Goal: Task Accomplishment & Management: Use online tool/utility

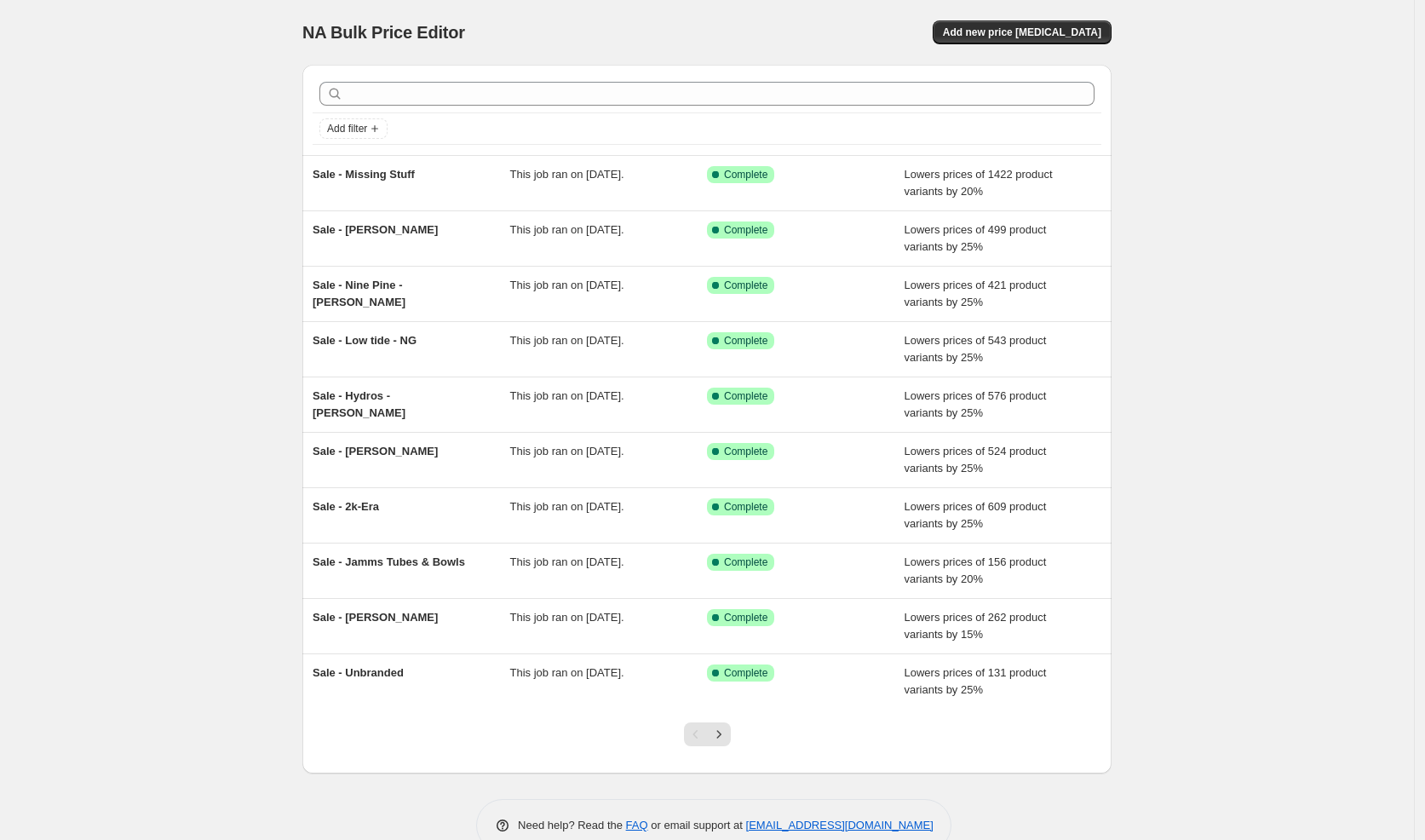
click at [737, 730] on div at bounding box center [708, 741] width 69 height 65
click at [727, 730] on icon "Next" at bounding box center [719, 734] width 17 height 17
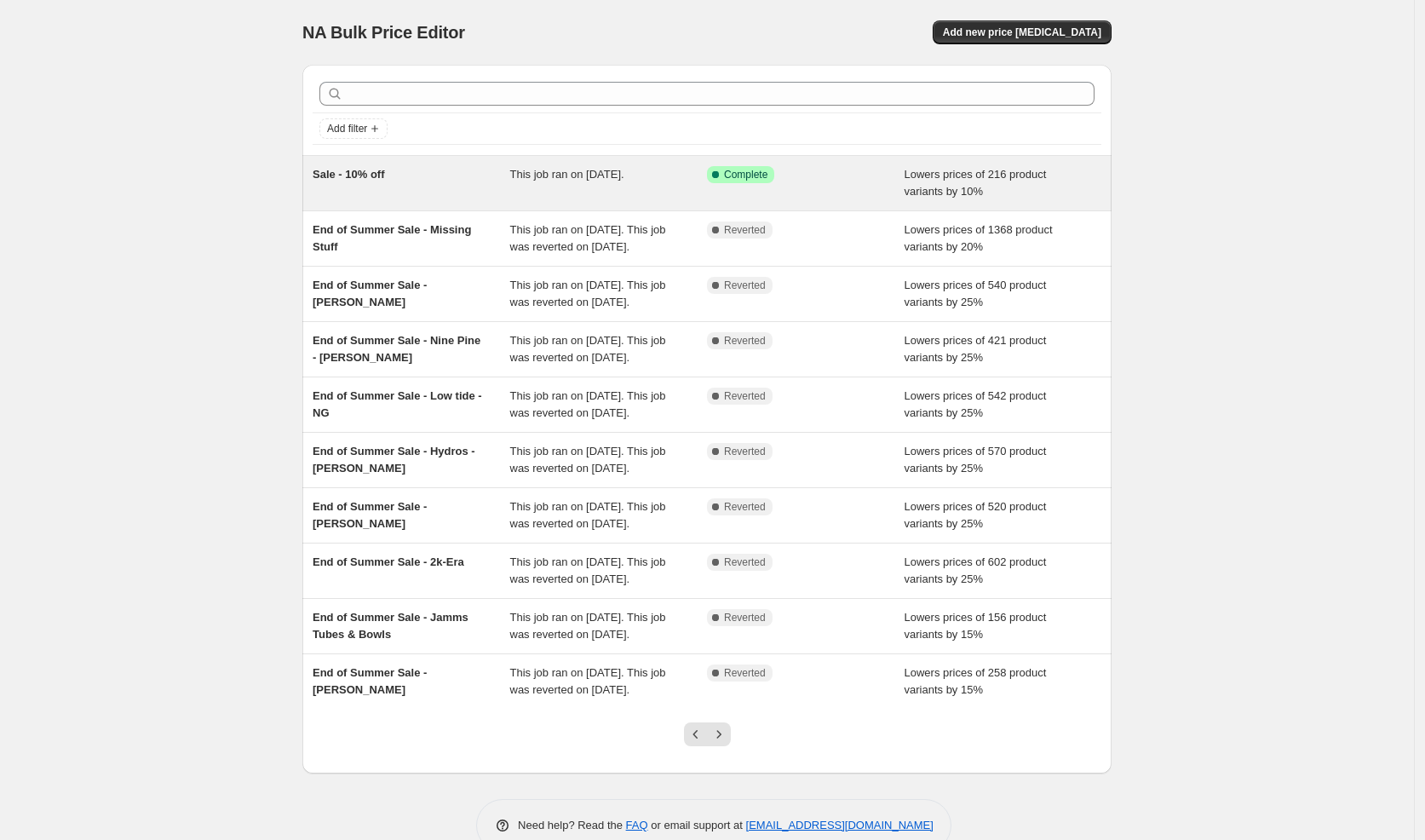
click at [385, 177] on span "Sale - 10% off" at bounding box center [348, 174] width 72 height 13
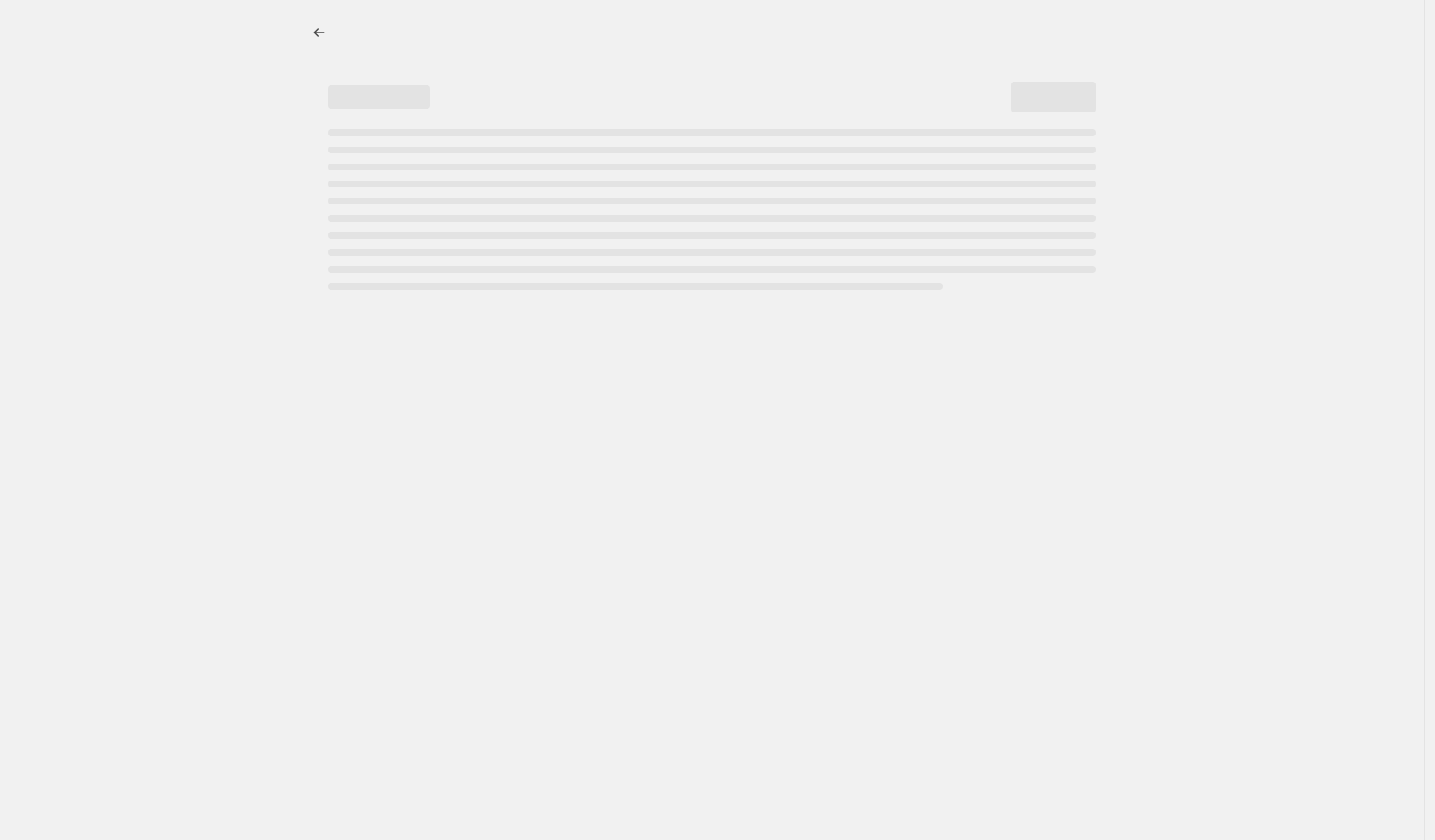
select select "percentage"
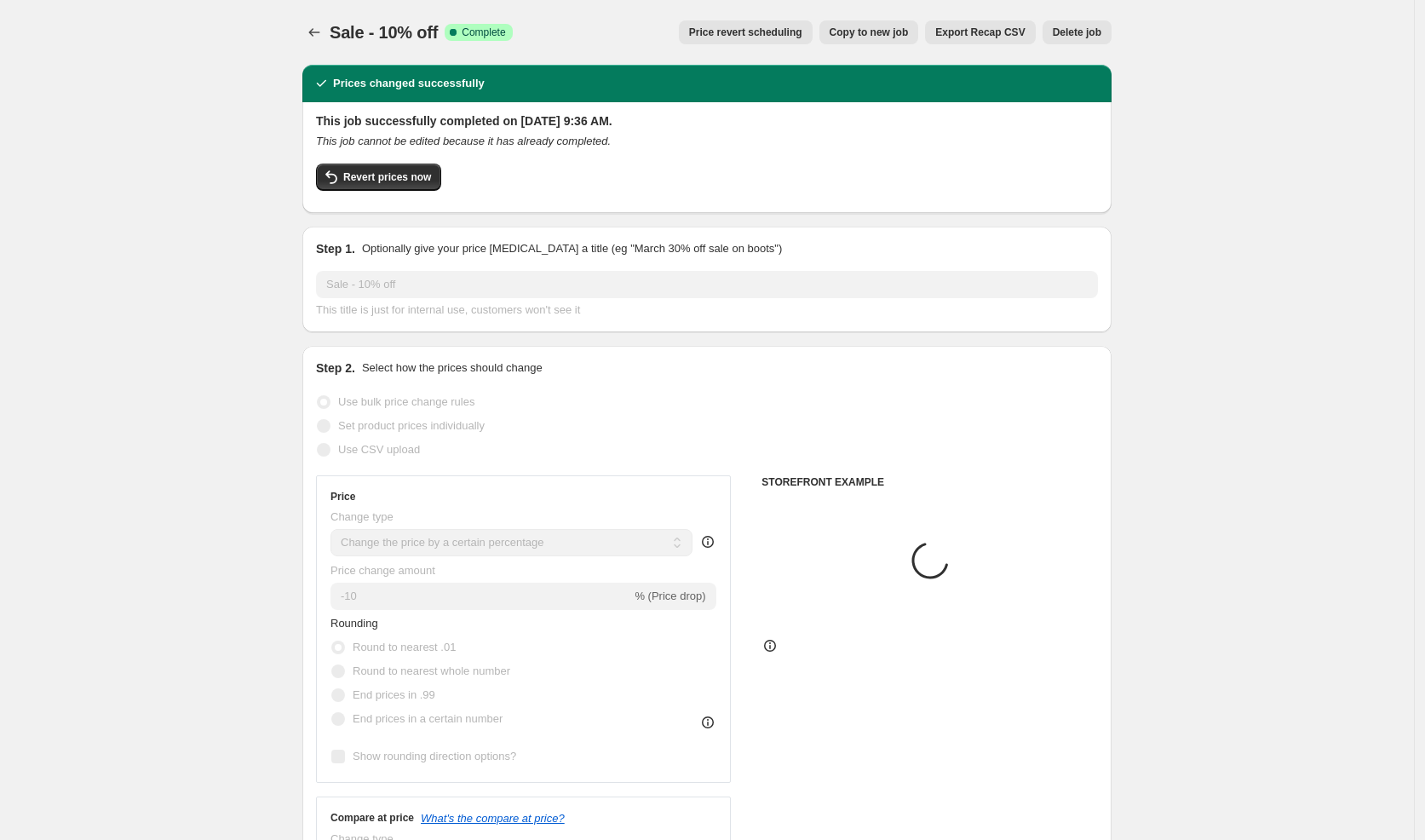
select select "vendor"
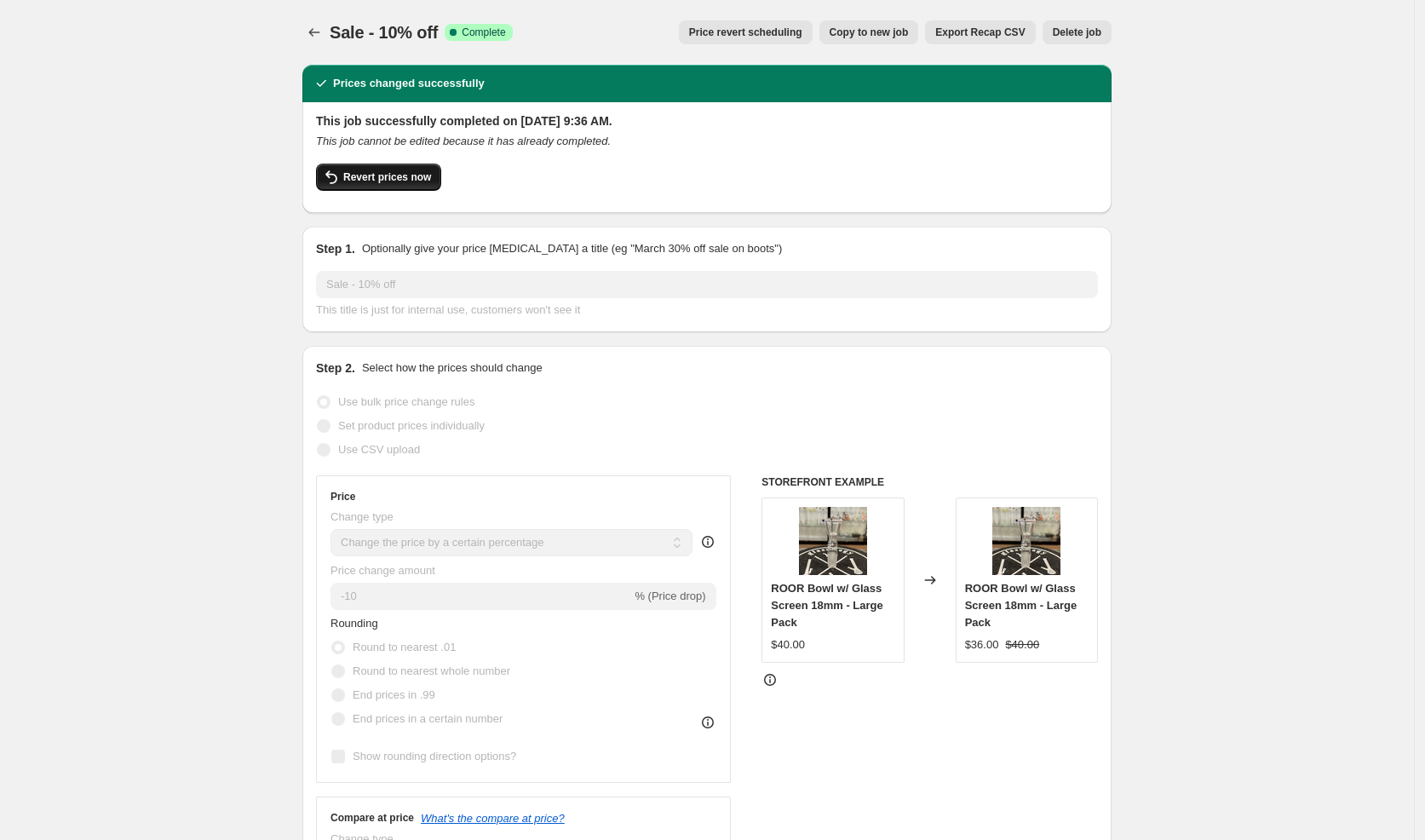
click at [438, 173] on button "Revert prices now" at bounding box center [378, 177] width 125 height 27
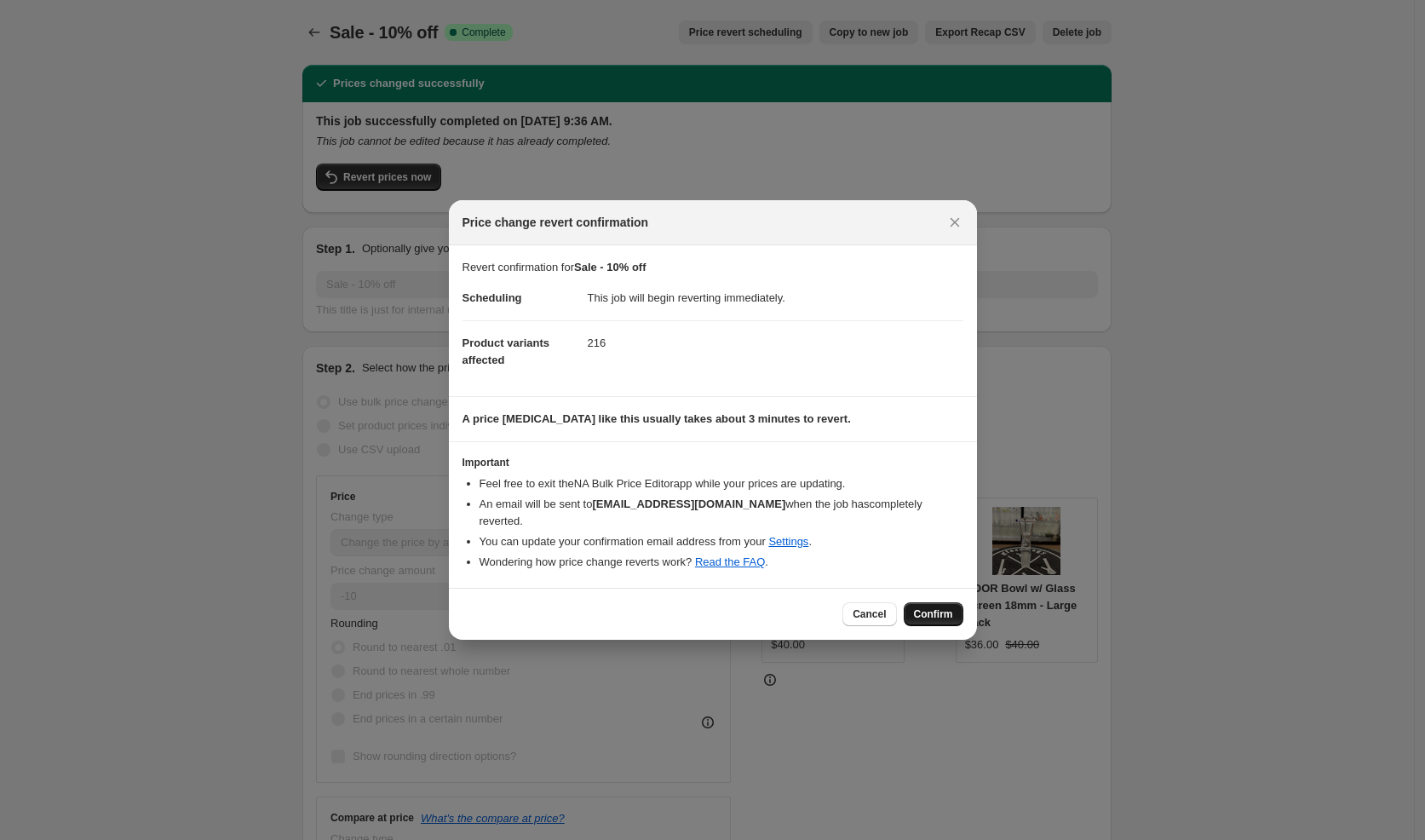
click at [932, 610] on button "Confirm" at bounding box center [933, 614] width 59 height 24
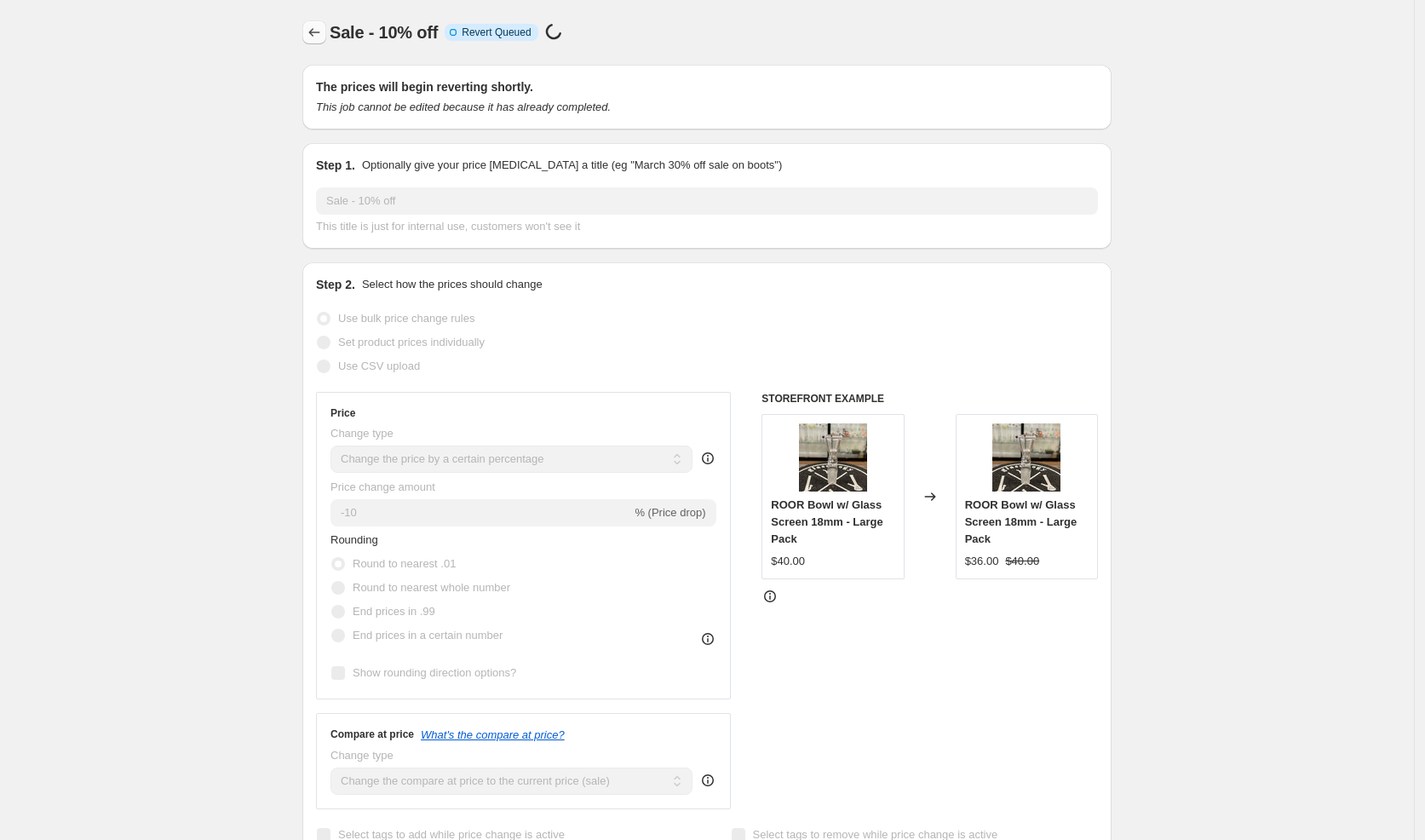
drag, startPoint x: 307, startPoint y: 17, endPoint x: 321, endPoint y: 30, distance: 19.1
click at [313, 20] on div "Sale - 10% off. This page is ready Sale - 10% off Info Incomplete Revert Queued…" at bounding box center [706, 32] width 809 height 65
click at [320, 32] on icon "Price change jobs" at bounding box center [315, 32] width 11 height 8
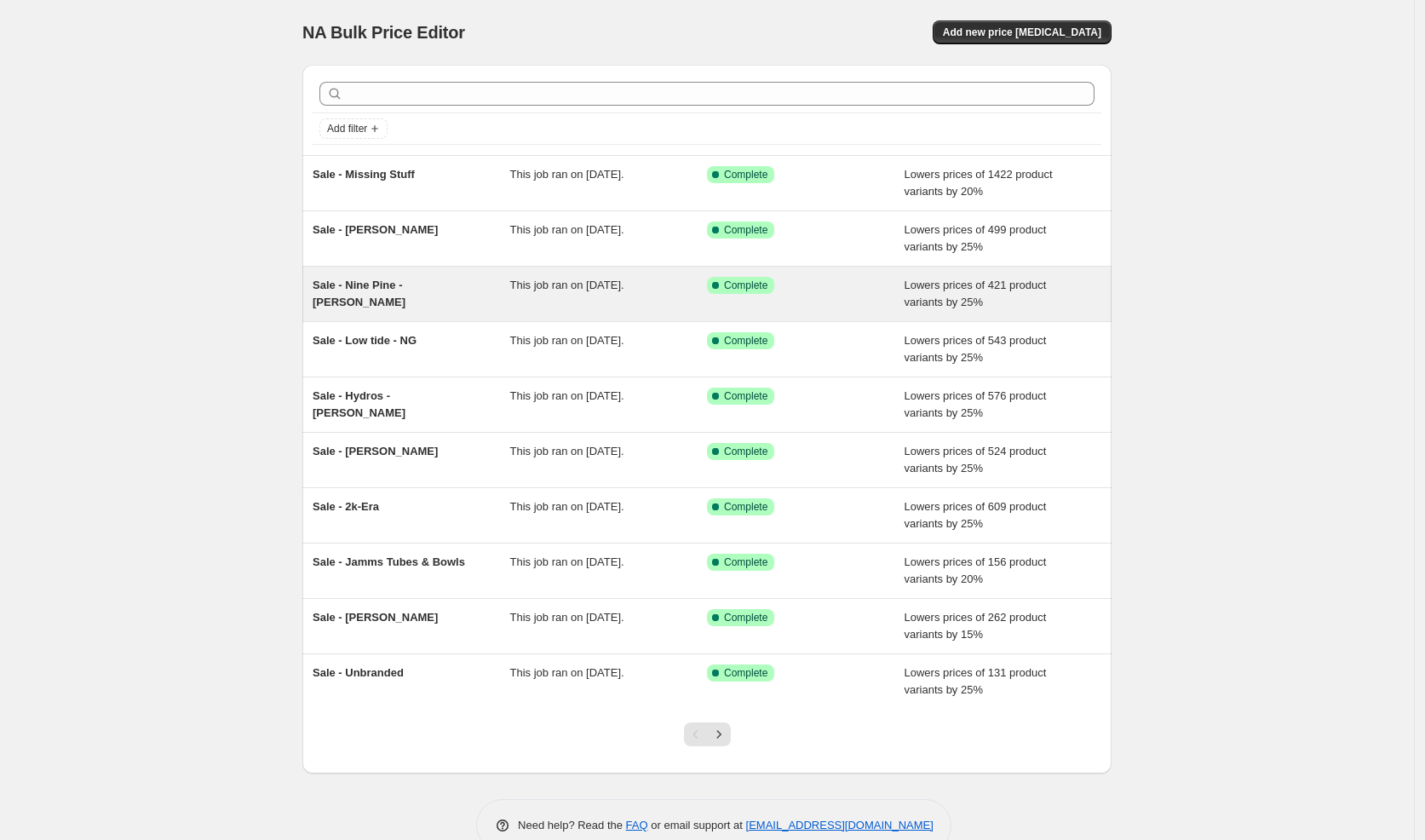
scroll to position [32, 0]
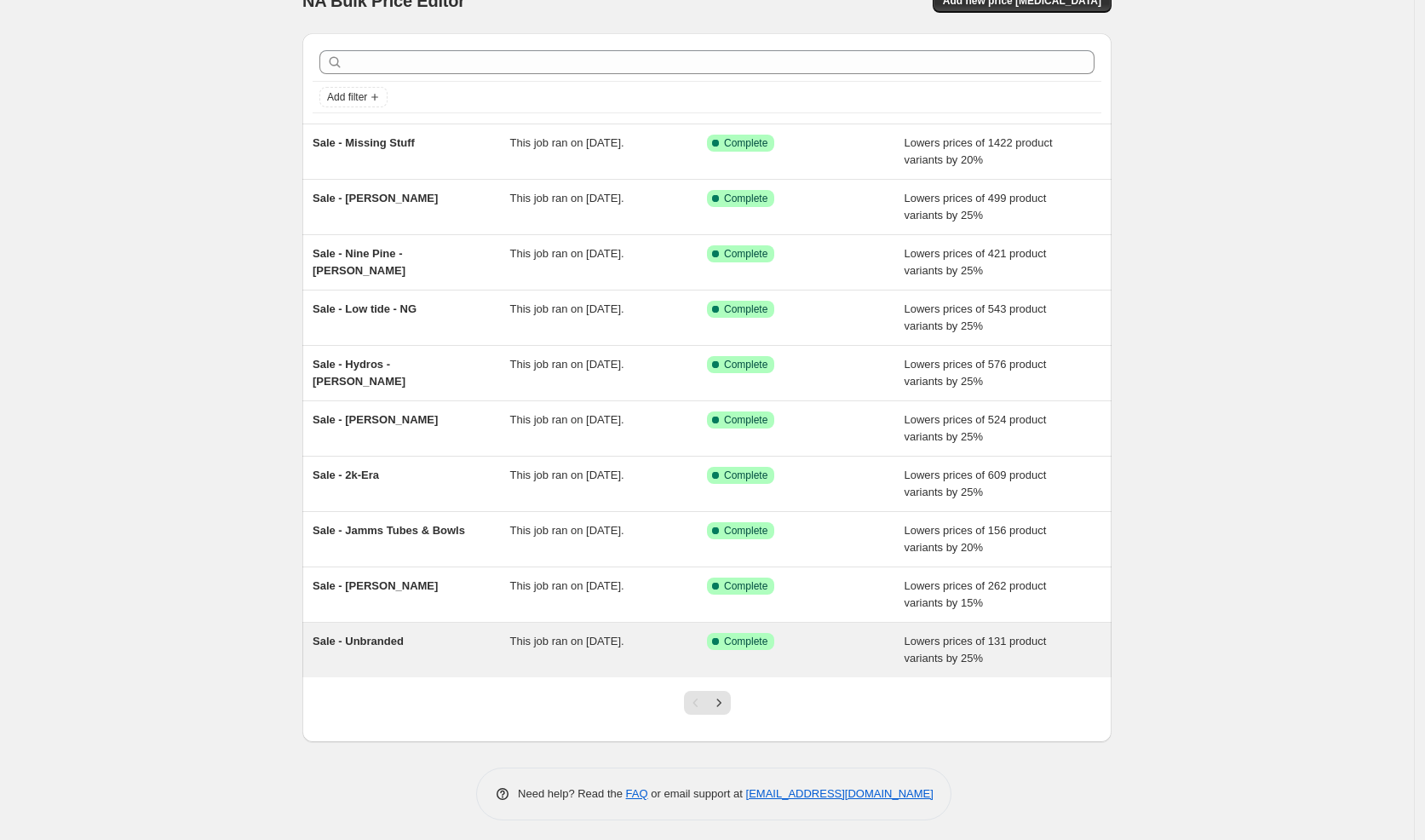
click at [587, 661] on div "This job ran on [DATE]." at bounding box center [608, 649] width 198 height 34
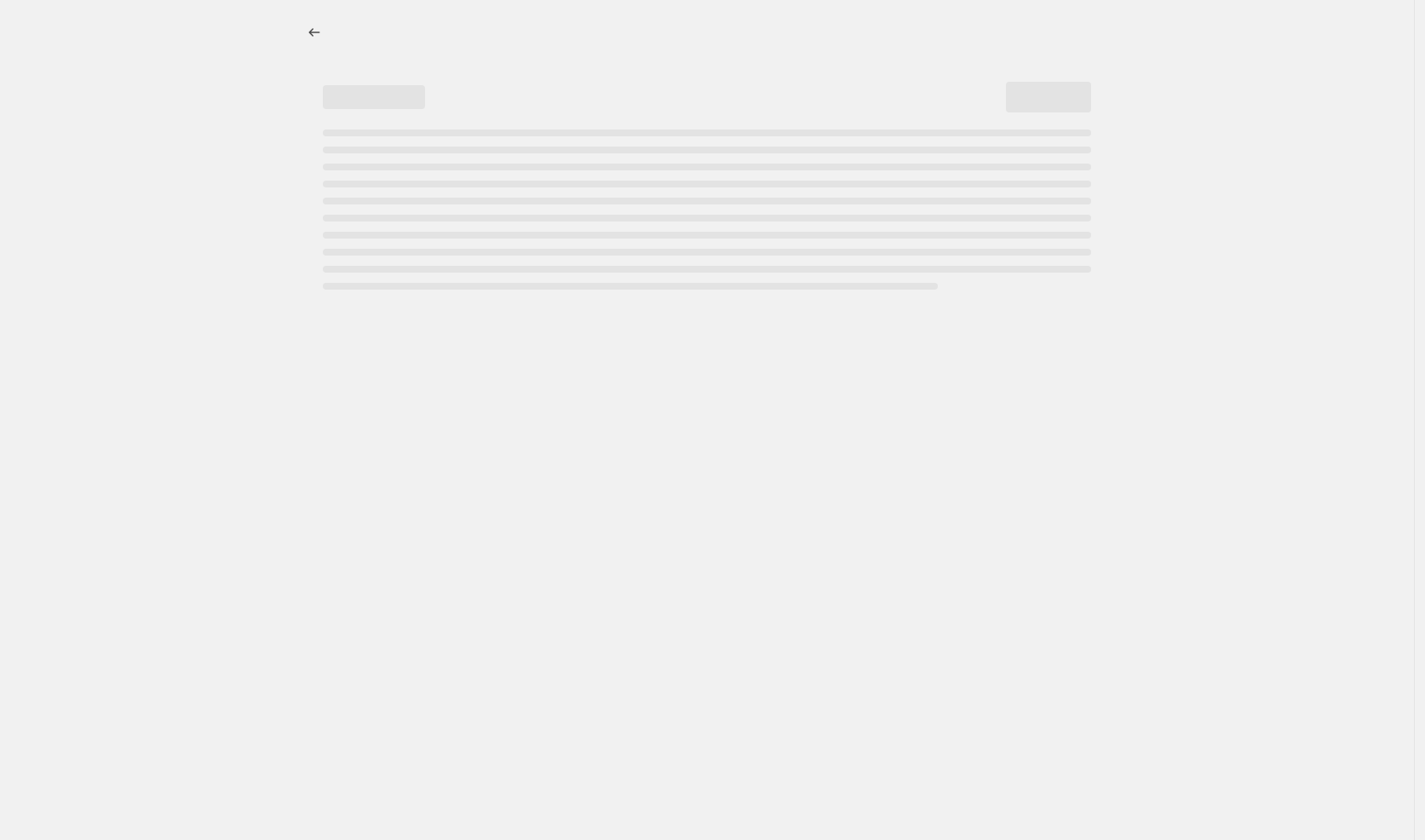
select select "percentage"
select select "vendor"
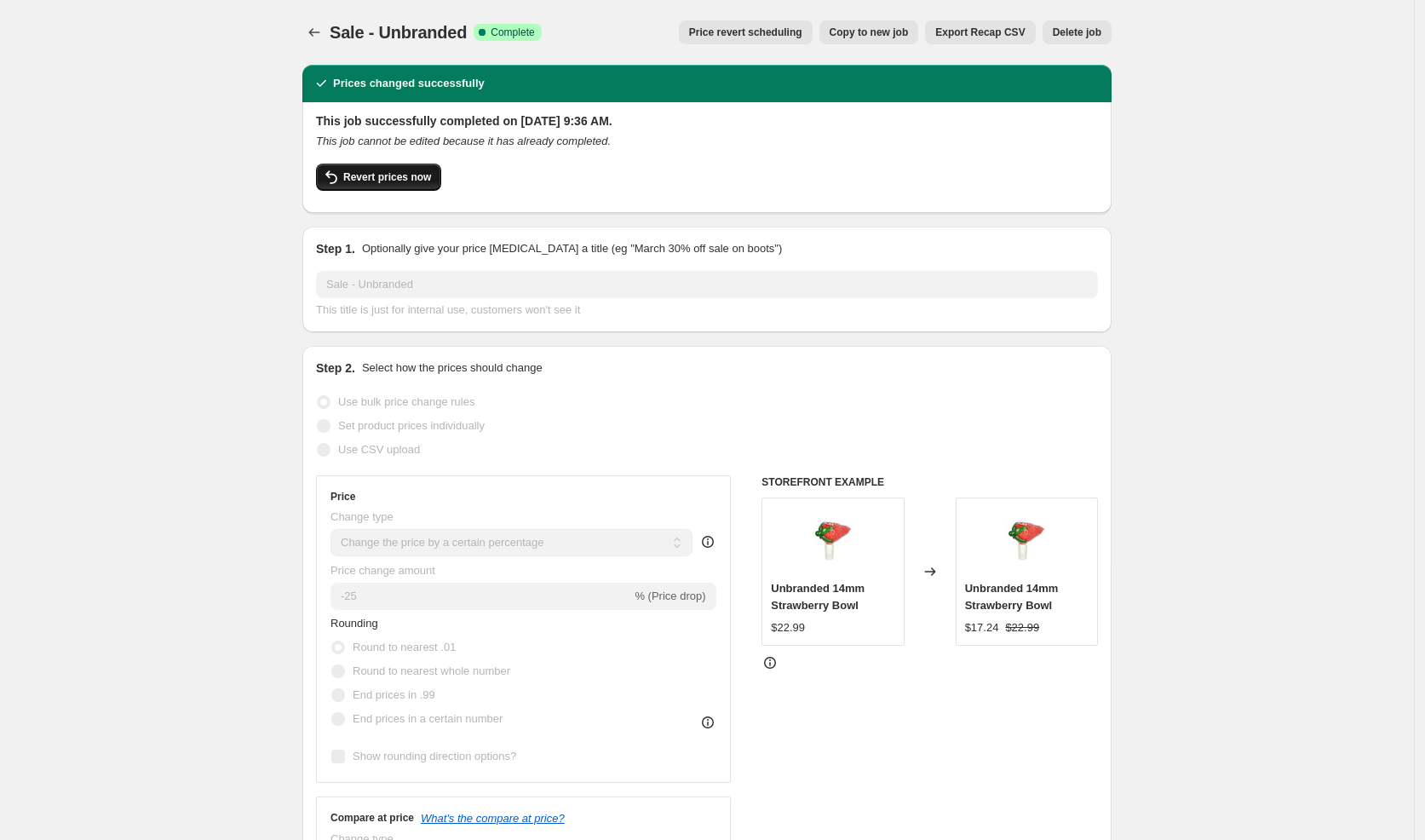
click at [394, 176] on span "Revert prices now" at bounding box center [387, 177] width 88 height 14
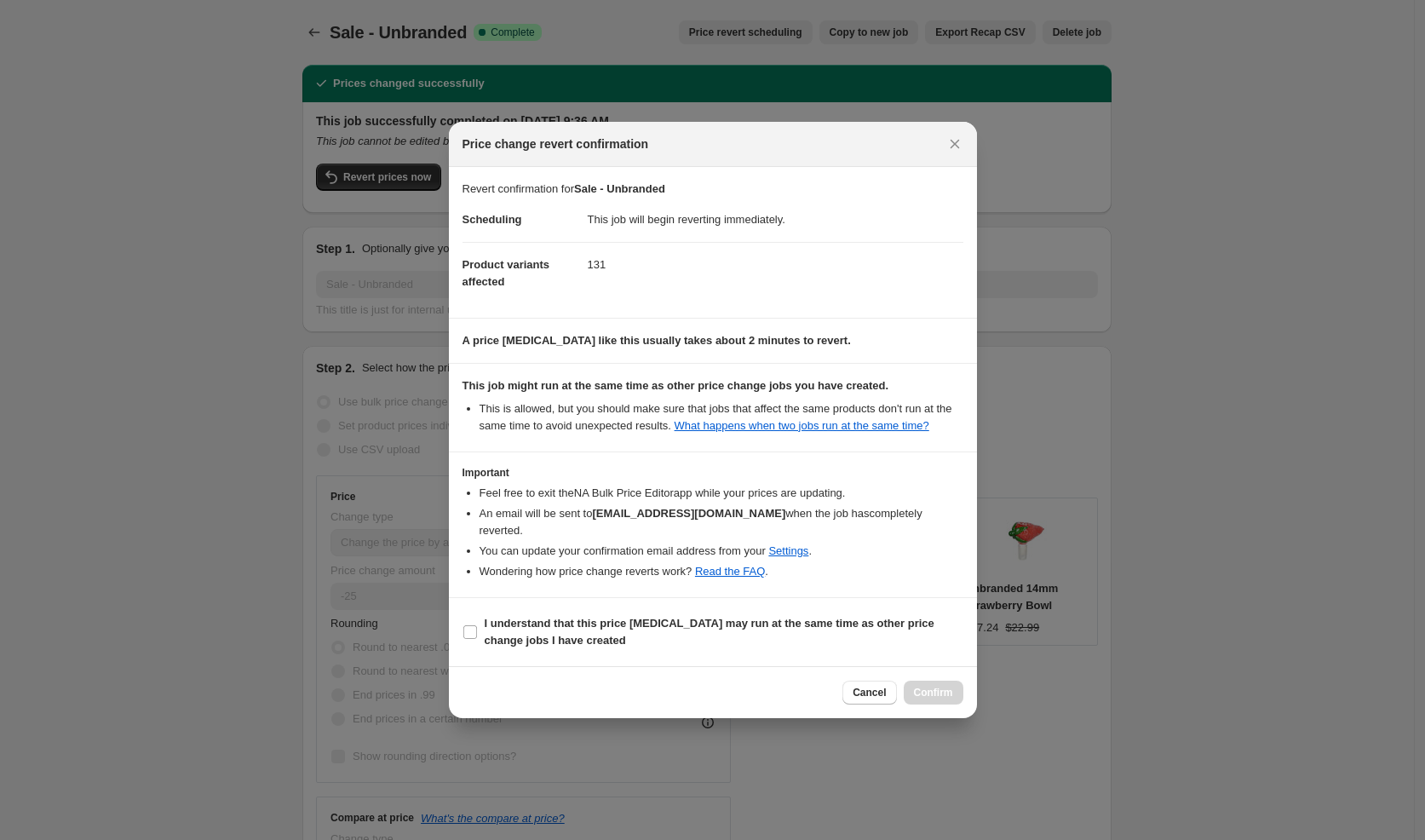
drag, startPoint x: 708, startPoint y: 654, endPoint x: 839, endPoint y: 652, distance: 131.0
click at [708, 654] on section "I understand that this price [MEDICAL_DATA] may run at the same time as other p…" at bounding box center [712, 631] width 528 height 68
click at [833, 628] on b "I understand that this price [MEDICAL_DATA] may run at the same time as other p…" at bounding box center [709, 631] width 450 height 30
click at [477, 628] on input "I understand that this price [MEDICAL_DATA] may run at the same time as other p…" at bounding box center [470, 631] width 14 height 14
checkbox input "true"
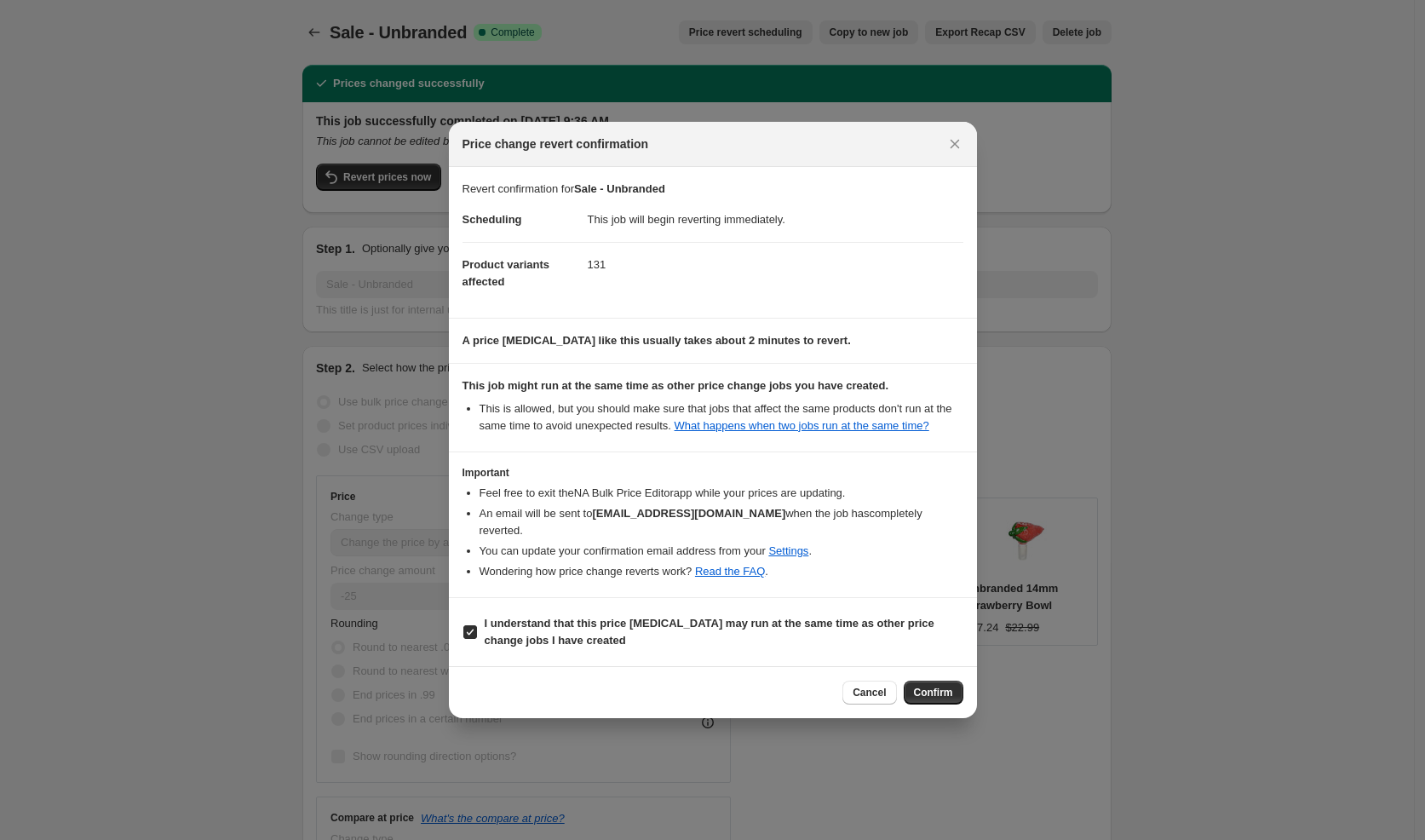
click at [931, 689] on span "Confirm" at bounding box center [933, 692] width 39 height 14
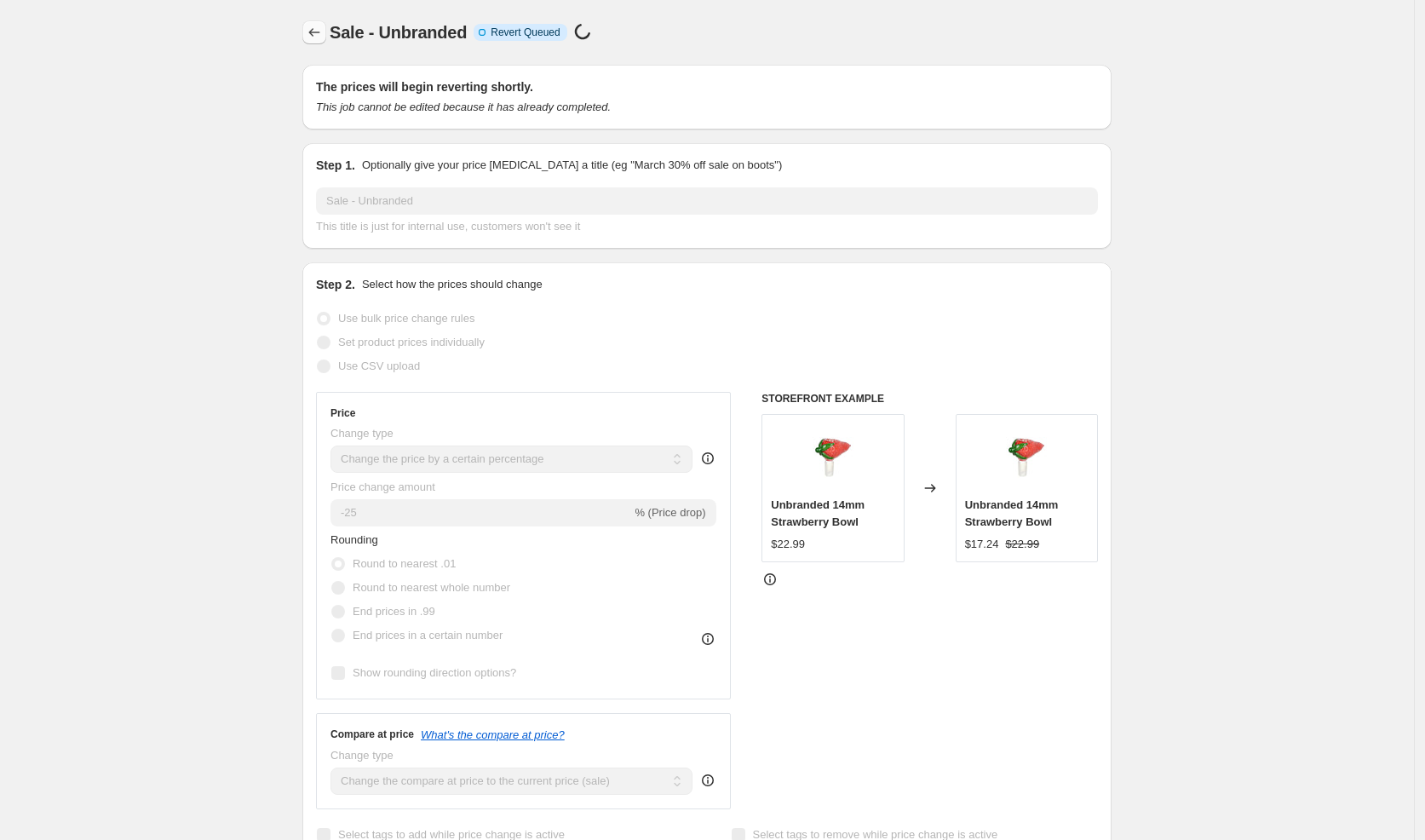
click at [322, 32] on icon "Price change jobs" at bounding box center [314, 32] width 17 height 17
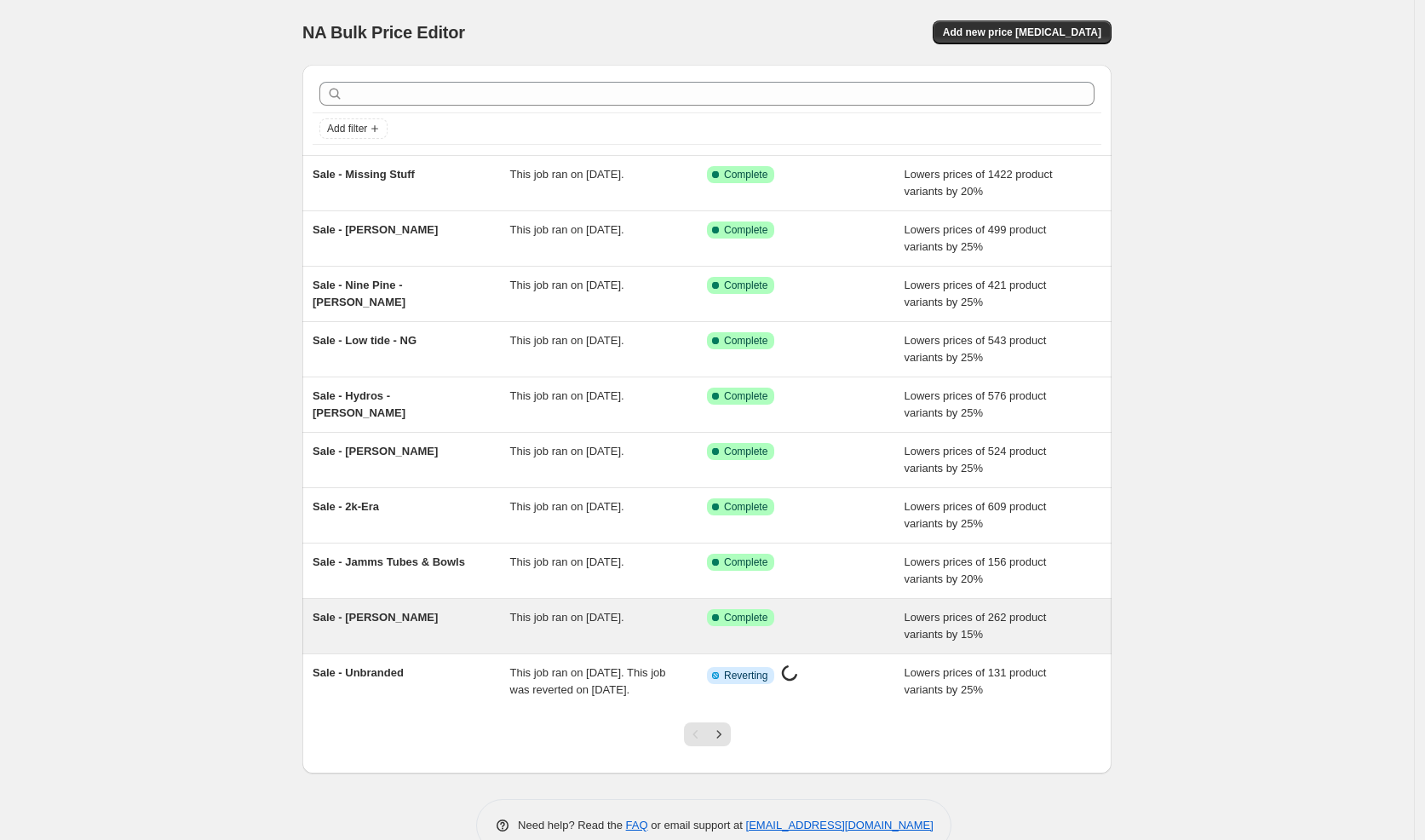
click at [624, 610] on span "This job ran on [DATE]." at bounding box center [567, 617] width 114 height 13
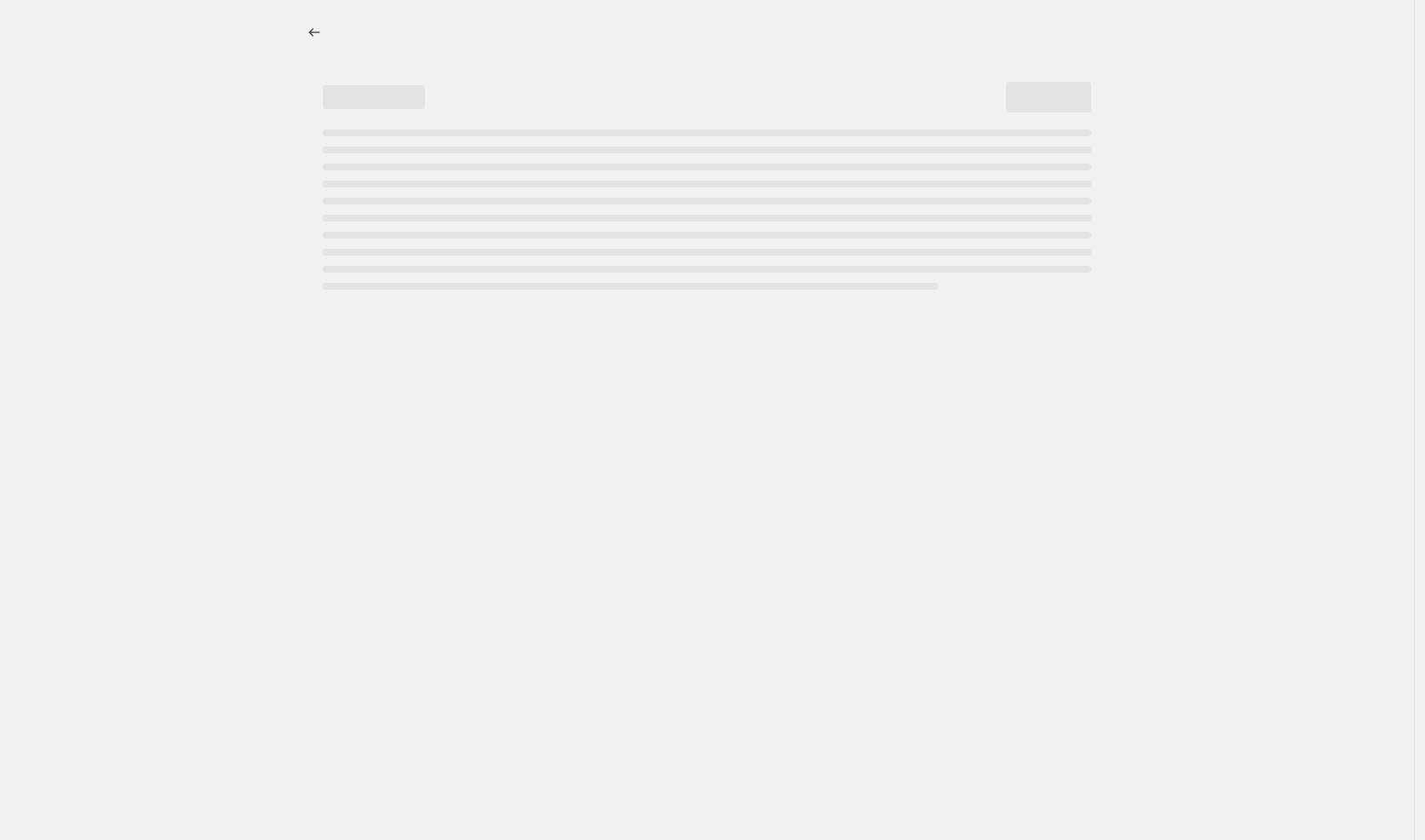
select select "percentage"
select select "vendor"
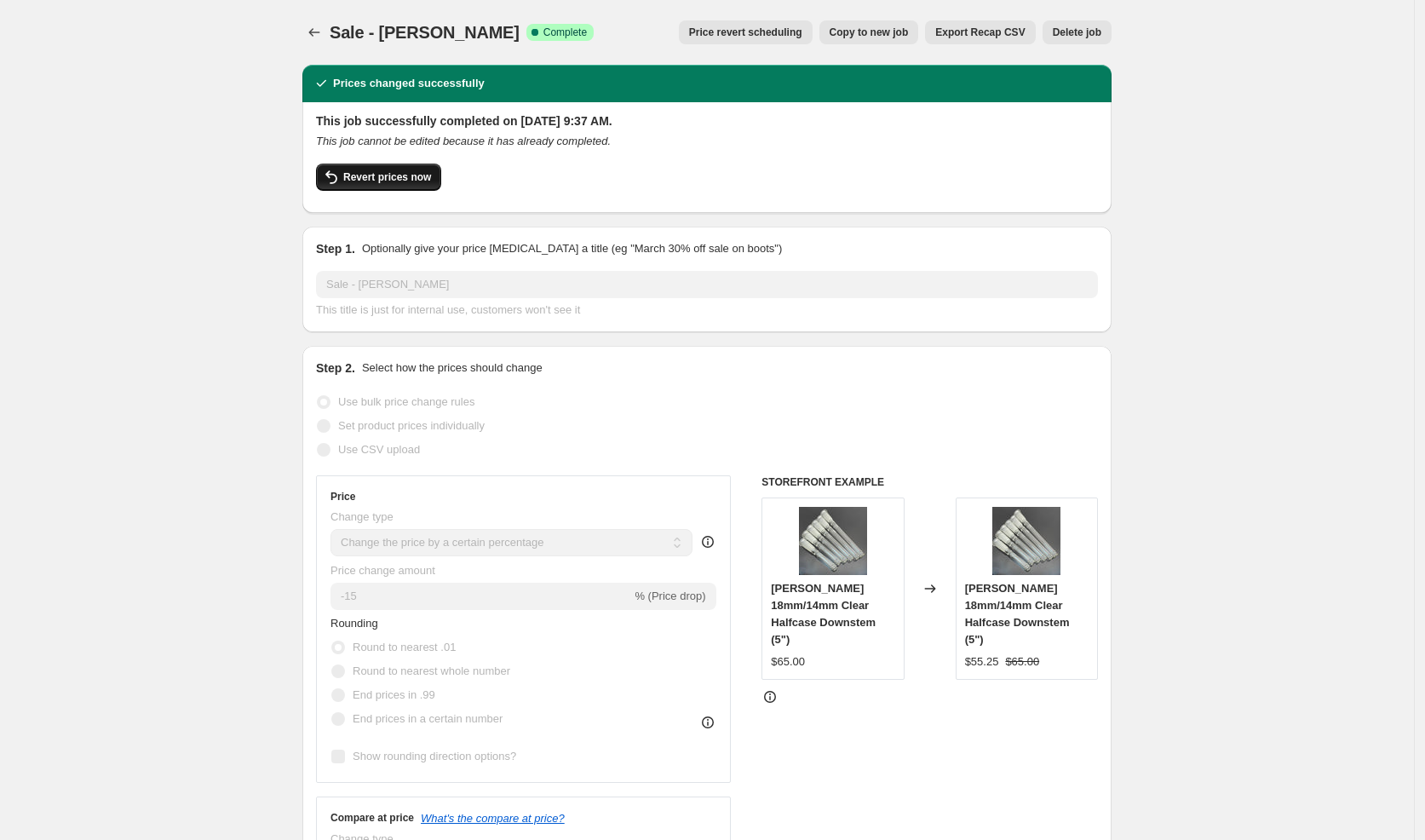
click at [411, 181] on span "Revert prices now" at bounding box center [387, 177] width 88 height 14
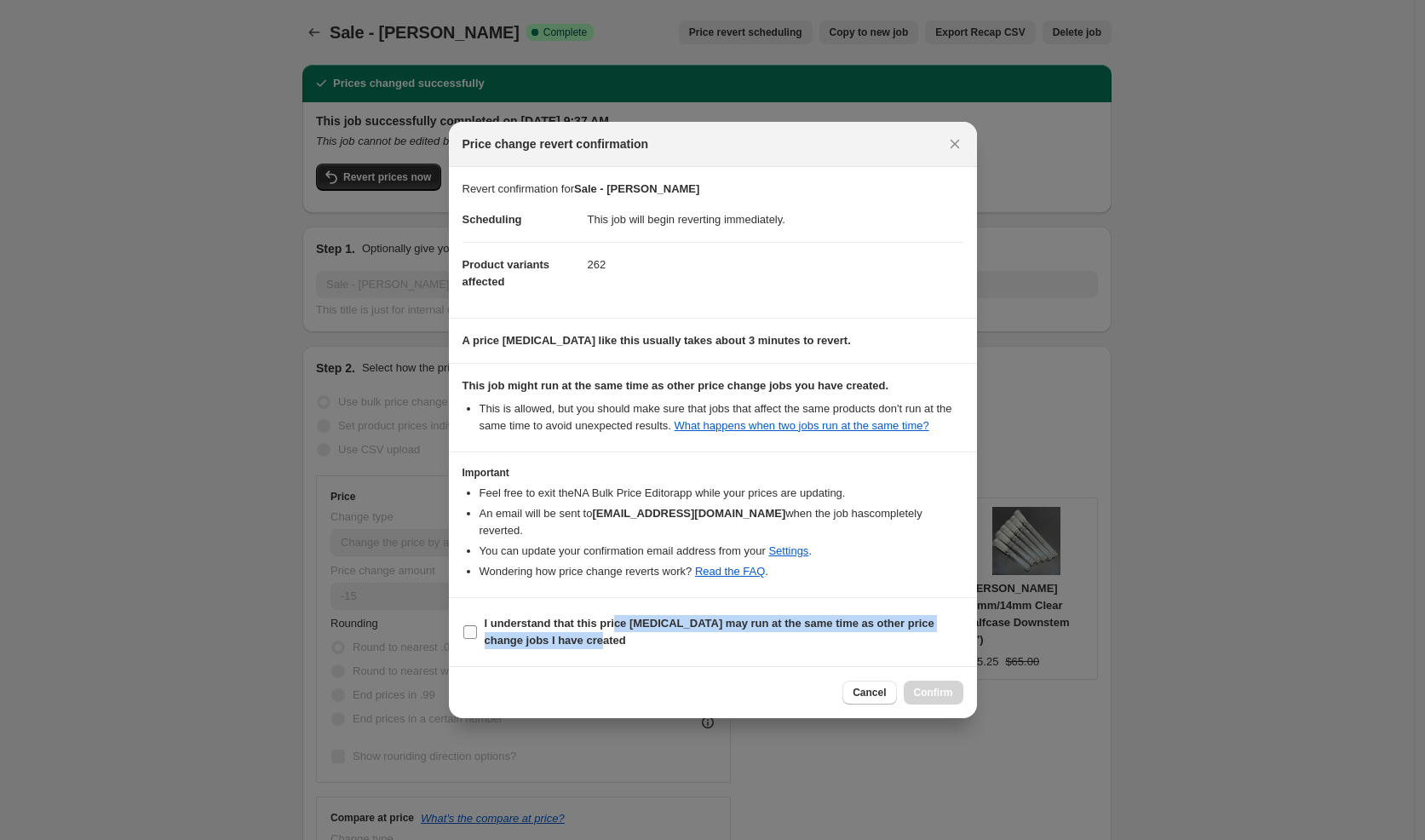
drag, startPoint x: 620, startPoint y: 631, endPoint x: 670, endPoint y: 639, distance: 50.6
click at [622, 631] on span "I understand that this price [MEDICAL_DATA] may run at the same time as other p…" at bounding box center [723, 631] width 479 height 34
click at [602, 633] on span "I understand that this price [MEDICAL_DATA] may run at the same time as other p…" at bounding box center [723, 631] width 479 height 34
click at [477, 633] on input "I understand that this price [MEDICAL_DATA] may run at the same time as other p…" at bounding box center [470, 631] width 14 height 14
checkbox input "true"
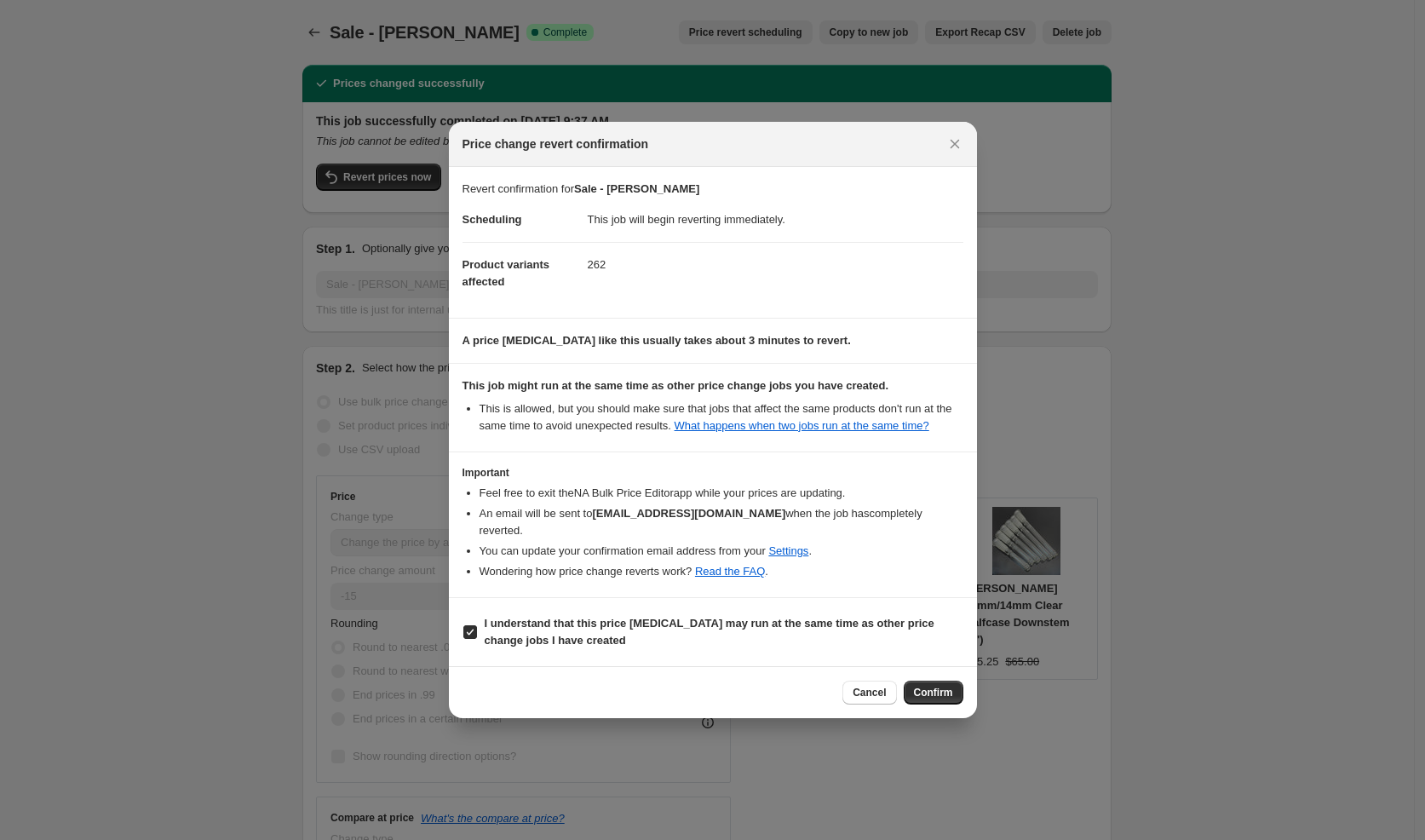
click at [921, 688] on span "Confirm" at bounding box center [933, 692] width 39 height 14
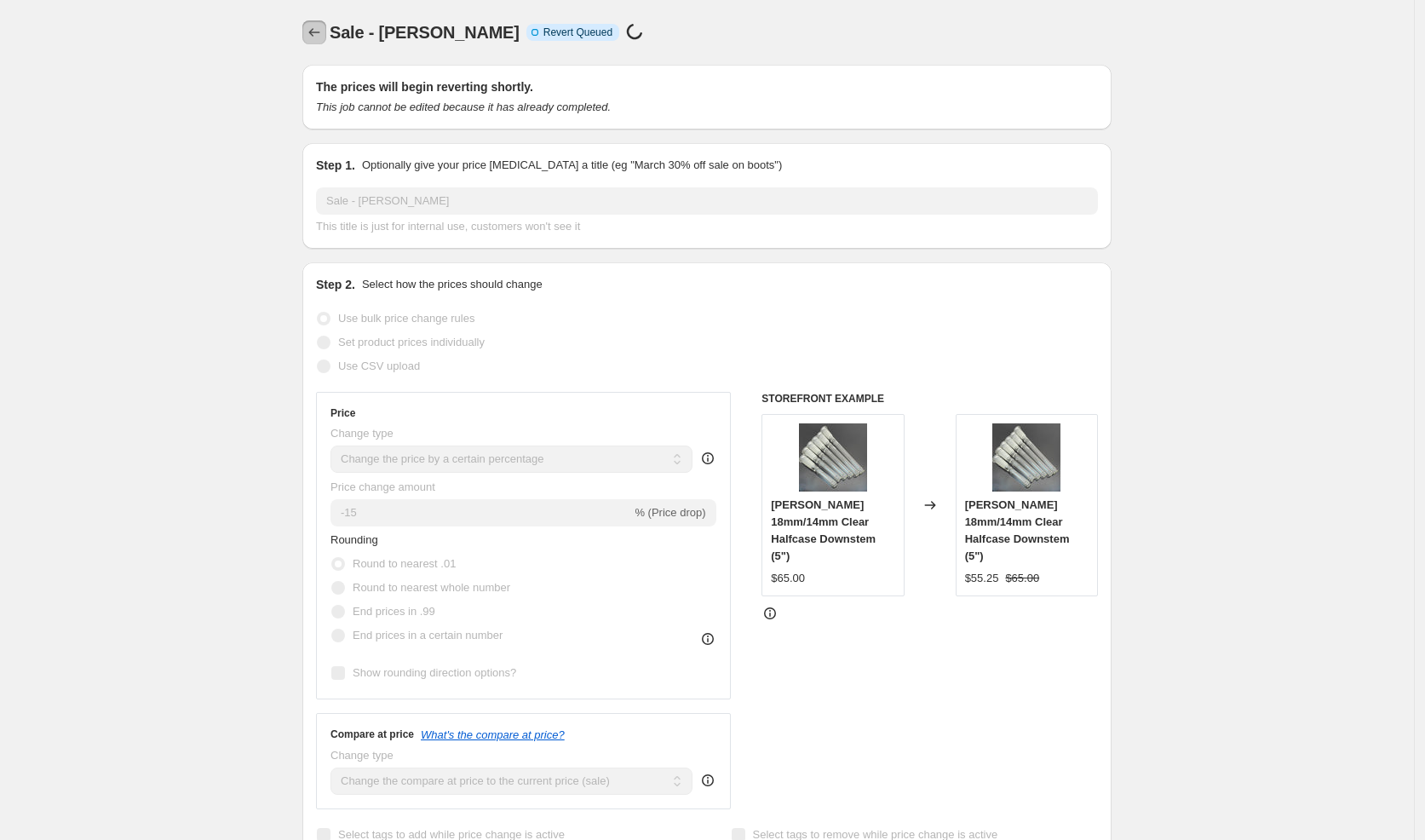
click at [319, 36] on icon "Price change jobs" at bounding box center [314, 32] width 17 height 17
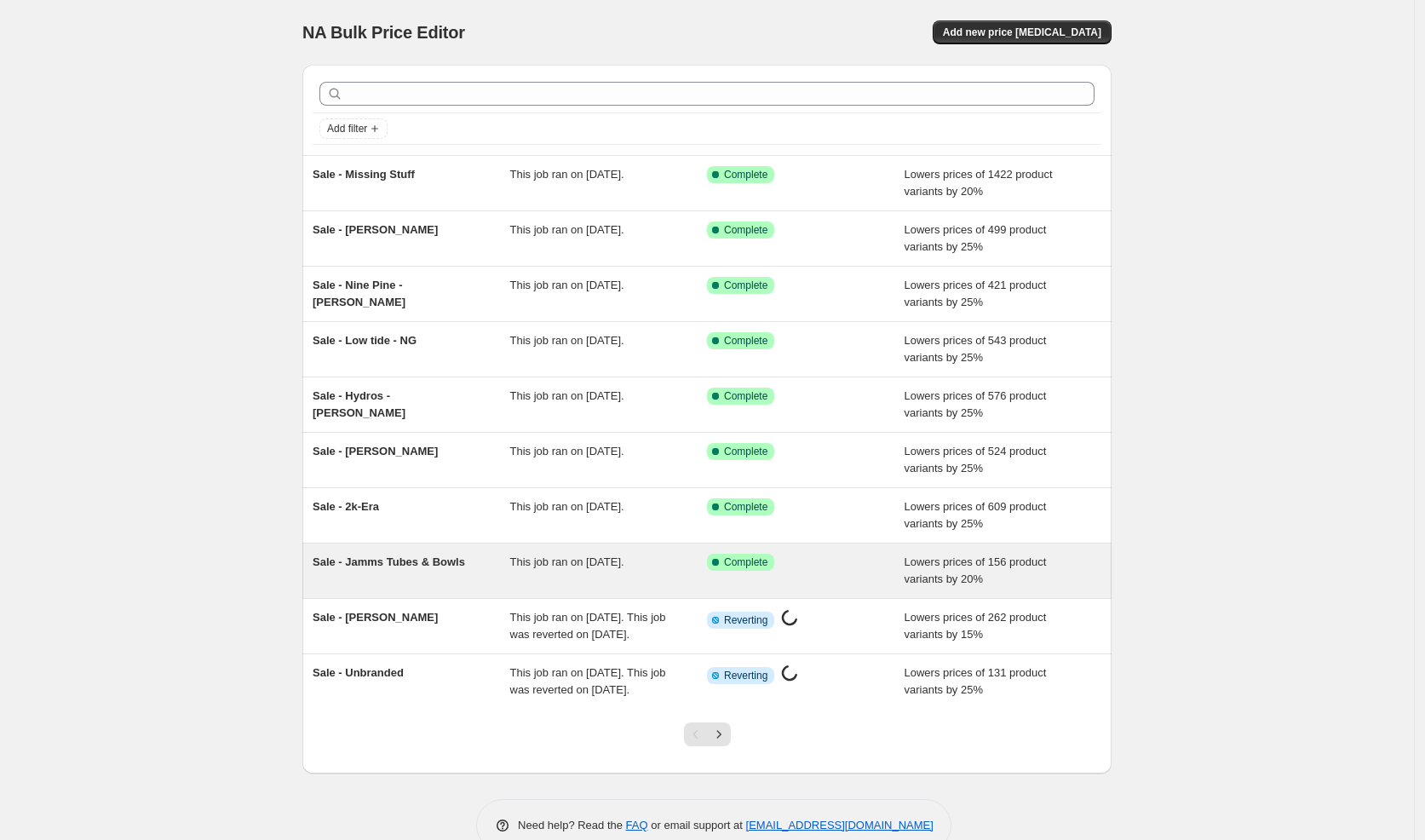
click at [463, 557] on span "Sale - Jamms Tubes & Bowls" at bounding box center [389, 562] width 152 height 13
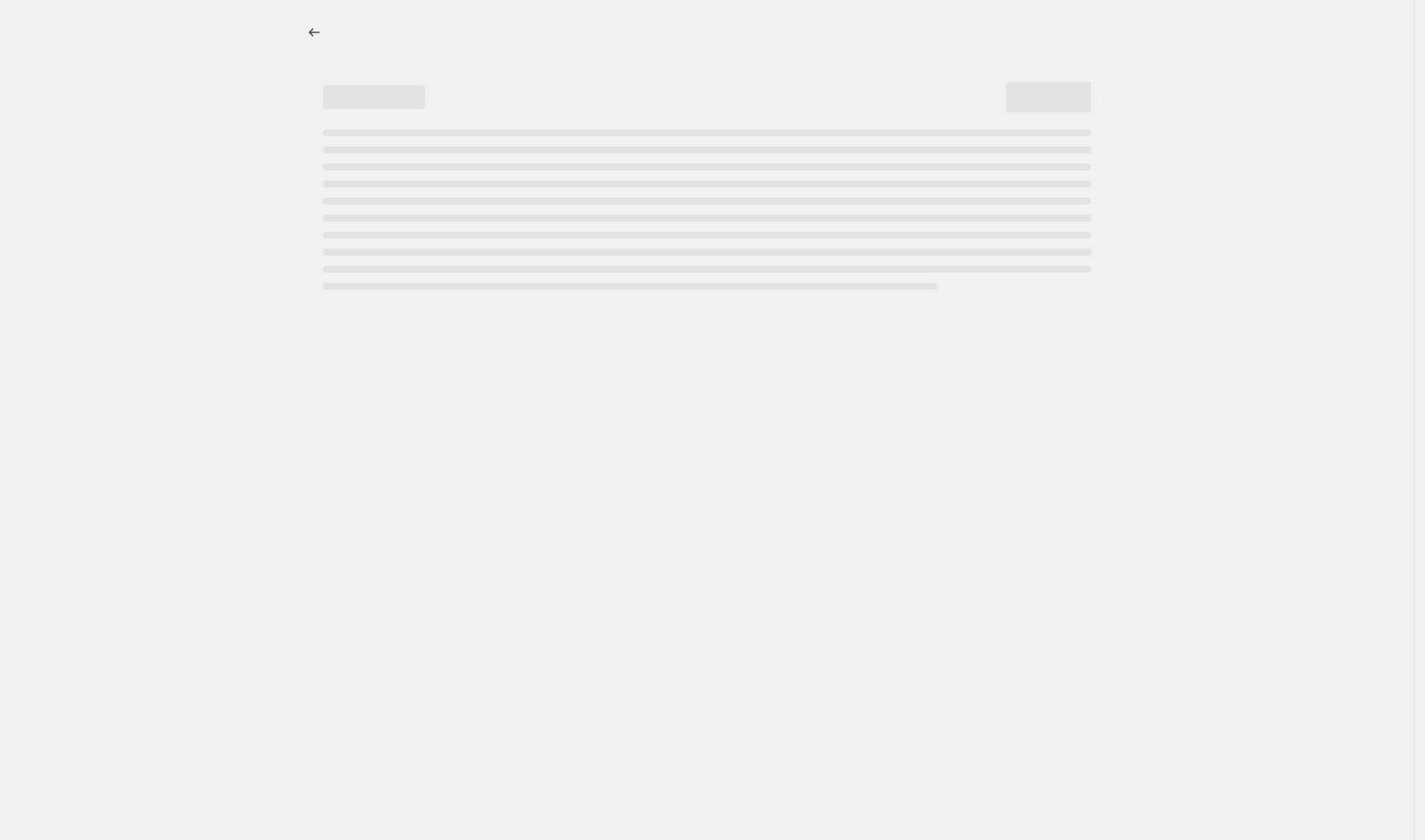
select select "percentage"
select select "vendor"
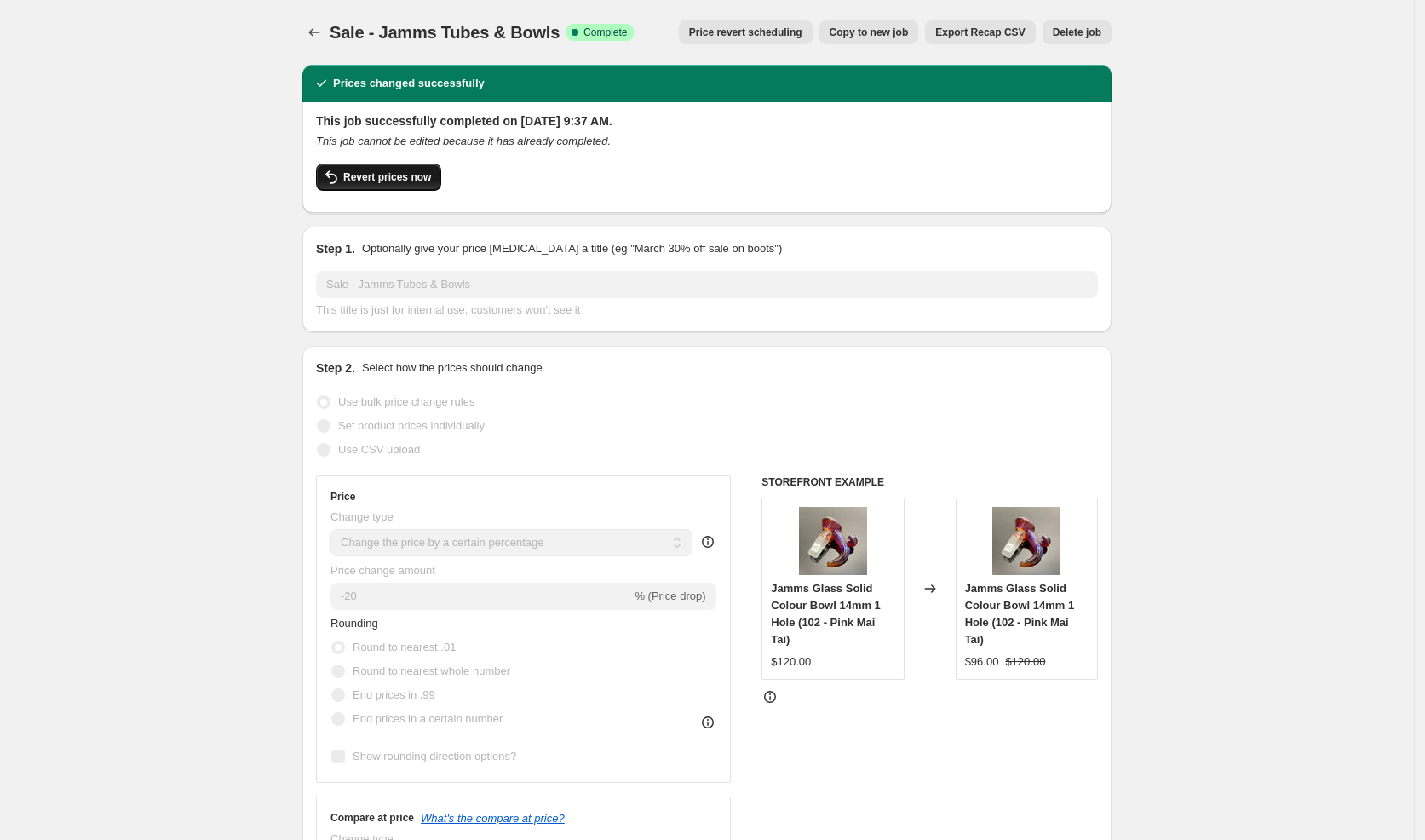
click at [394, 186] on button "Revert prices now" at bounding box center [378, 177] width 125 height 27
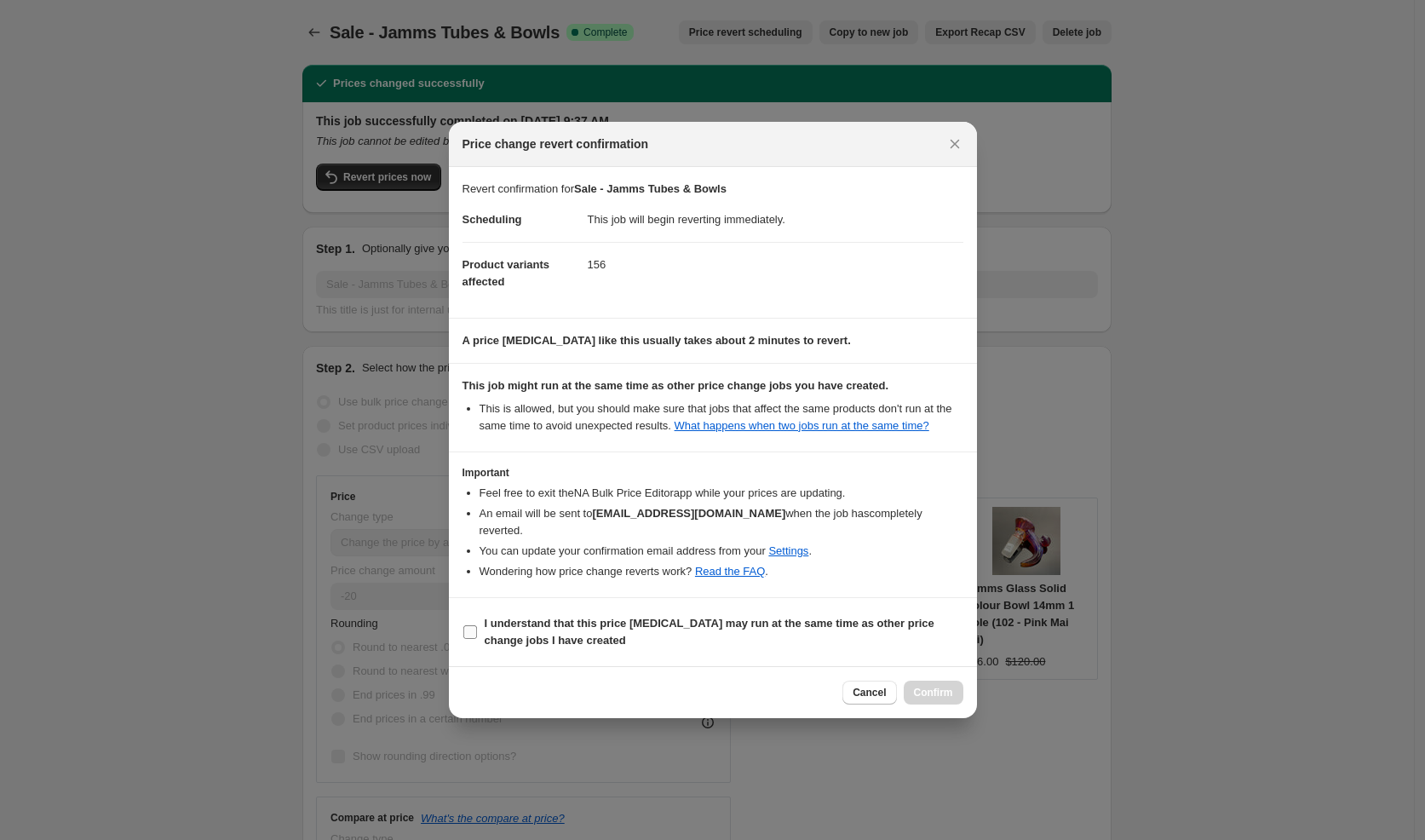
click at [629, 647] on span "I understand that this price [MEDICAL_DATA] may run at the same time as other p…" at bounding box center [723, 631] width 479 height 34
click at [477, 638] on input "I understand that this price [MEDICAL_DATA] may run at the same time as other p…" at bounding box center [470, 631] width 14 height 14
checkbox input "true"
click at [930, 689] on span "Confirm" at bounding box center [933, 692] width 39 height 14
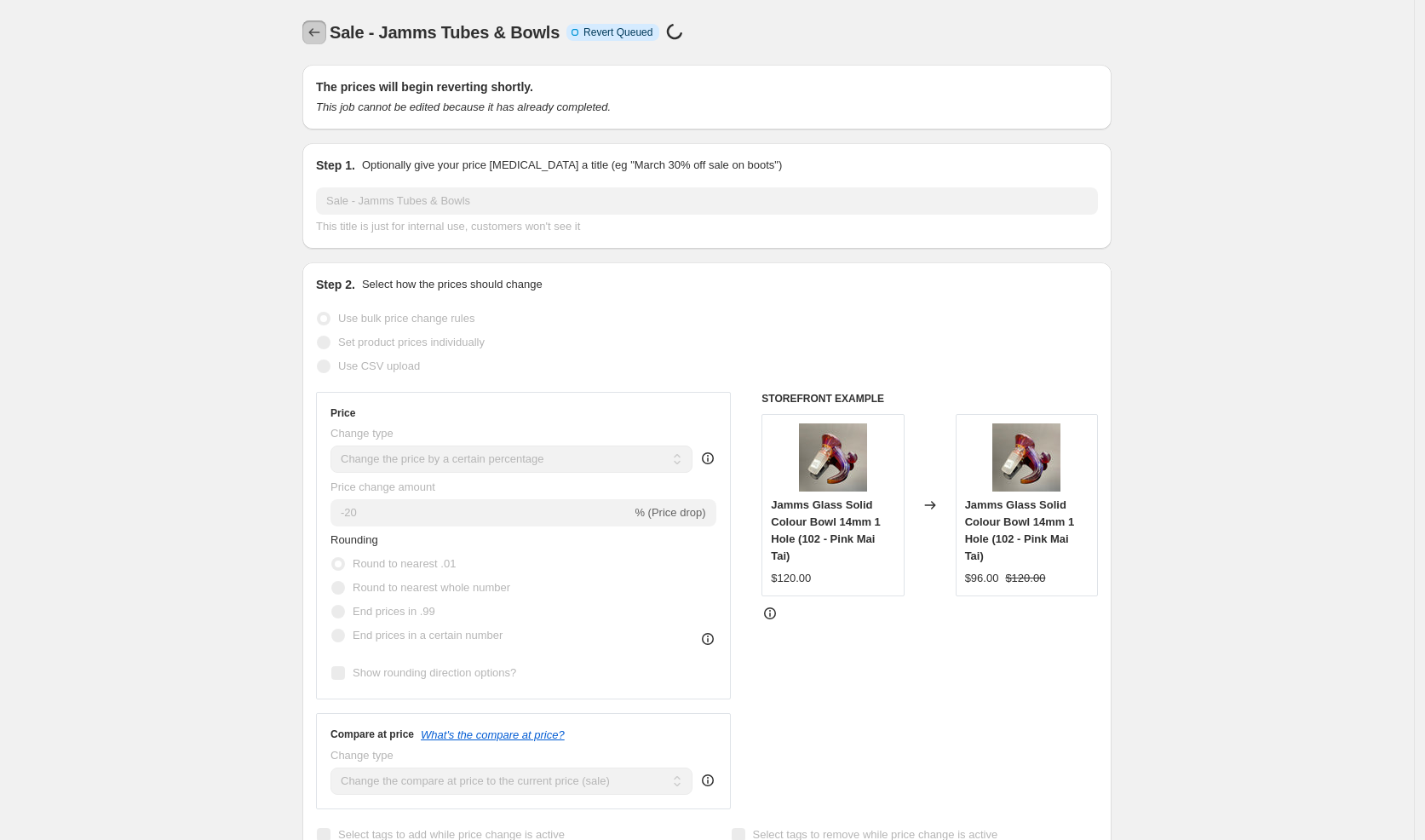
click at [318, 36] on icon "Price change jobs" at bounding box center [314, 32] width 17 height 17
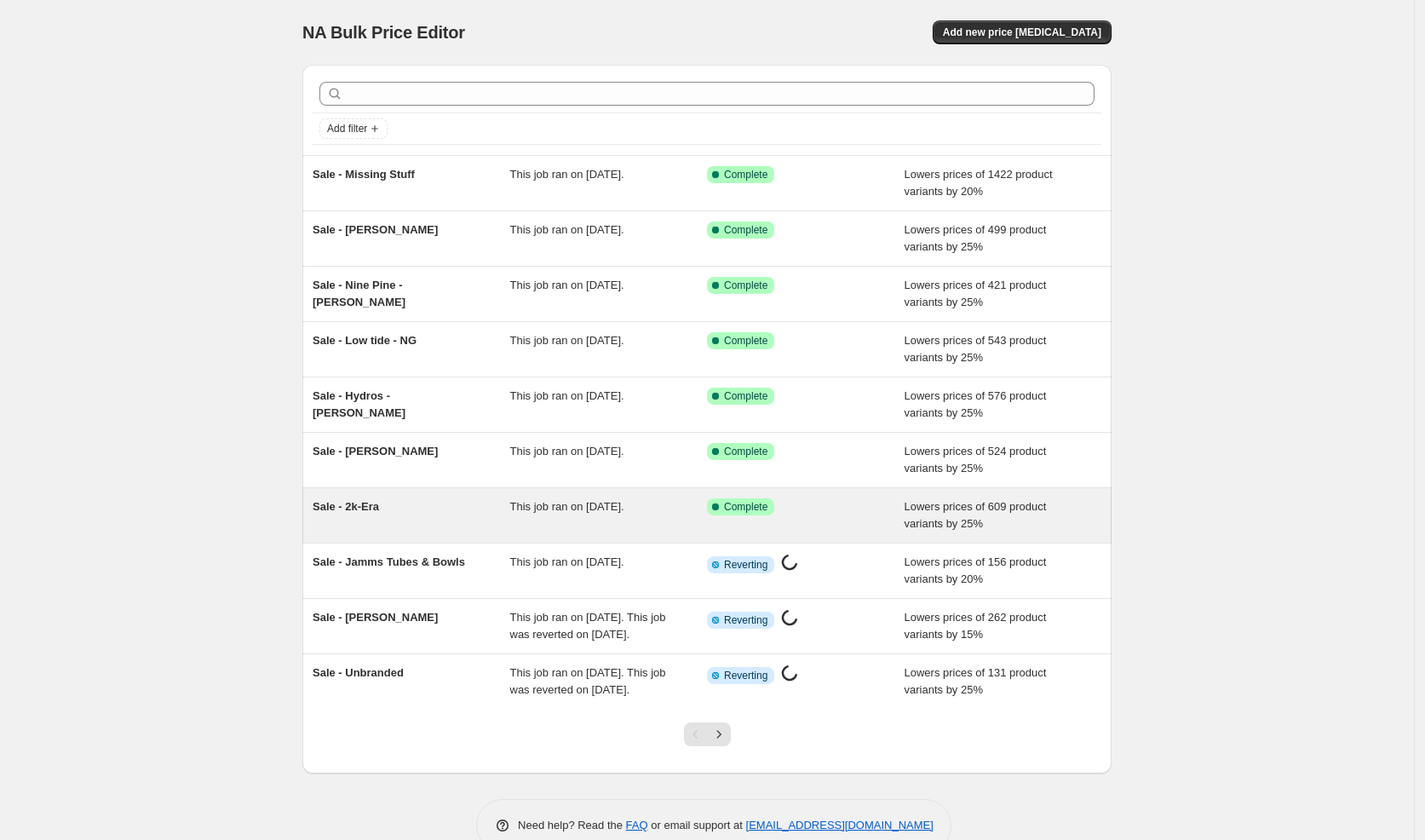
click at [449, 500] on div "Sale - 2k-Era" at bounding box center [411, 514] width 198 height 34
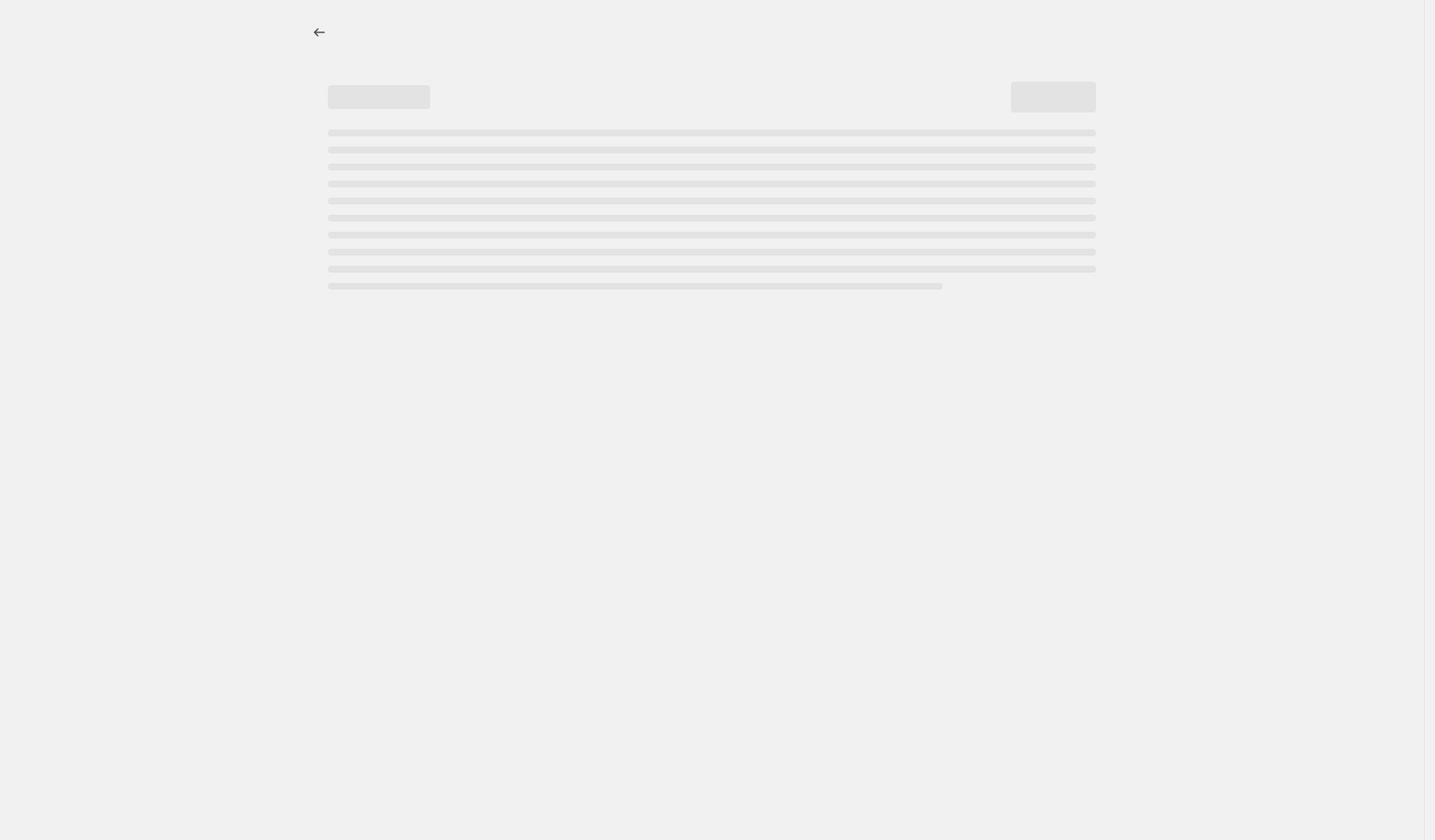
select select "percentage"
select select "vendor"
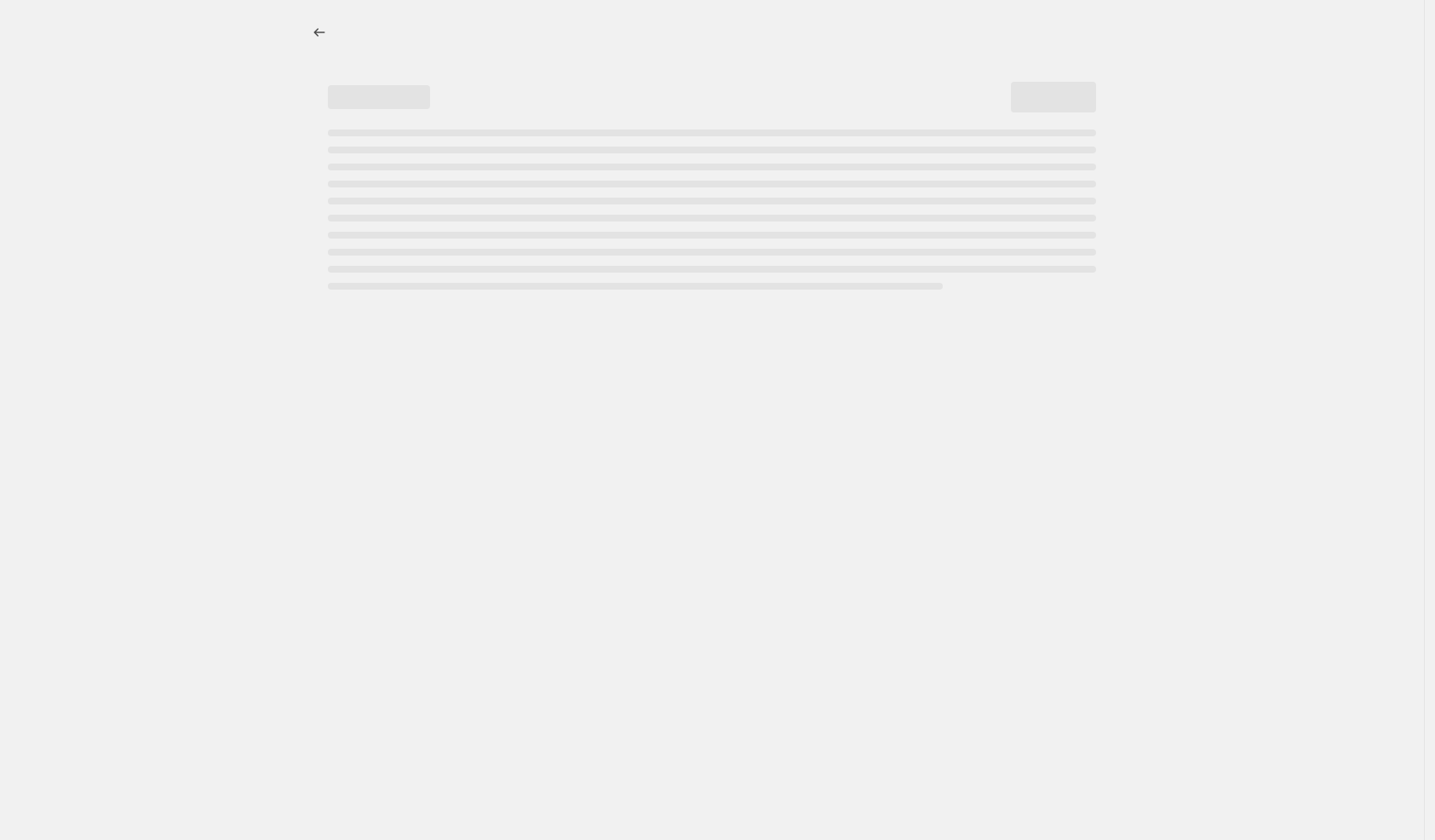
select select "vendor"
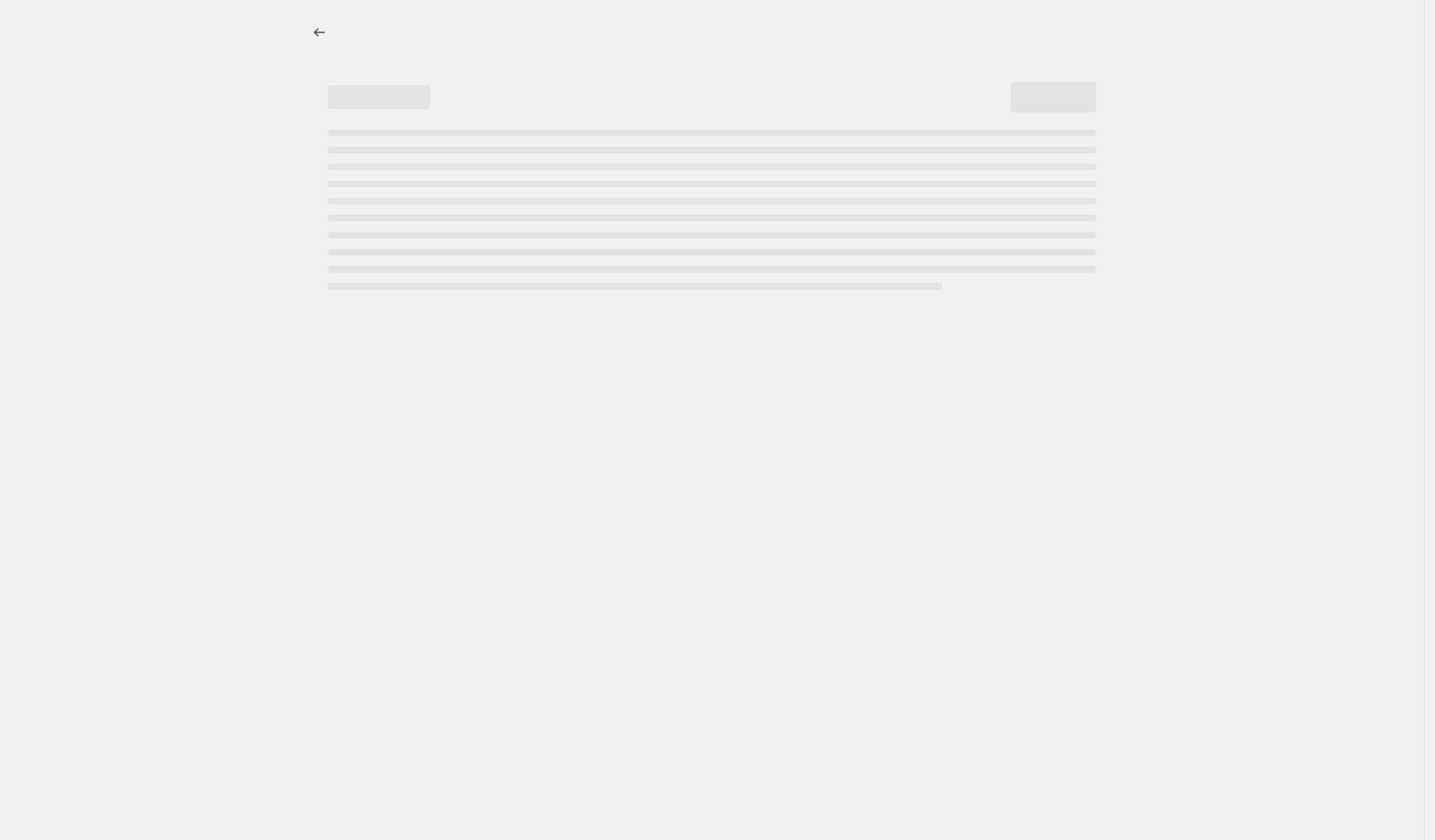
select select "vendor"
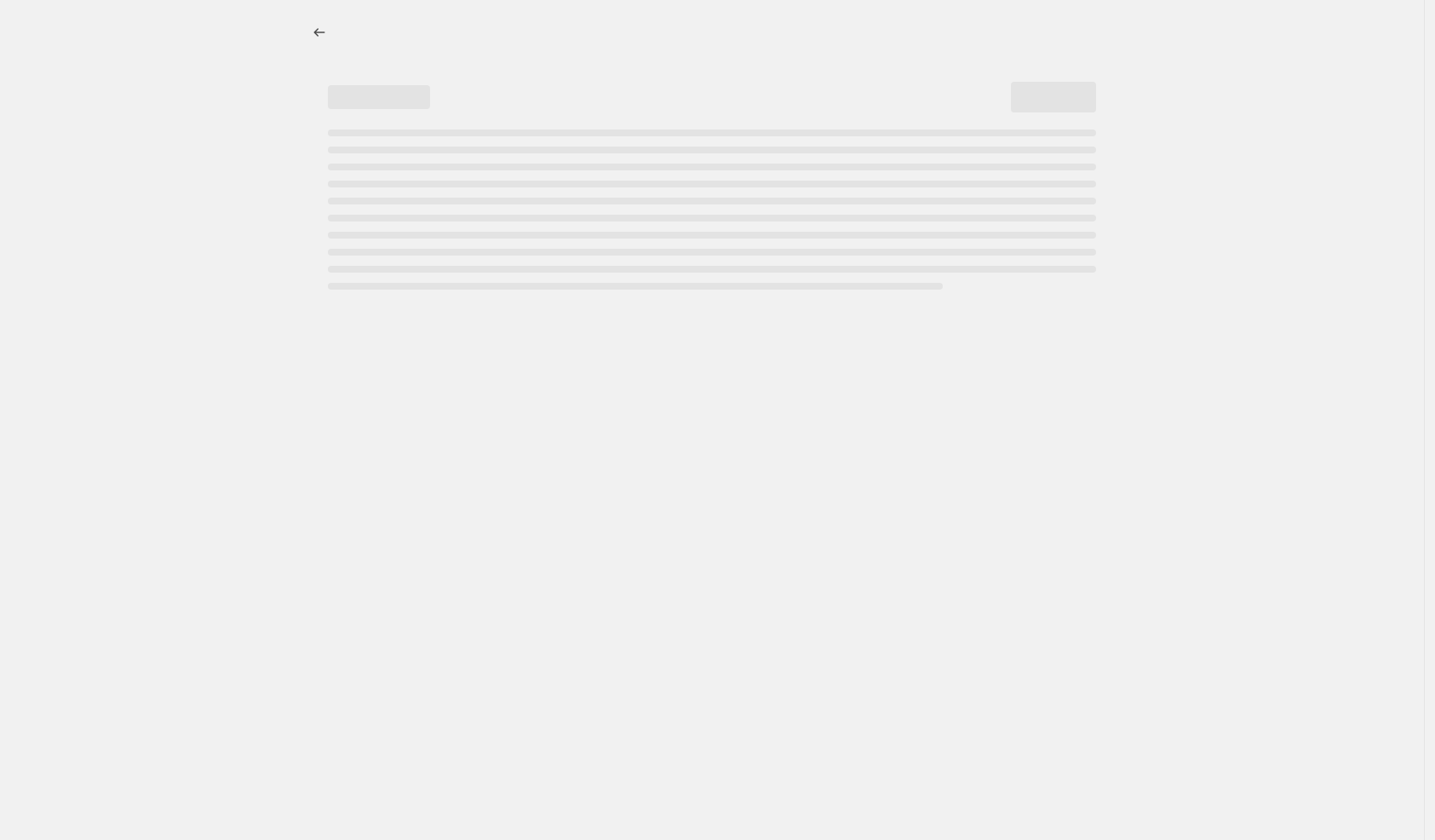
select select "vendor"
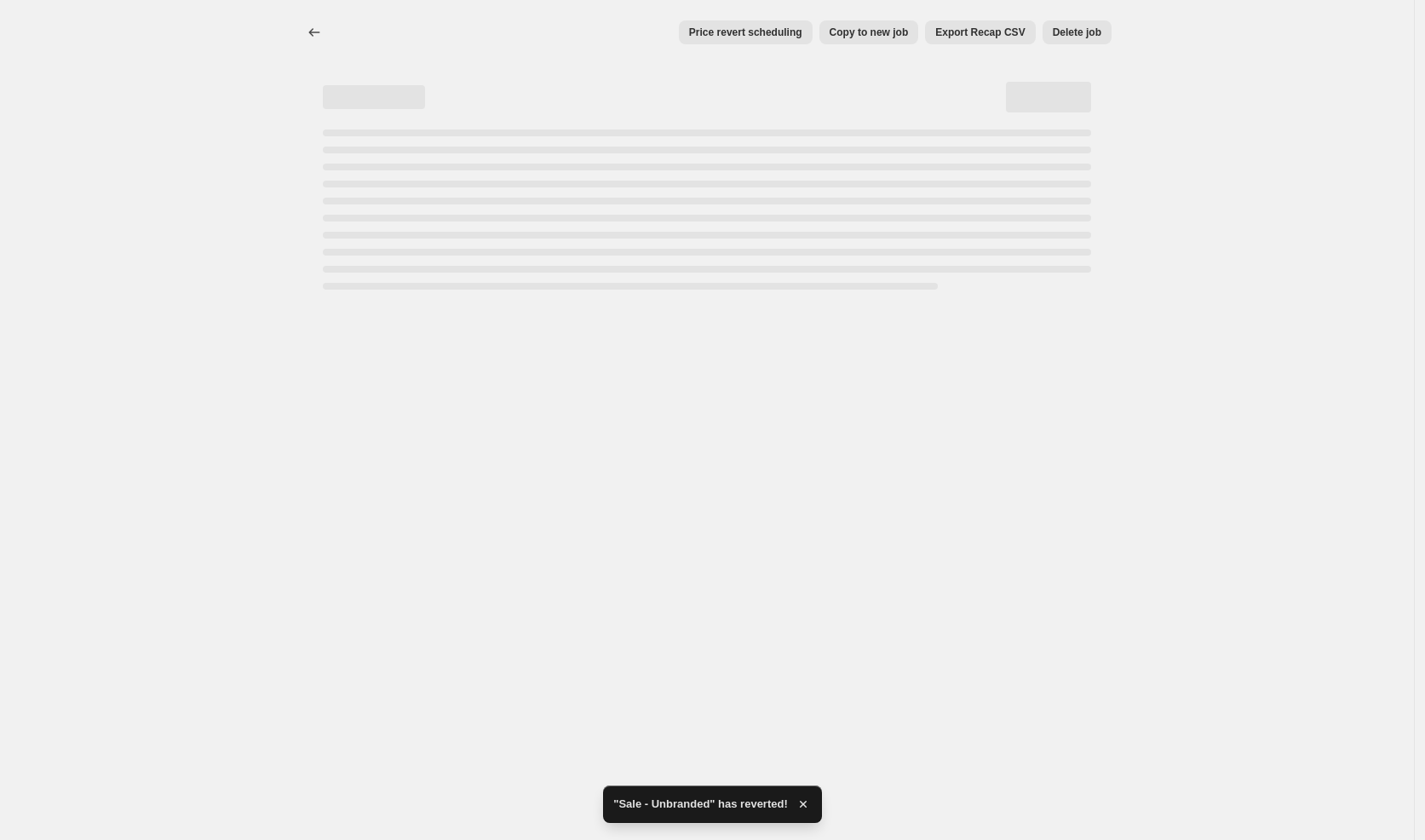
select select "percentage"
select select "vendor"
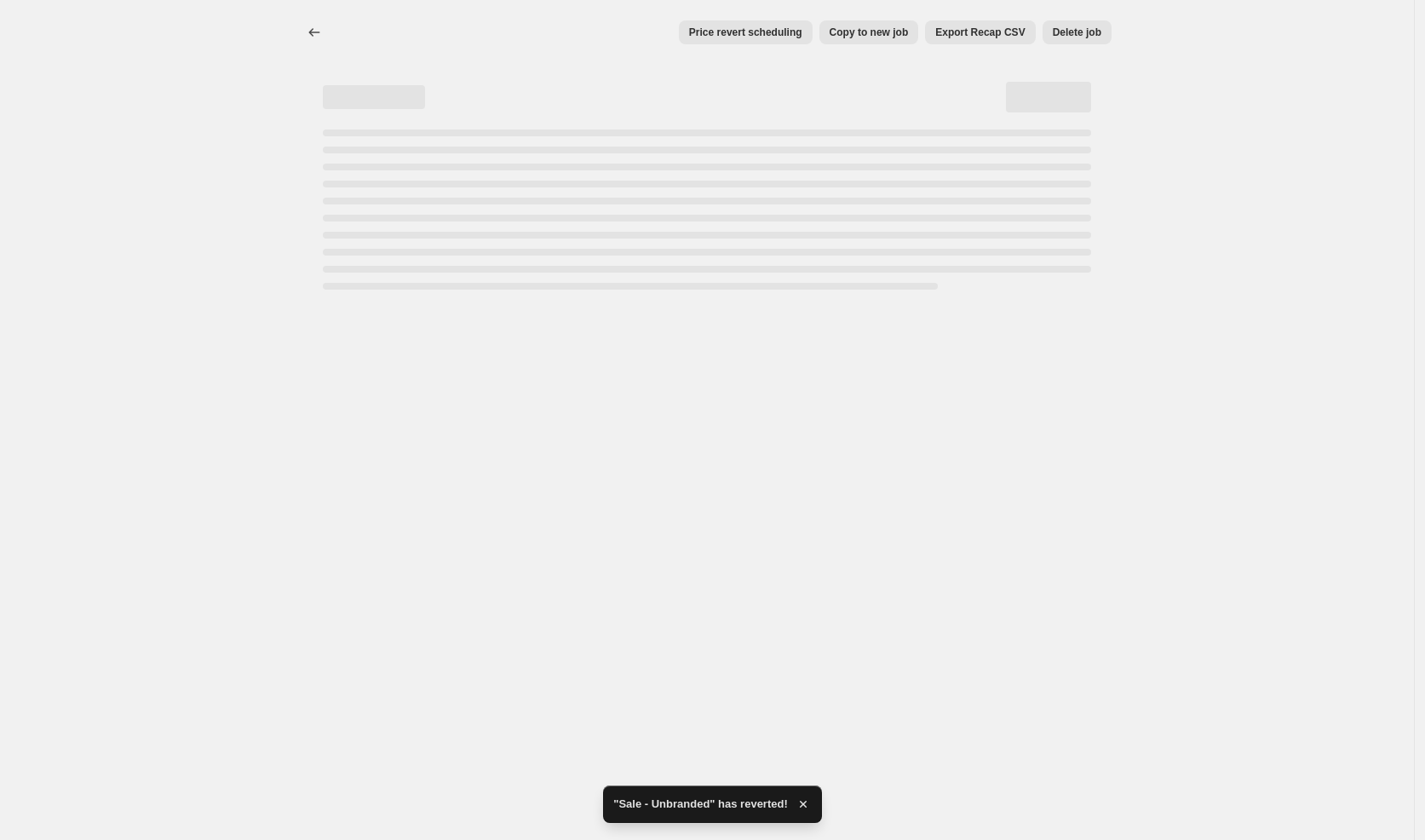
select select "vendor"
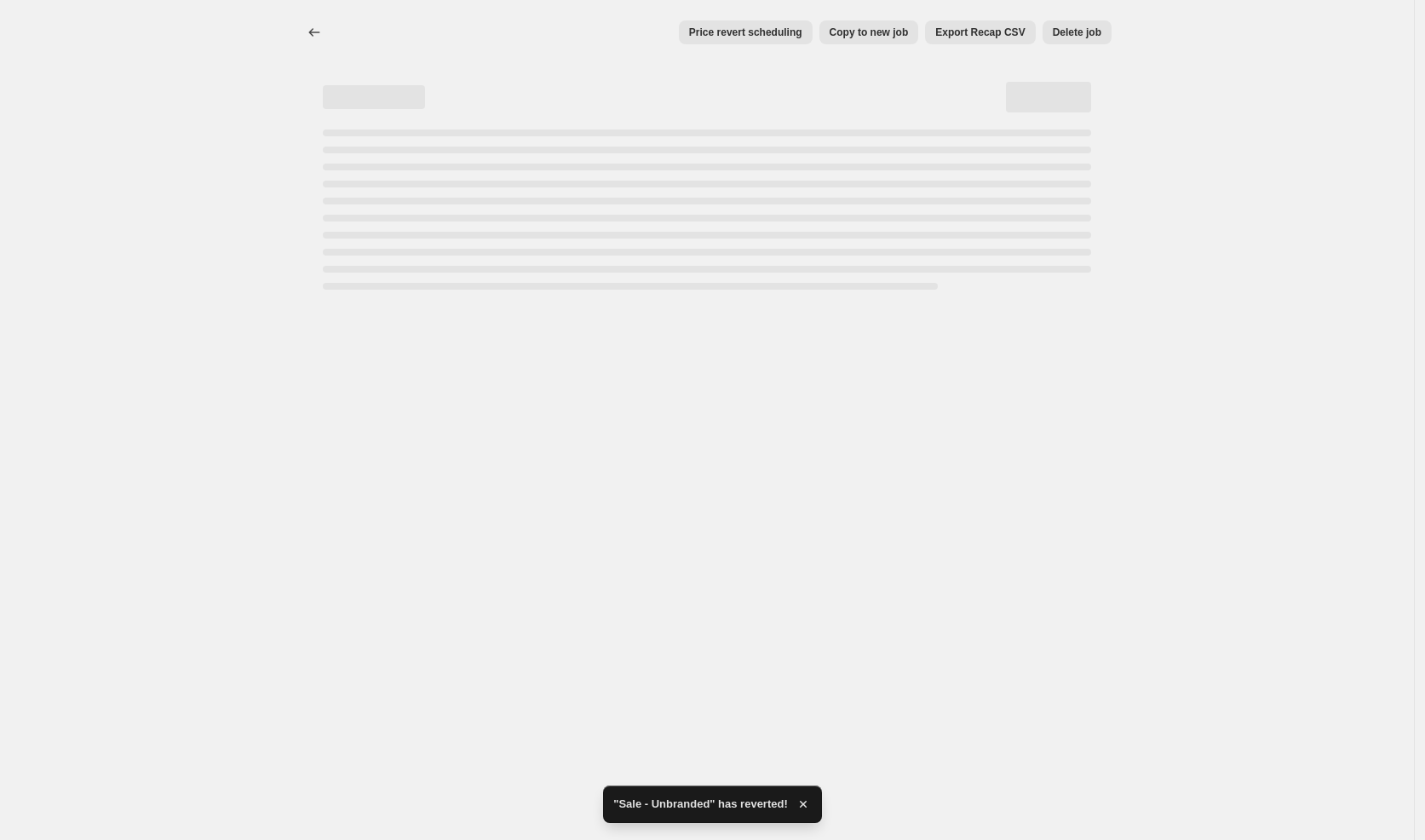
select select "vendor"
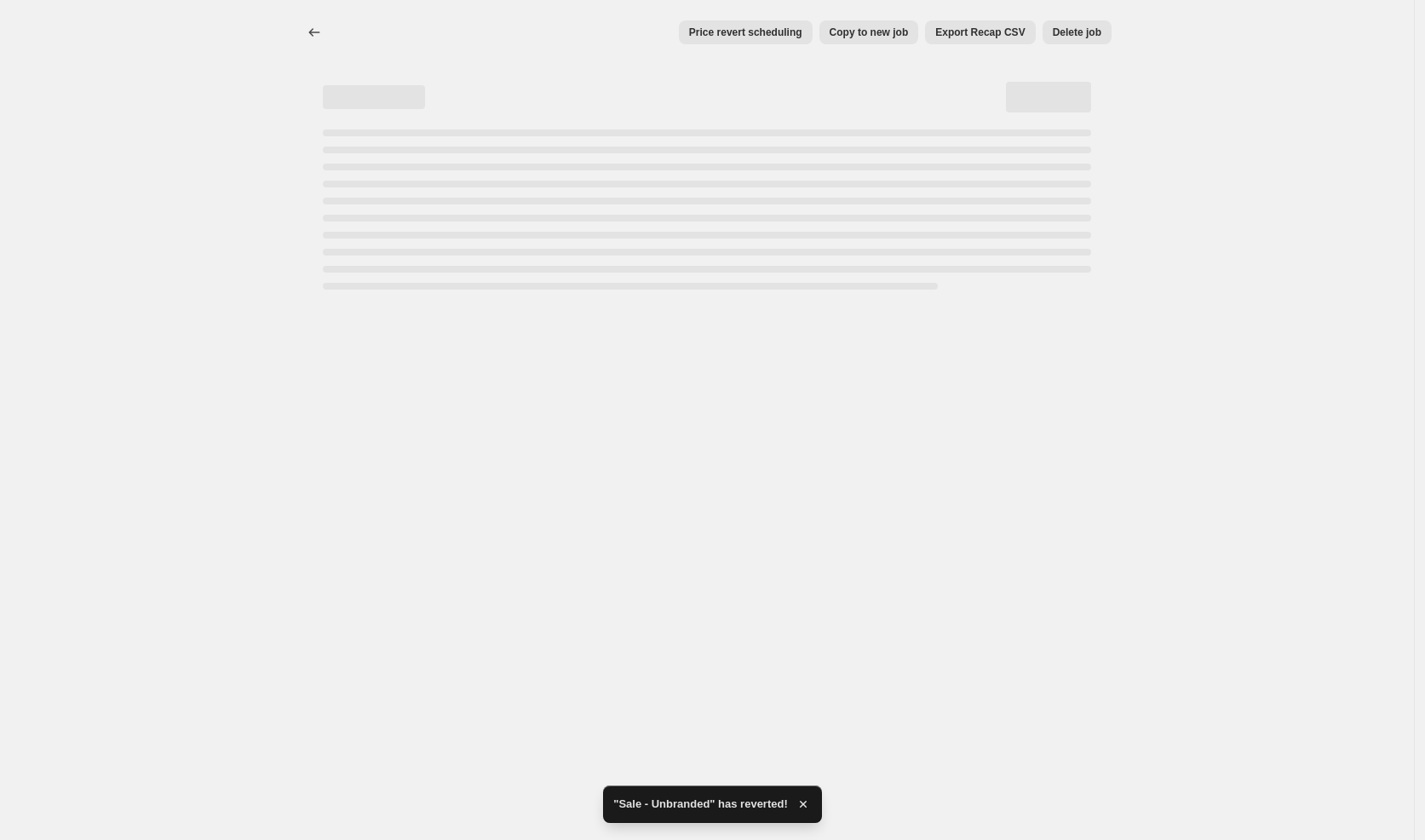
select select "vendor"
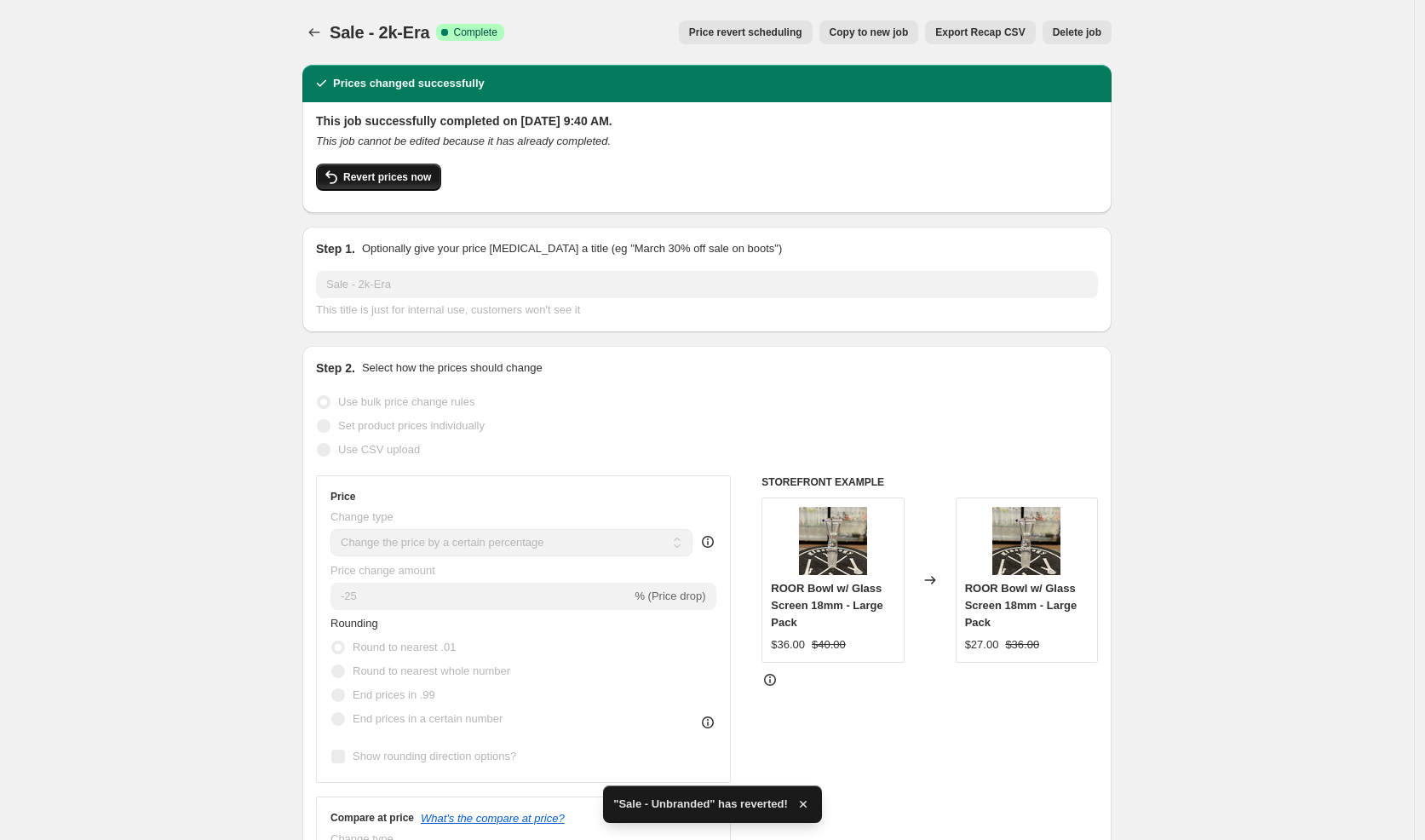
click at [367, 178] on span "Revert prices now" at bounding box center [387, 177] width 88 height 14
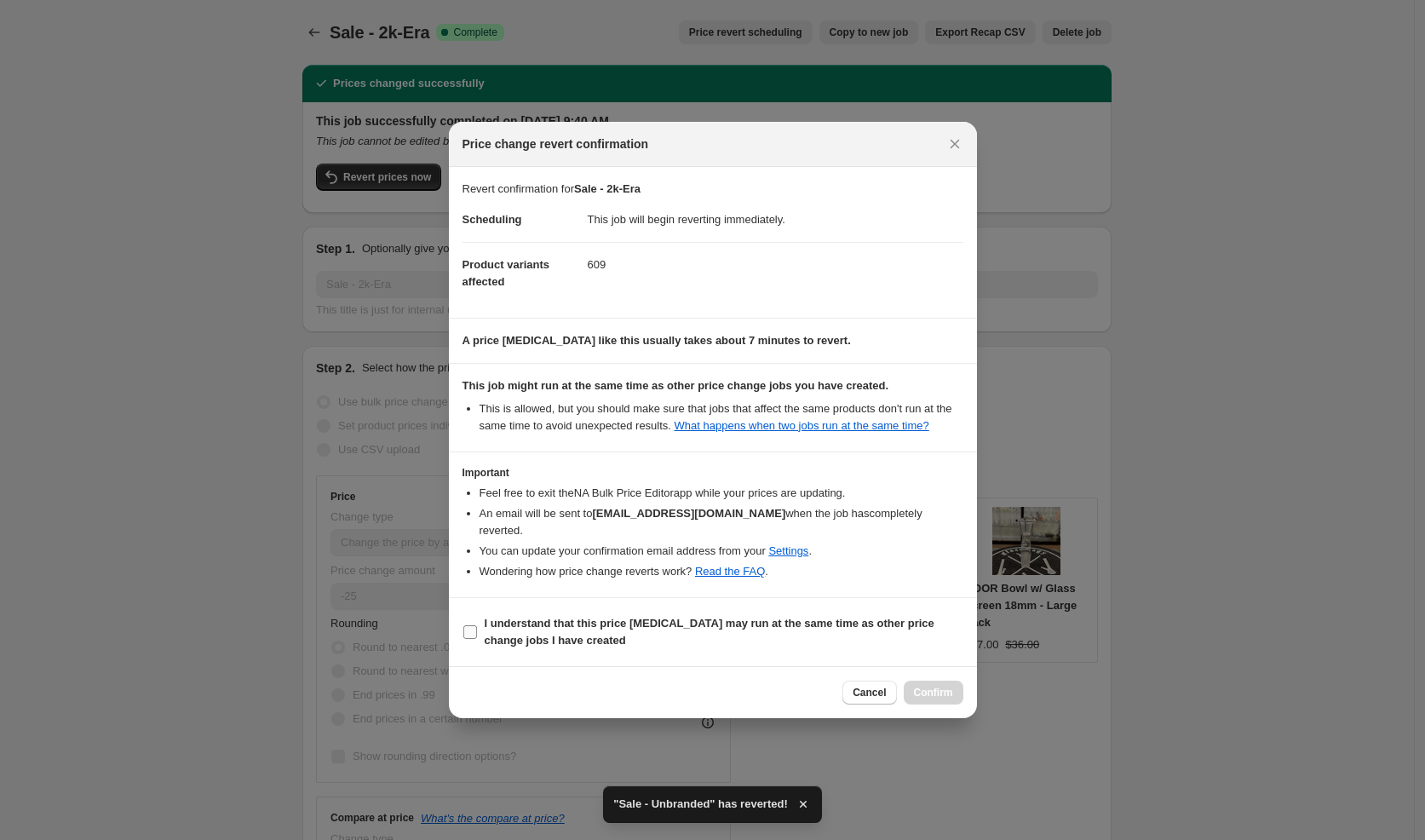
click at [627, 626] on b "I understand that this price [MEDICAL_DATA] may run at the same time as other p…" at bounding box center [709, 631] width 450 height 30
click at [477, 626] on input "I understand that this price [MEDICAL_DATA] may run at the same time as other p…" at bounding box center [470, 631] width 14 height 14
checkbox input "true"
click at [943, 699] on button "Confirm" at bounding box center [933, 692] width 59 height 24
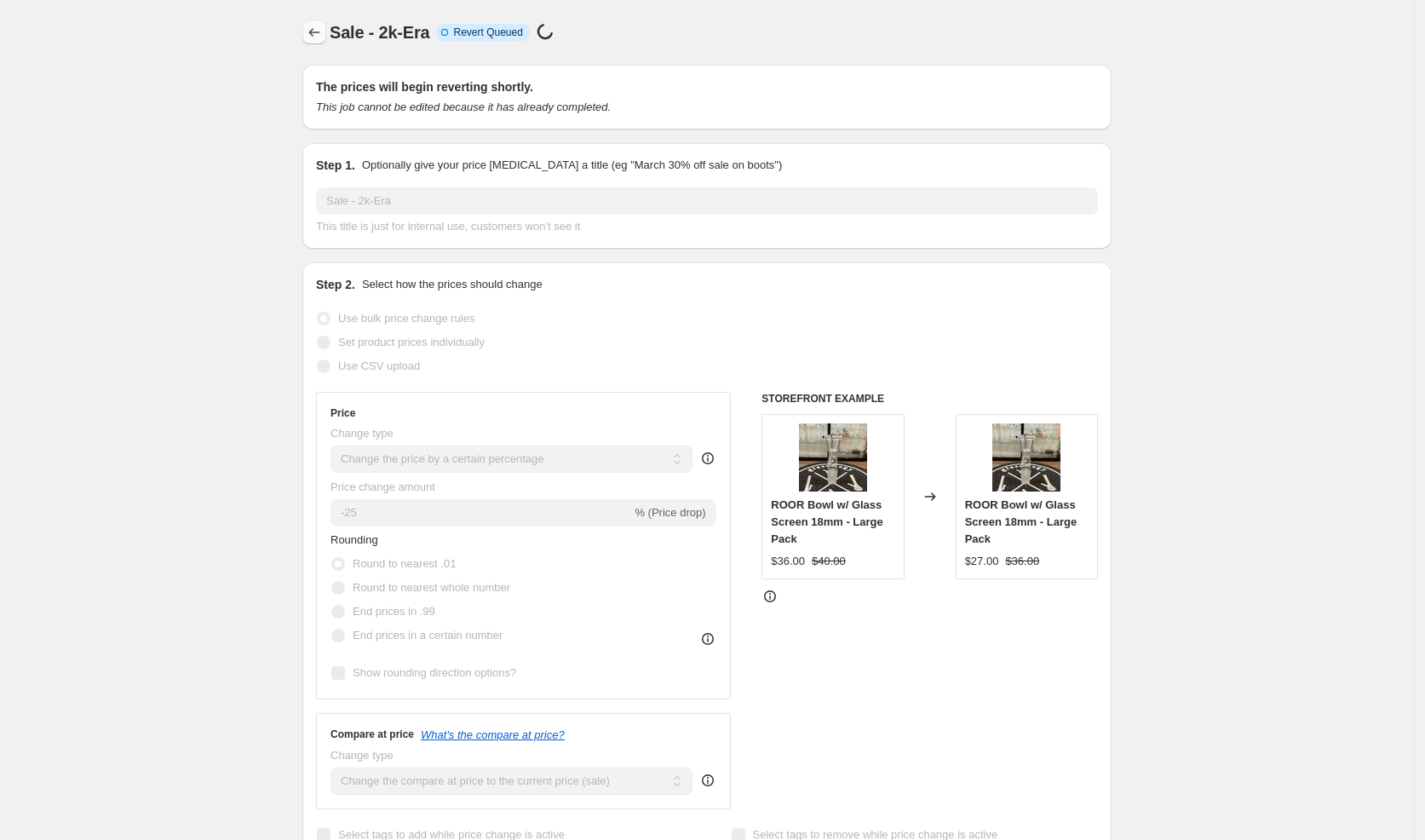
click at [318, 25] on icon "Price change jobs" at bounding box center [314, 32] width 17 height 17
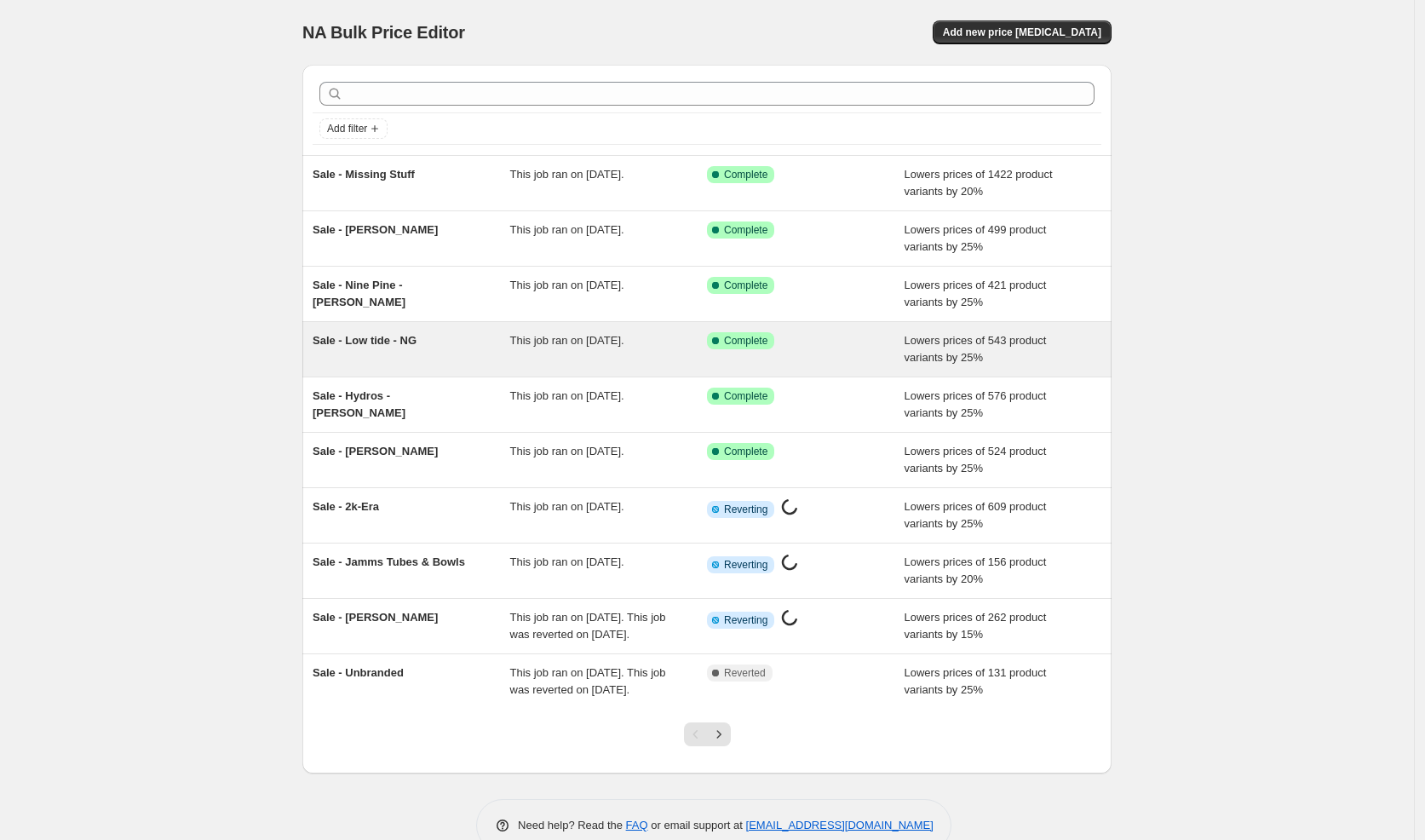
click at [403, 346] on div "Sale - Low tide - NG" at bounding box center [411, 348] width 198 height 34
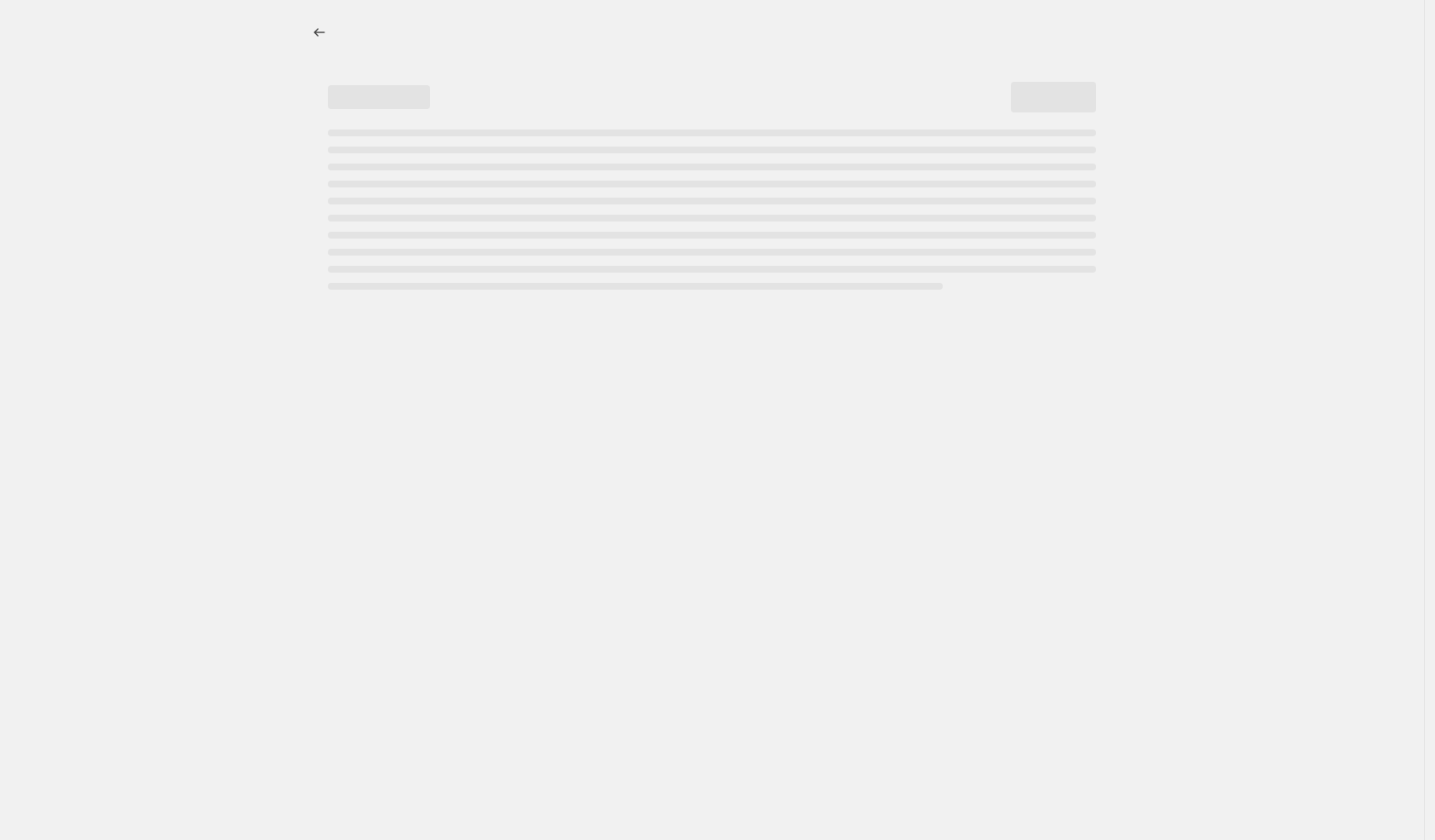
select select "percentage"
select select "vendor"
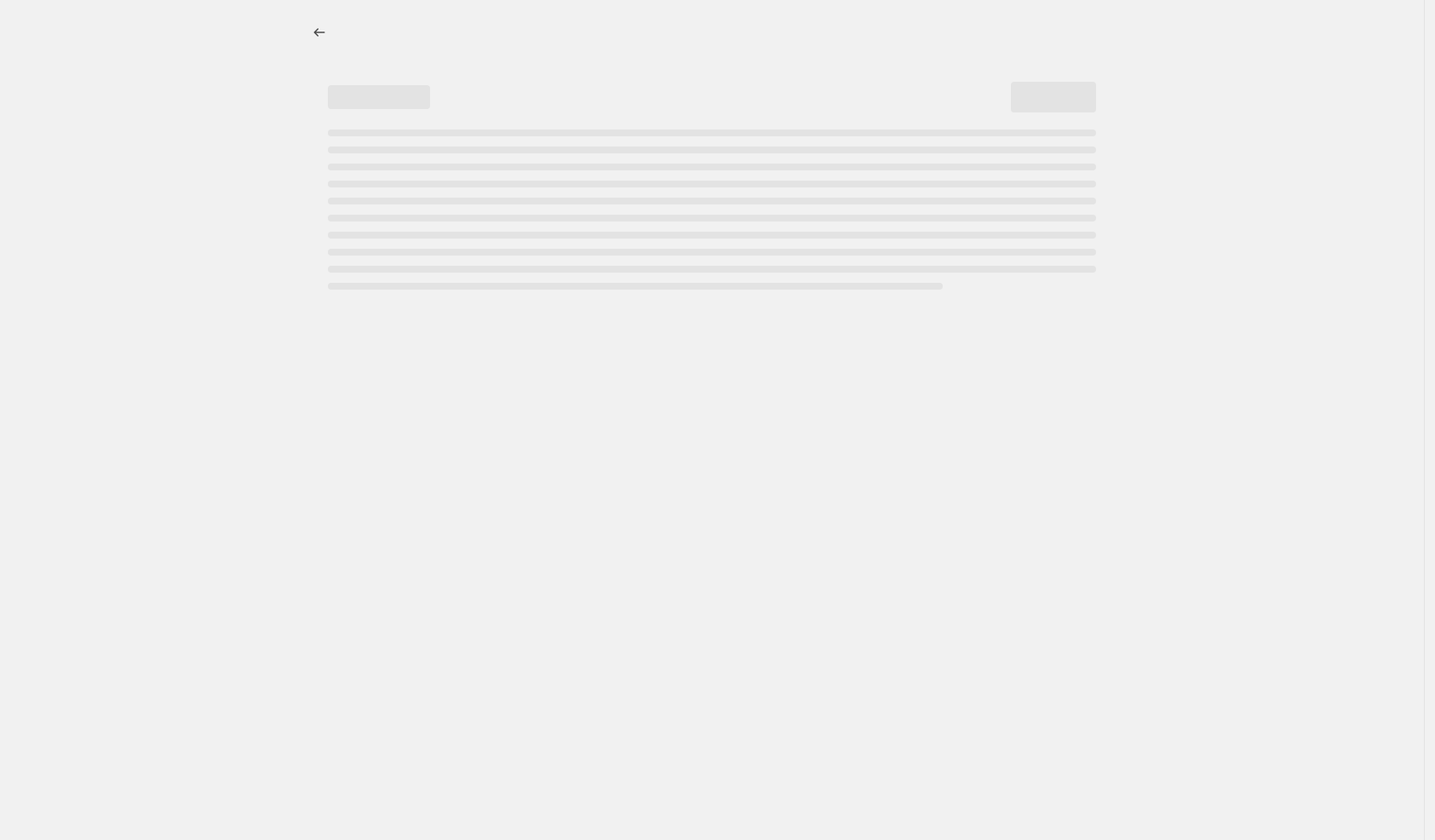
select select "vendor"
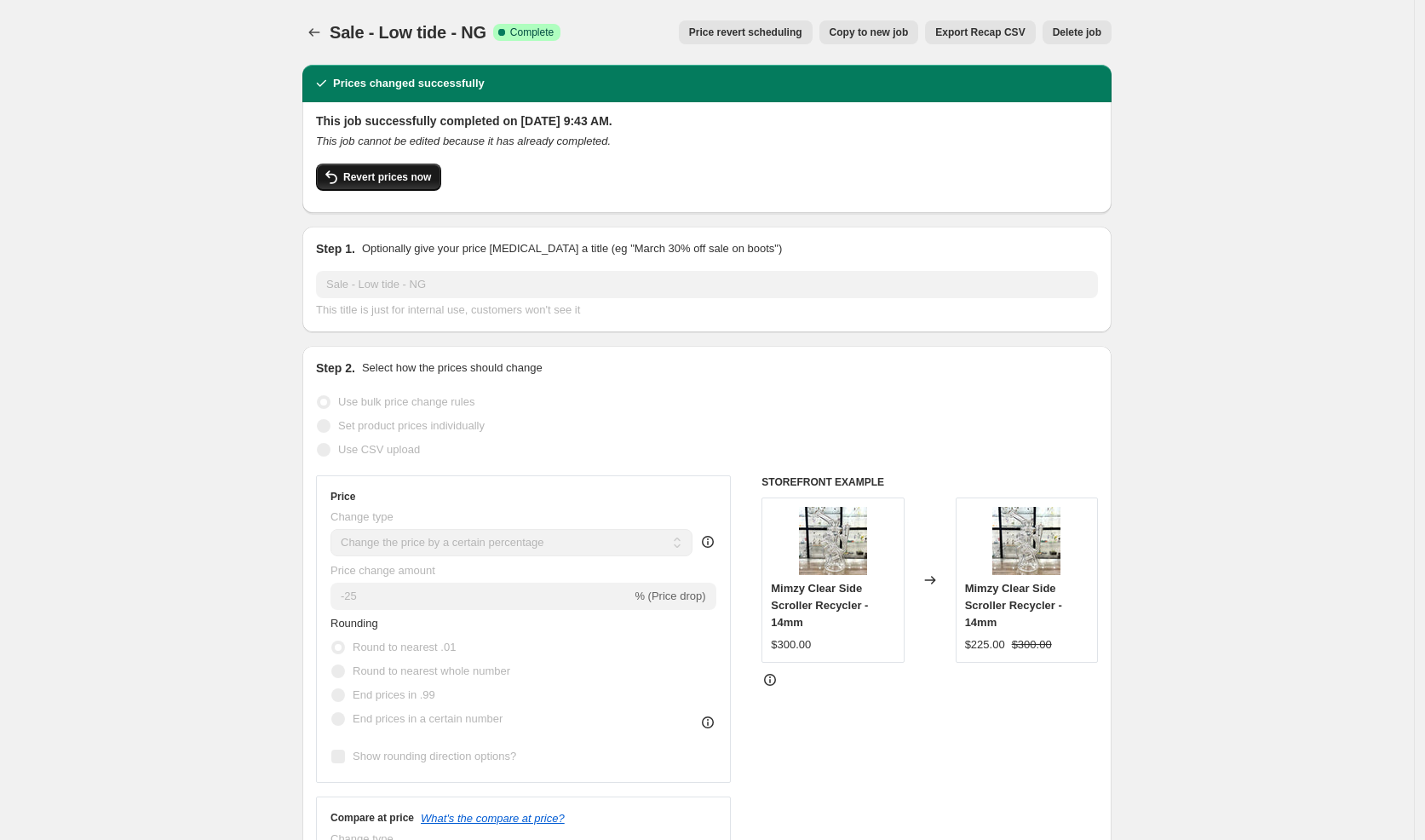
click at [370, 171] on span "Revert prices now" at bounding box center [387, 177] width 88 height 14
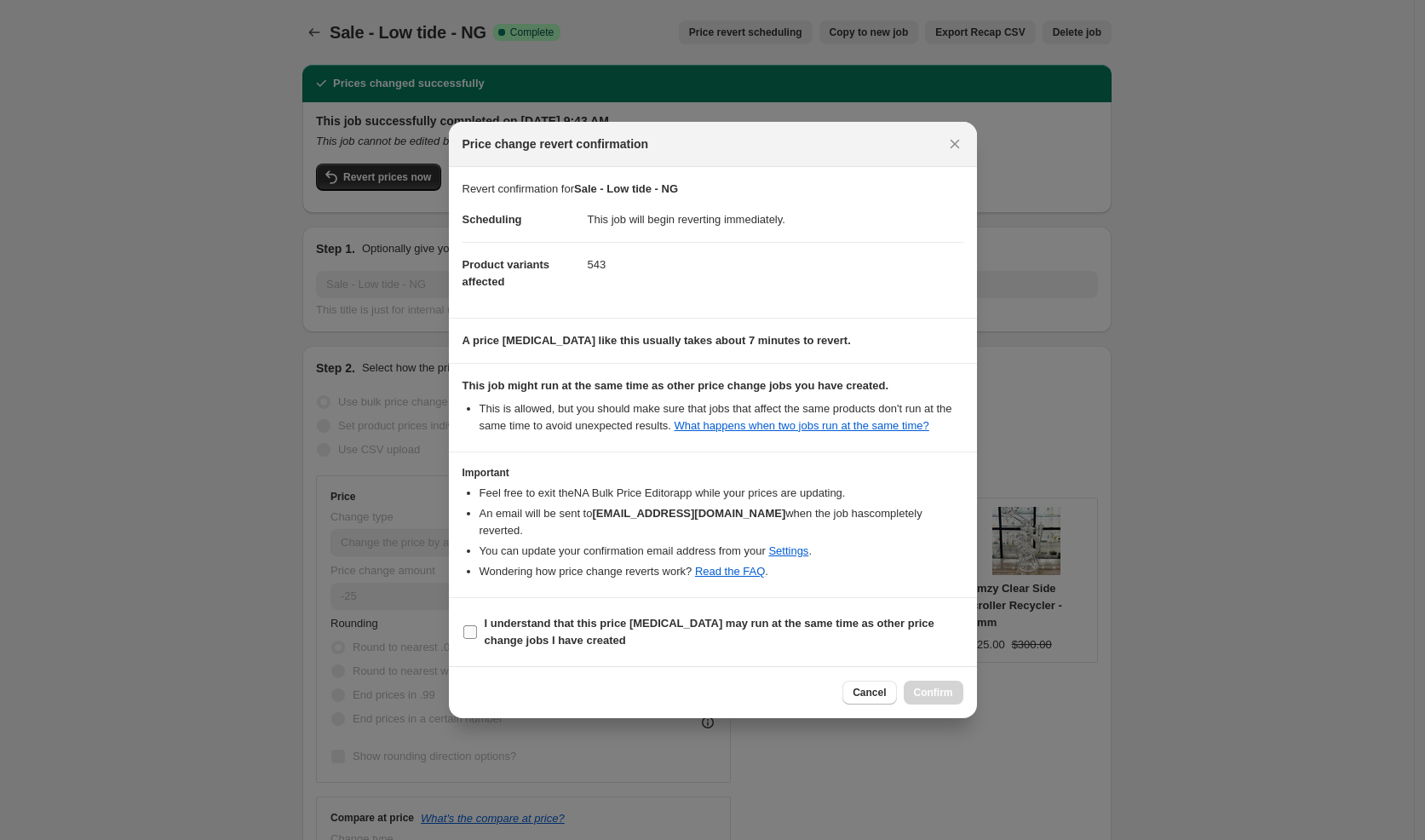
click at [574, 627] on b "I understand that this price [MEDICAL_DATA] may run at the same time as other p…" at bounding box center [709, 631] width 450 height 30
click at [477, 627] on input "I understand that this price [MEDICAL_DATA] may run at the same time as other p…" at bounding box center [470, 631] width 14 height 14
checkbox input "true"
drag, startPoint x: 921, startPoint y: 694, endPoint x: 681, endPoint y: 387, distance: 389.7
click at [920, 691] on span "Confirm" at bounding box center [933, 692] width 39 height 14
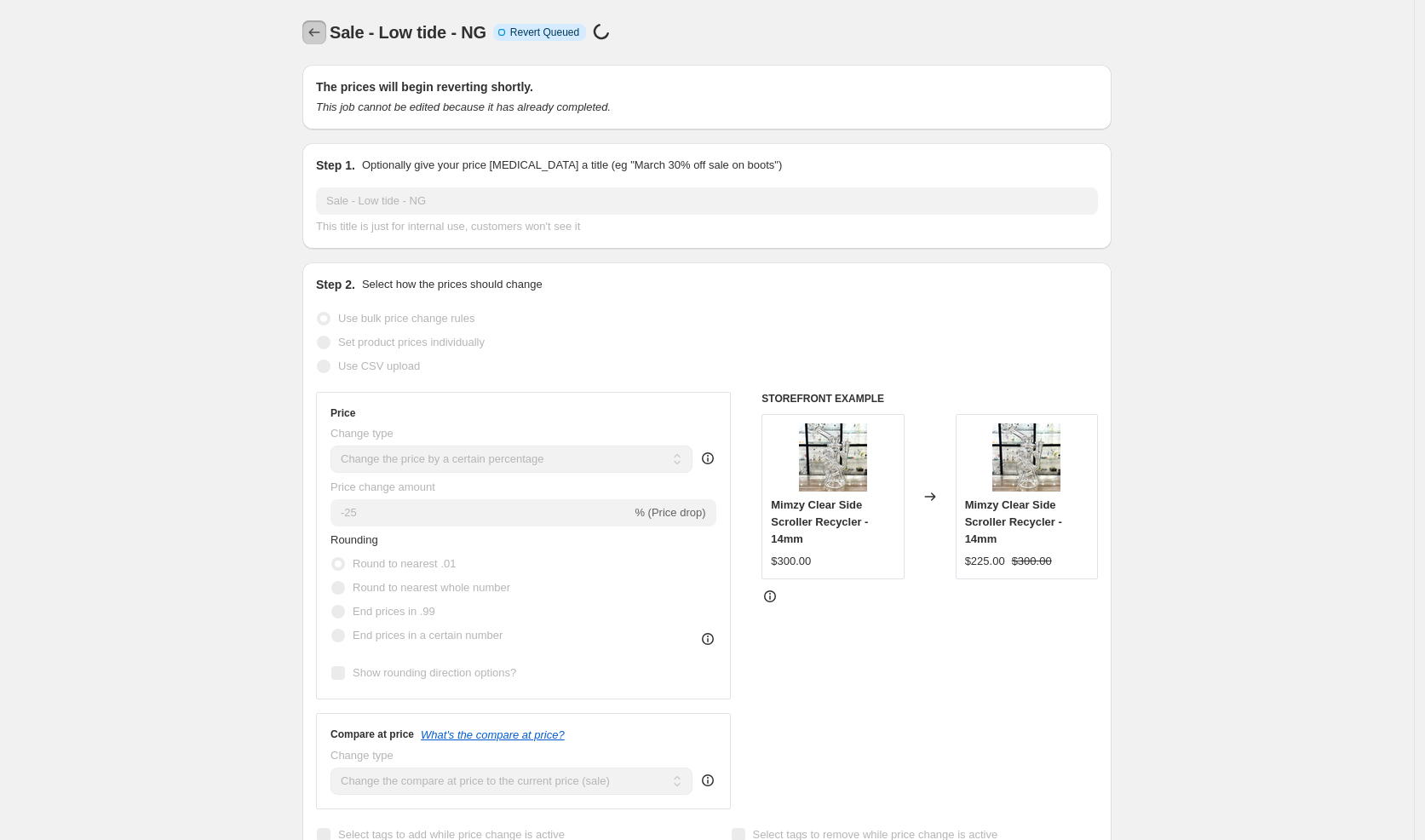
click at [317, 34] on icon "Price change jobs" at bounding box center [314, 32] width 17 height 17
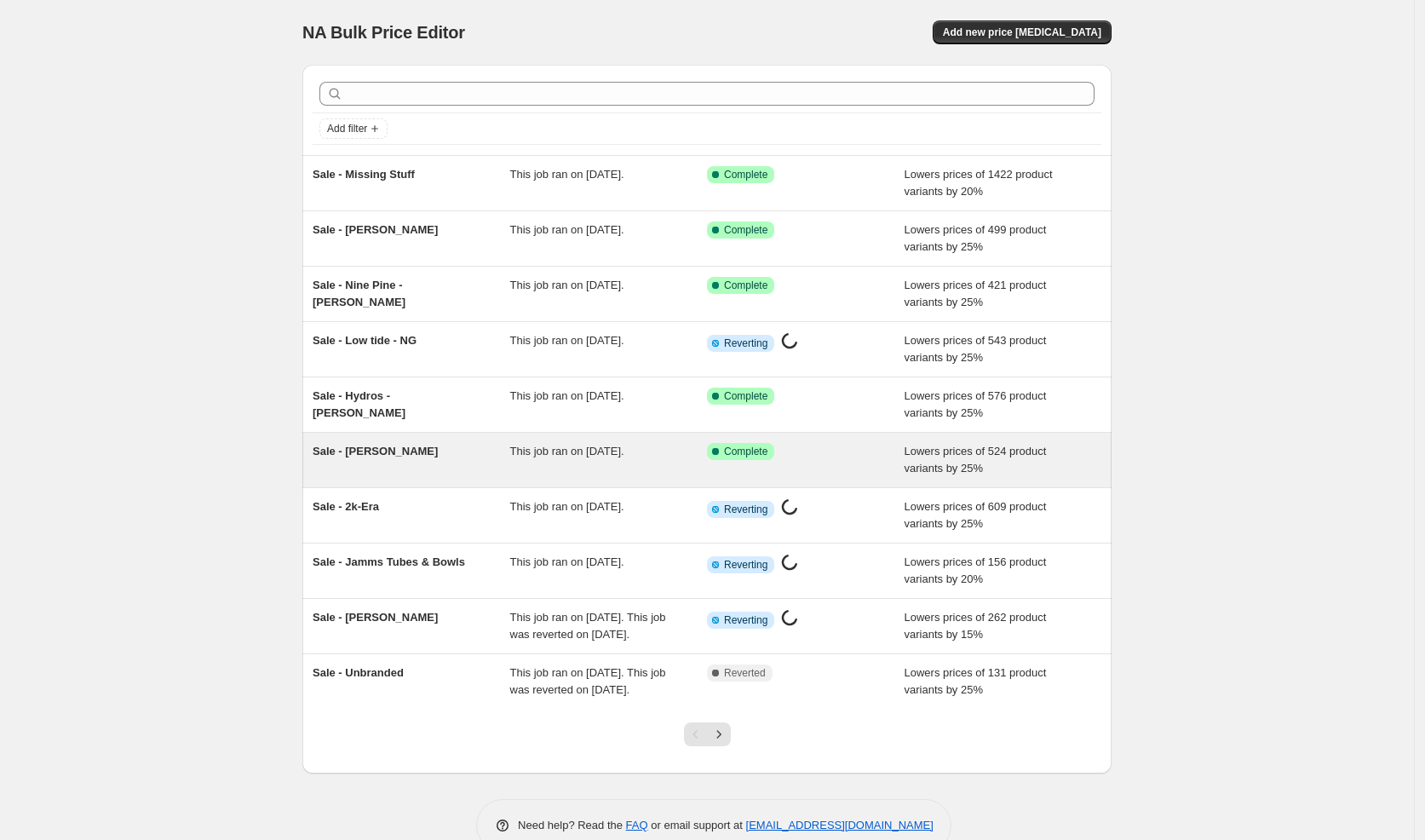
click at [488, 472] on div "Sale - [PERSON_NAME]" at bounding box center [411, 460] width 198 height 34
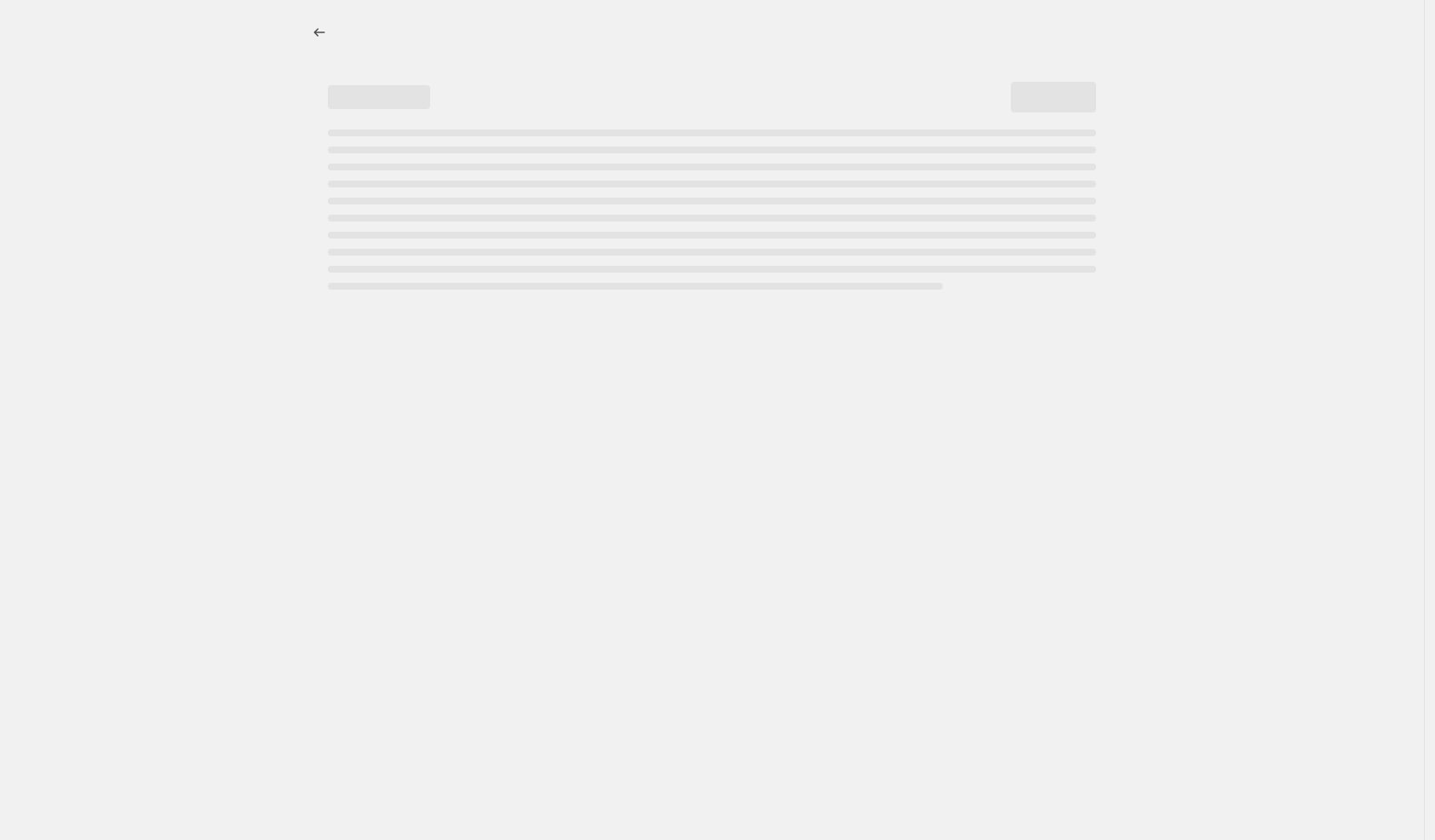
select select "percentage"
select select "vendor"
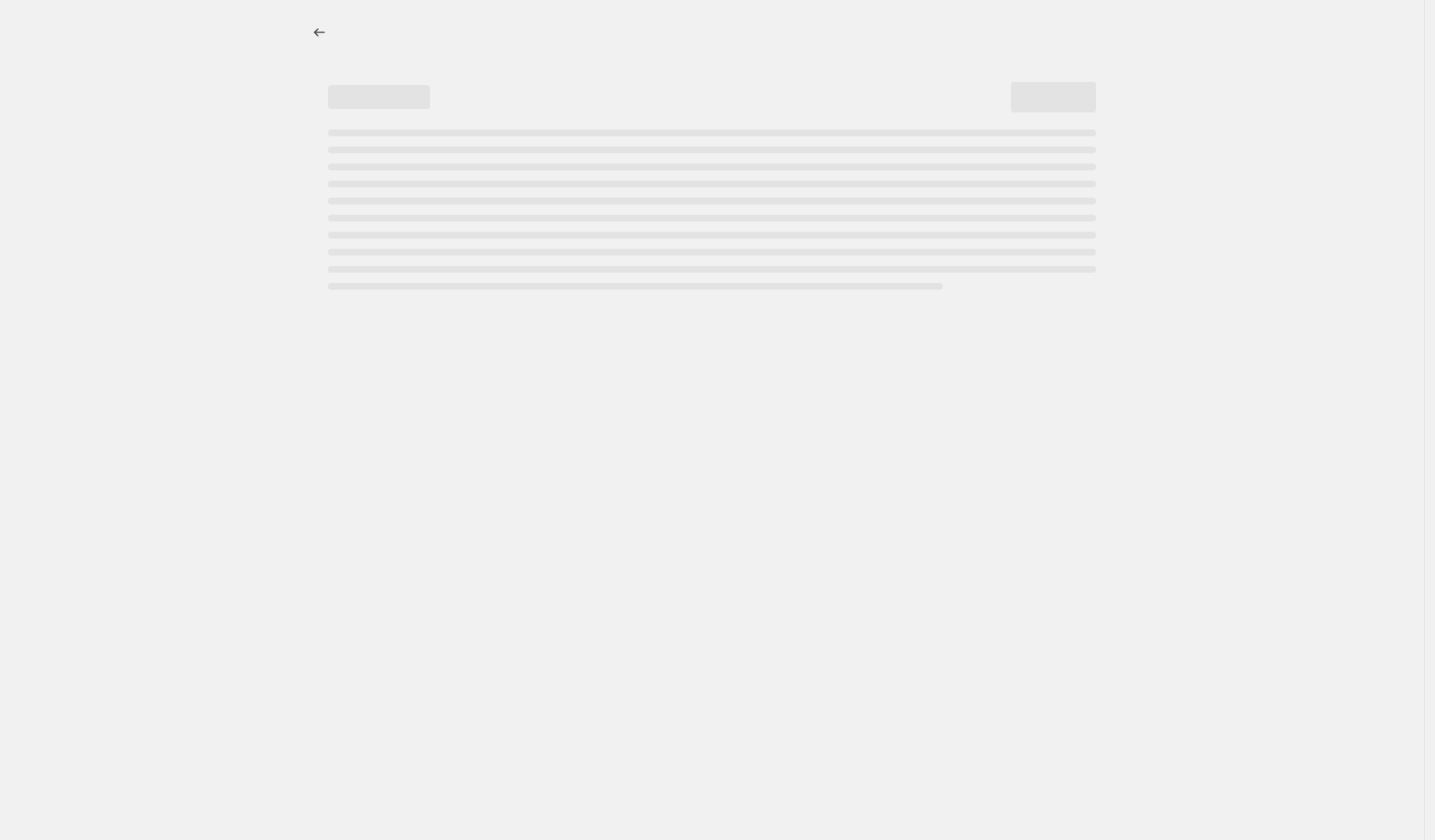
select select "vendor"
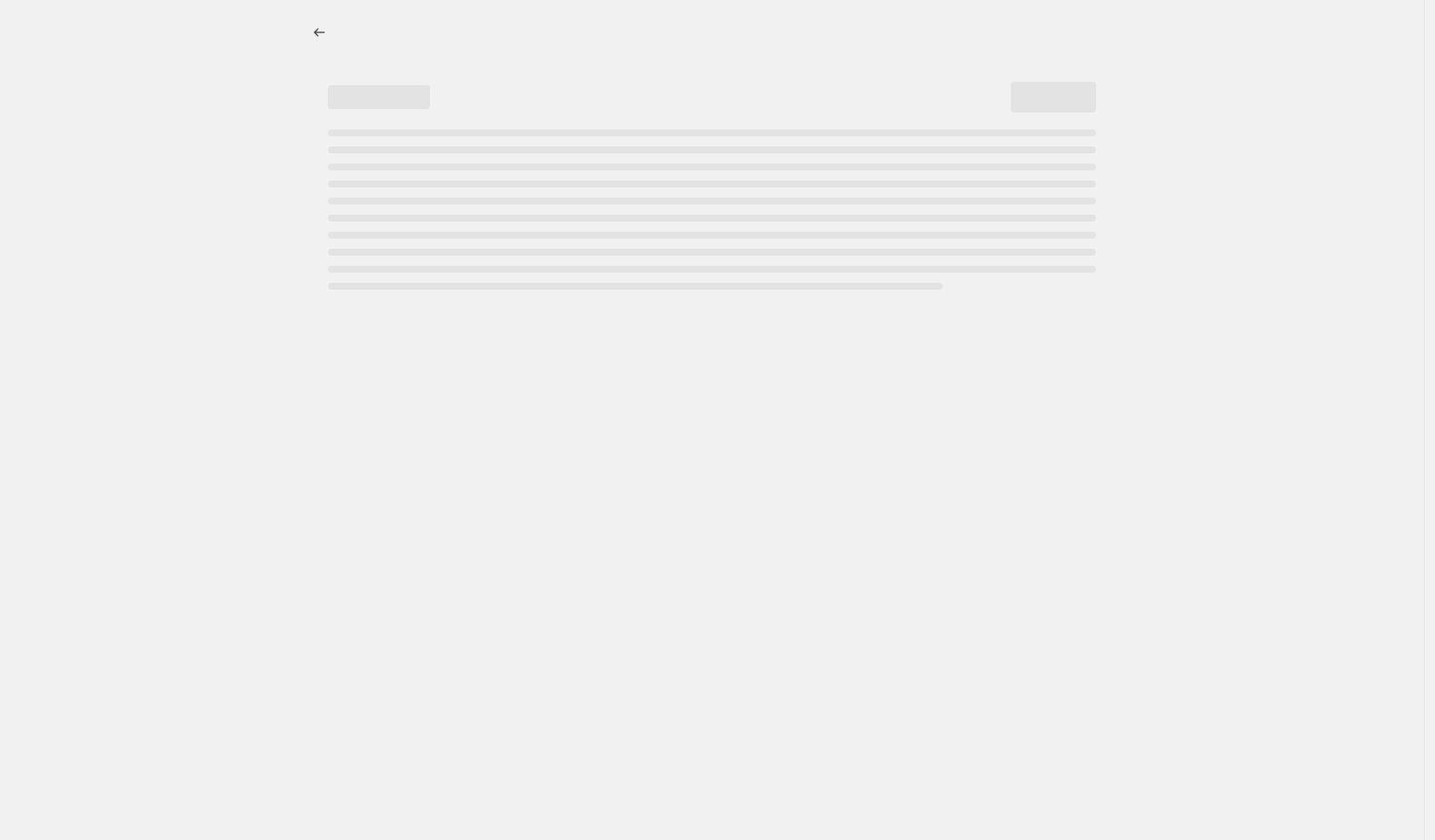
select select "vendor"
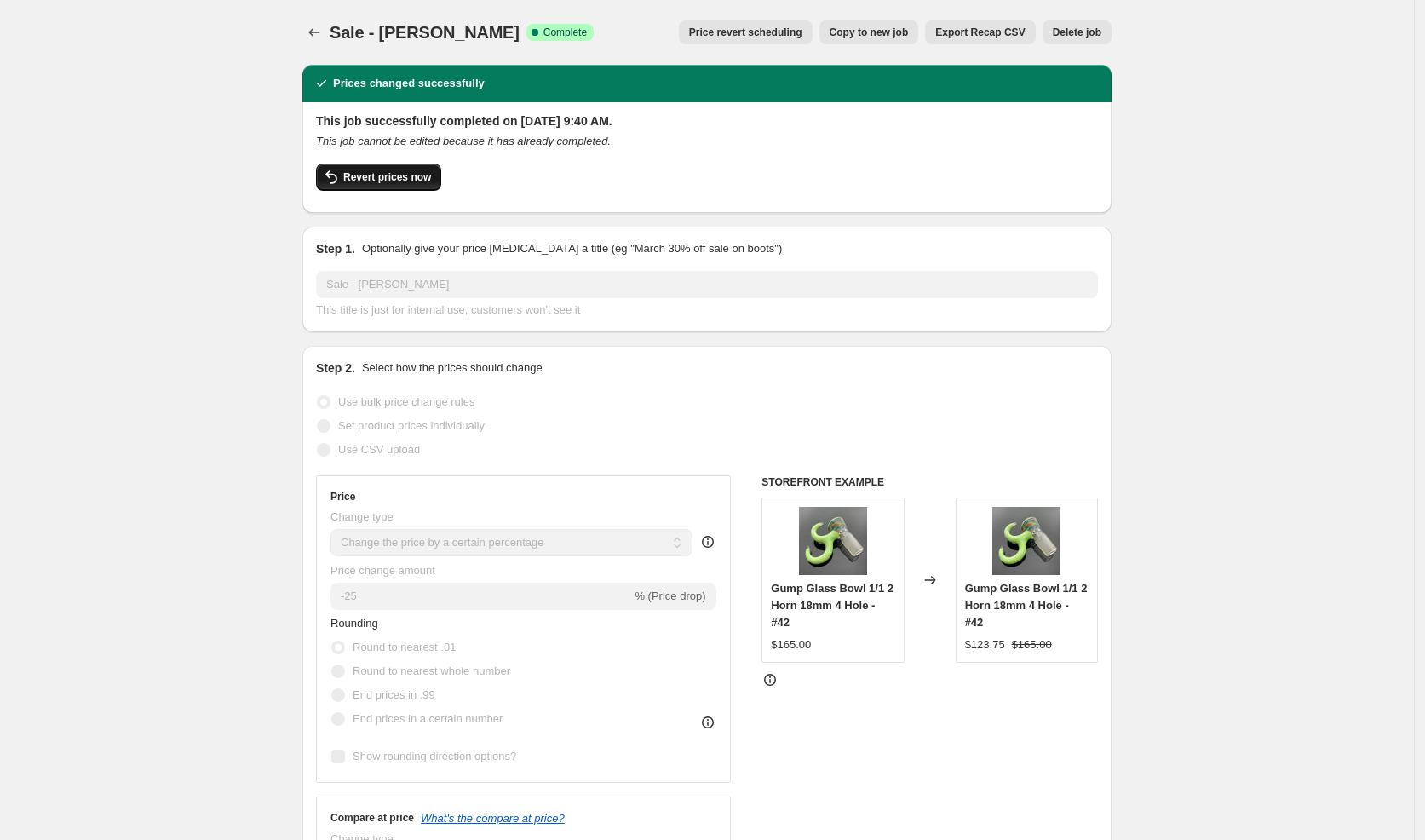
click at [400, 177] on span "Revert prices now" at bounding box center [387, 177] width 88 height 14
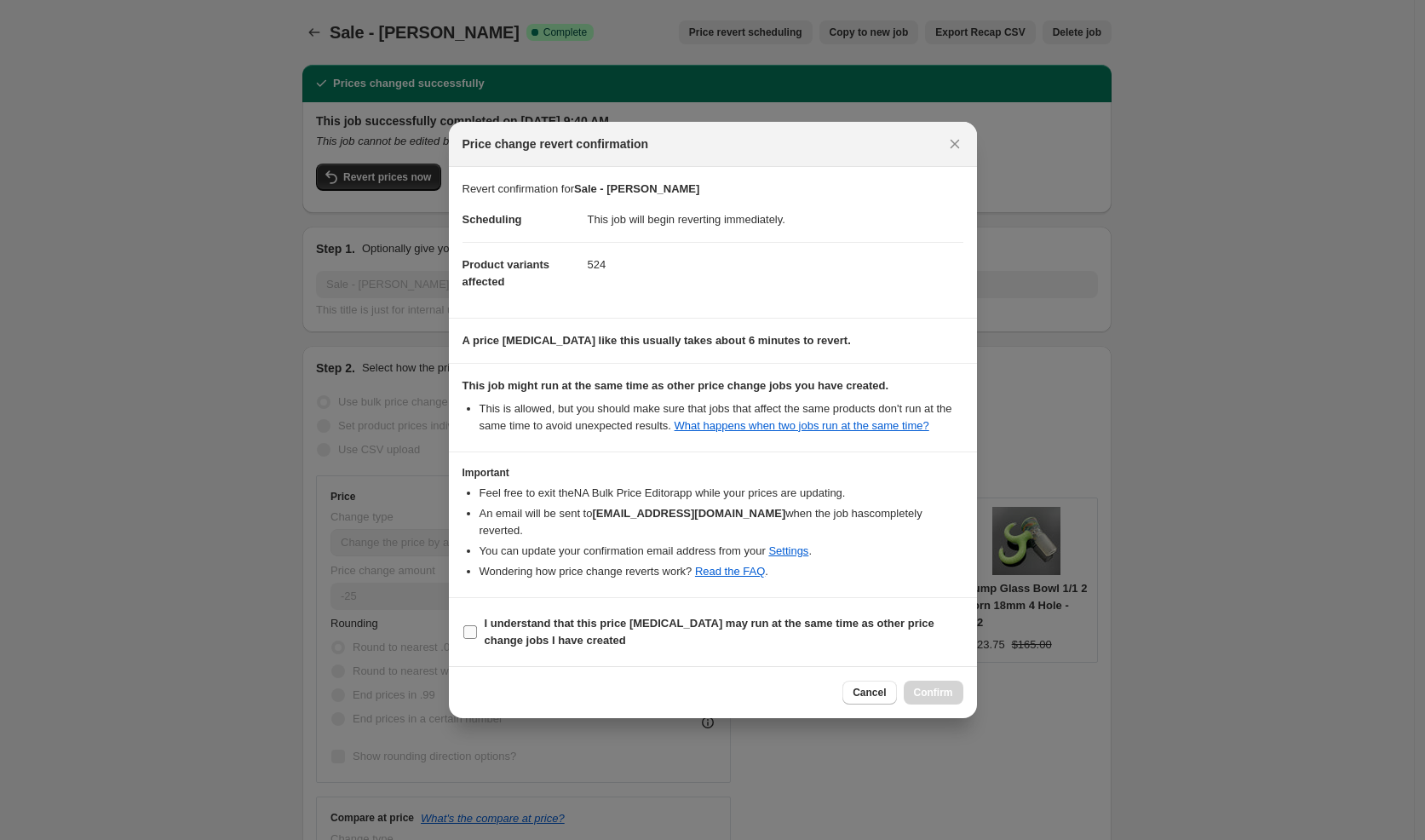
click at [650, 622] on b "I understand that this price [MEDICAL_DATA] may run at the same time as other p…" at bounding box center [709, 631] width 450 height 30
click at [477, 625] on input "I understand that this price [MEDICAL_DATA] may run at the same time as other p…" at bounding box center [470, 631] width 14 height 14
checkbox input "true"
click at [932, 696] on span "Confirm" at bounding box center [933, 692] width 39 height 14
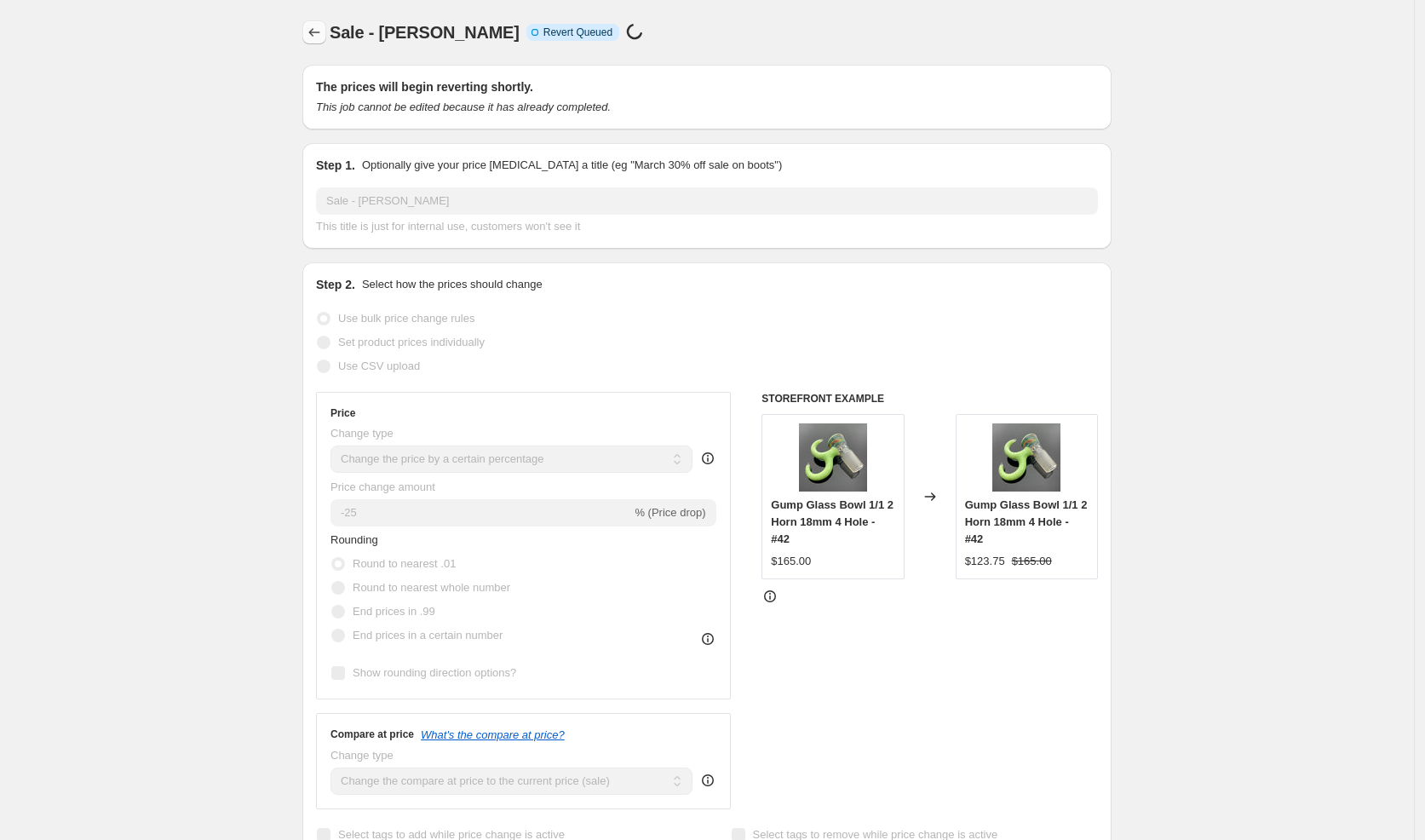
click at [322, 41] on button "Price change jobs" at bounding box center [314, 32] width 24 height 24
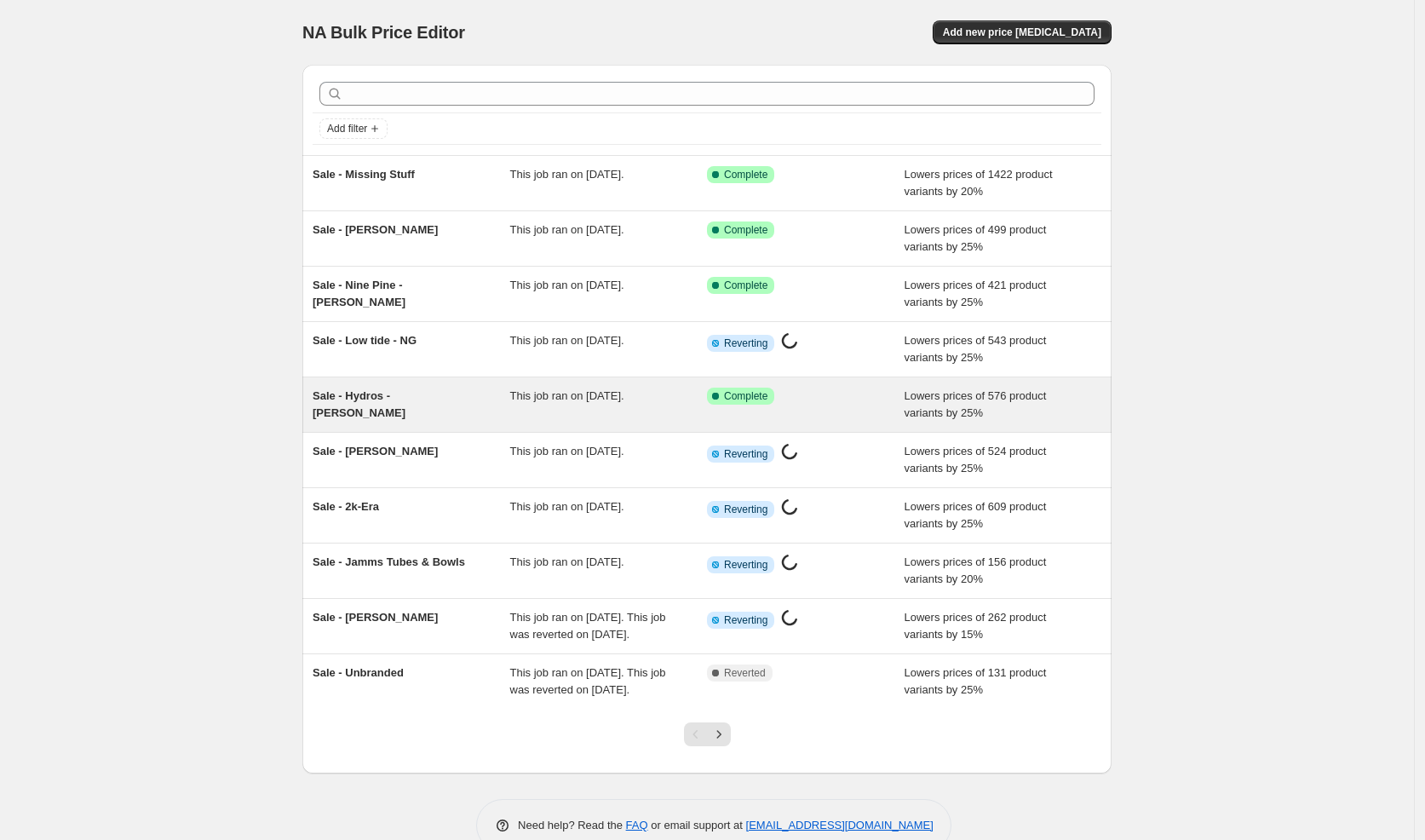
click at [508, 393] on div "Sale - Hydros - [PERSON_NAME]" at bounding box center [411, 404] width 198 height 34
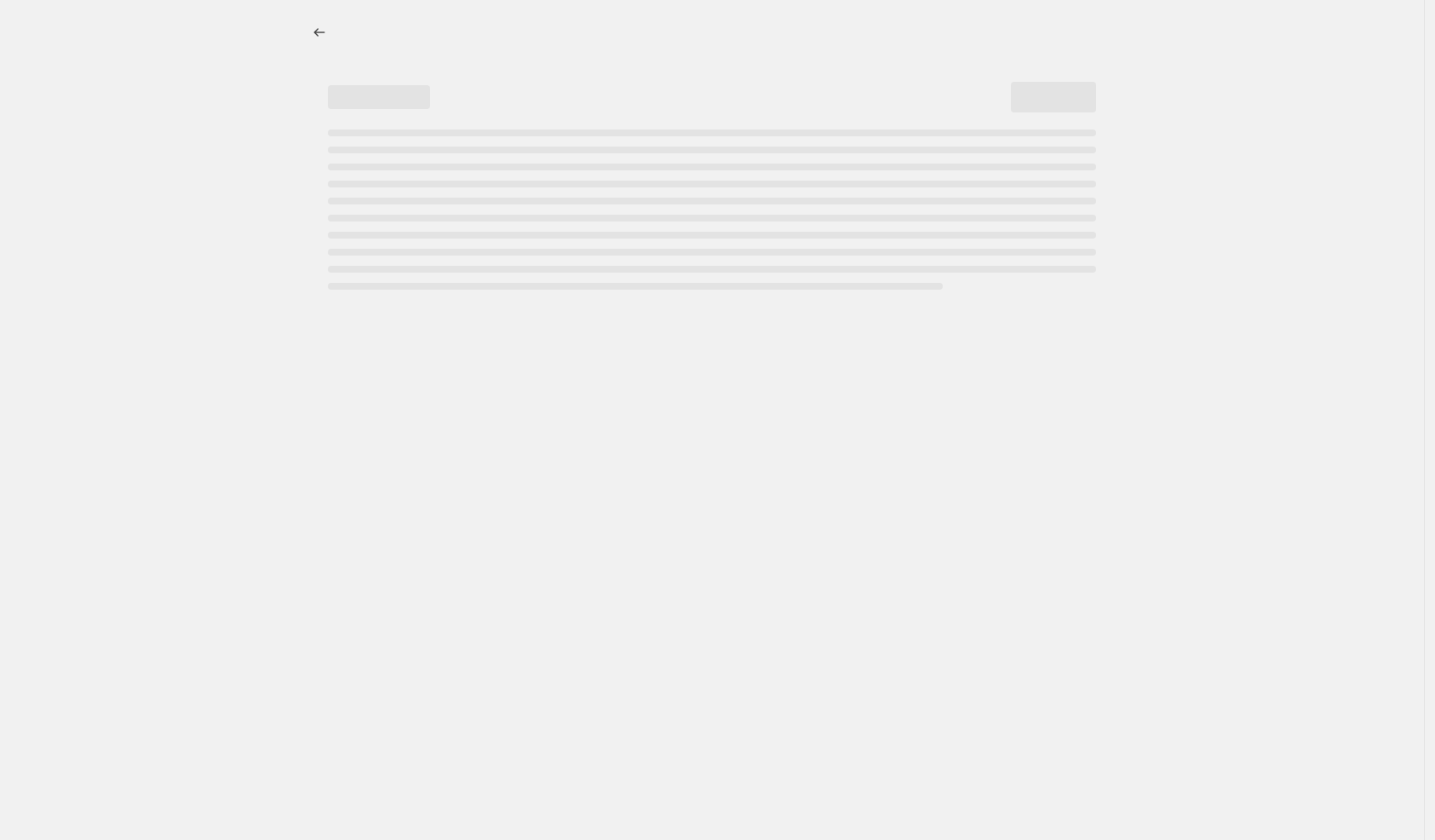
select select "percentage"
select select "vendor"
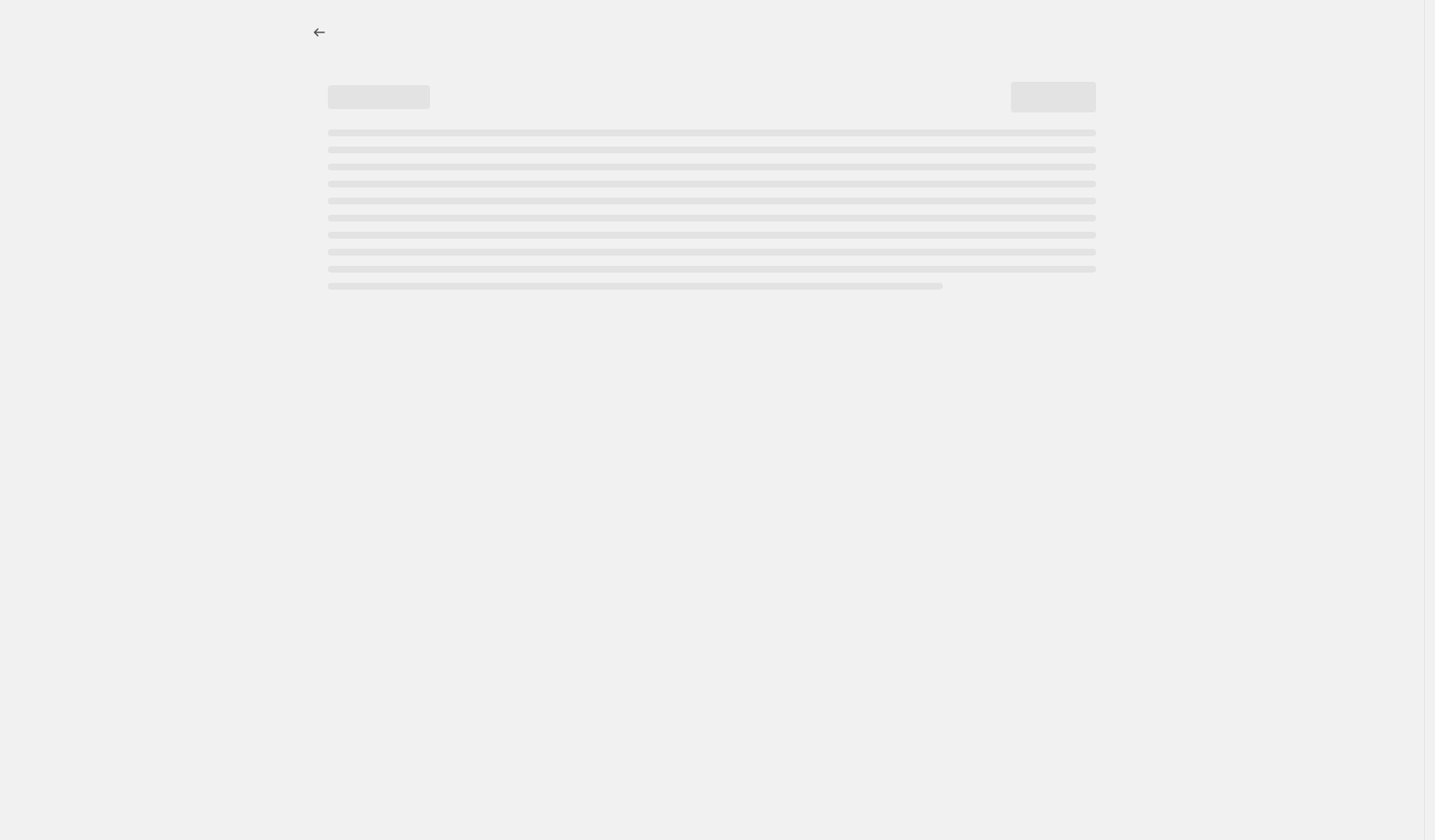
select select "vendor"
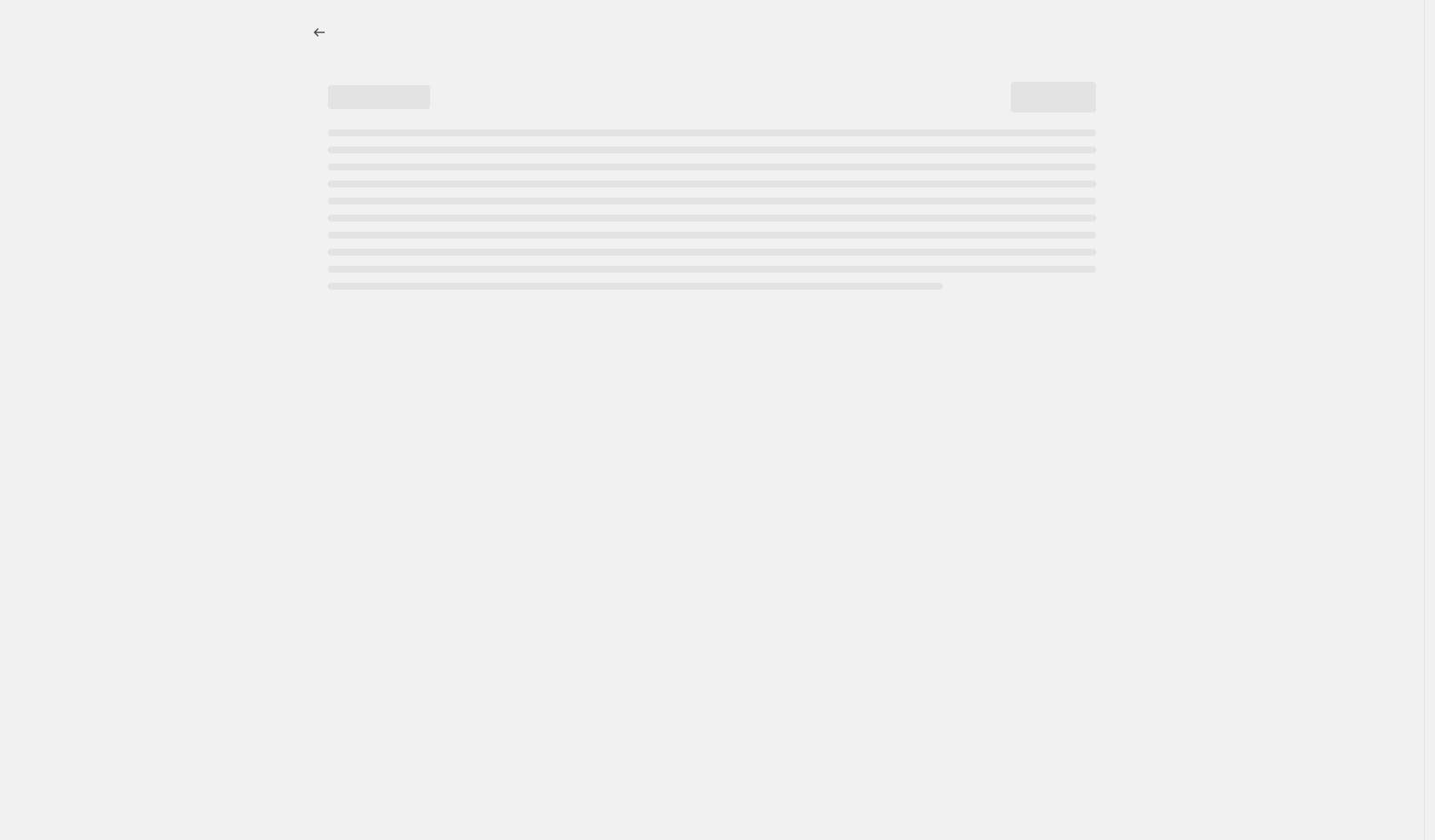
select select "vendor"
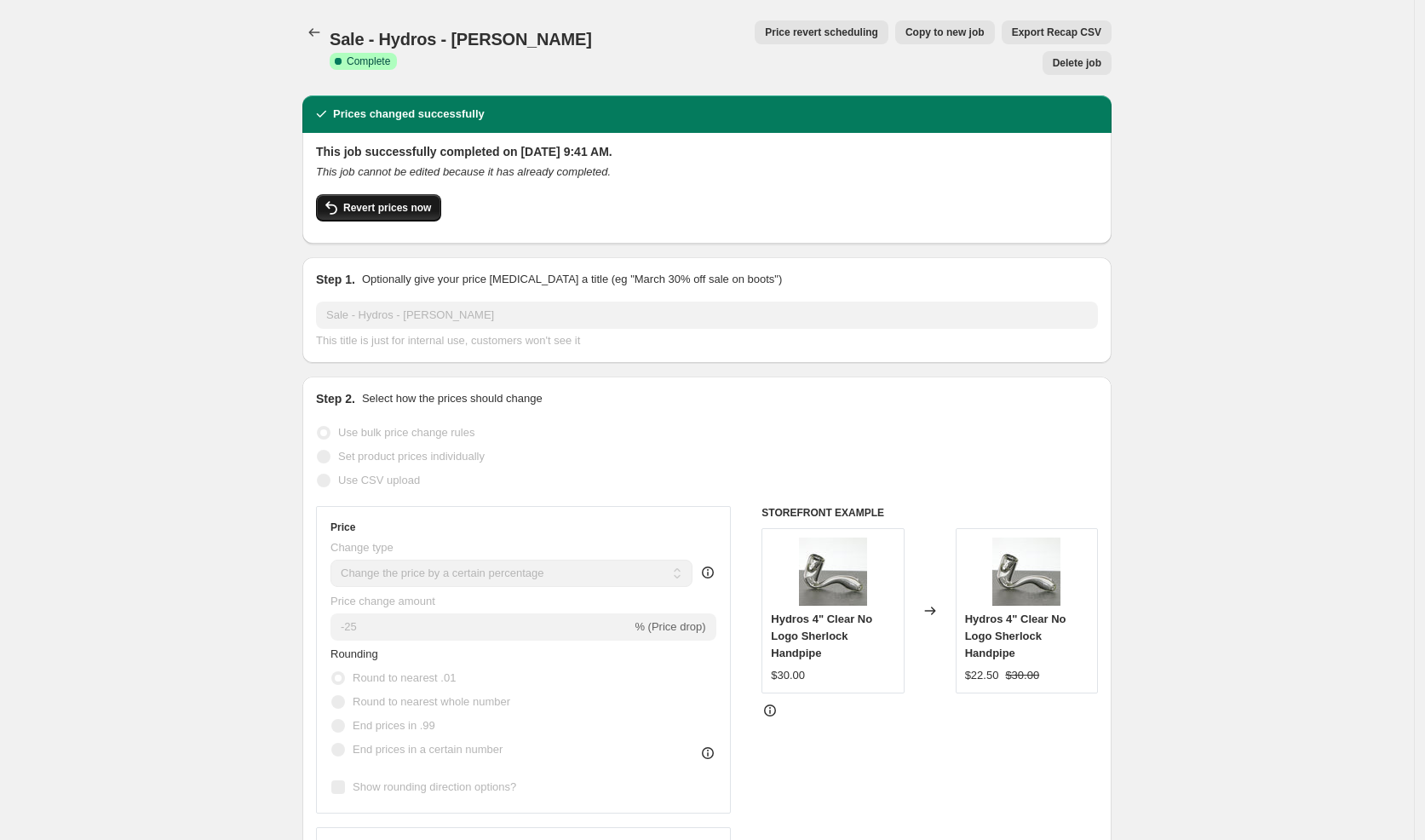
click at [370, 201] on span "Revert prices now" at bounding box center [387, 207] width 88 height 14
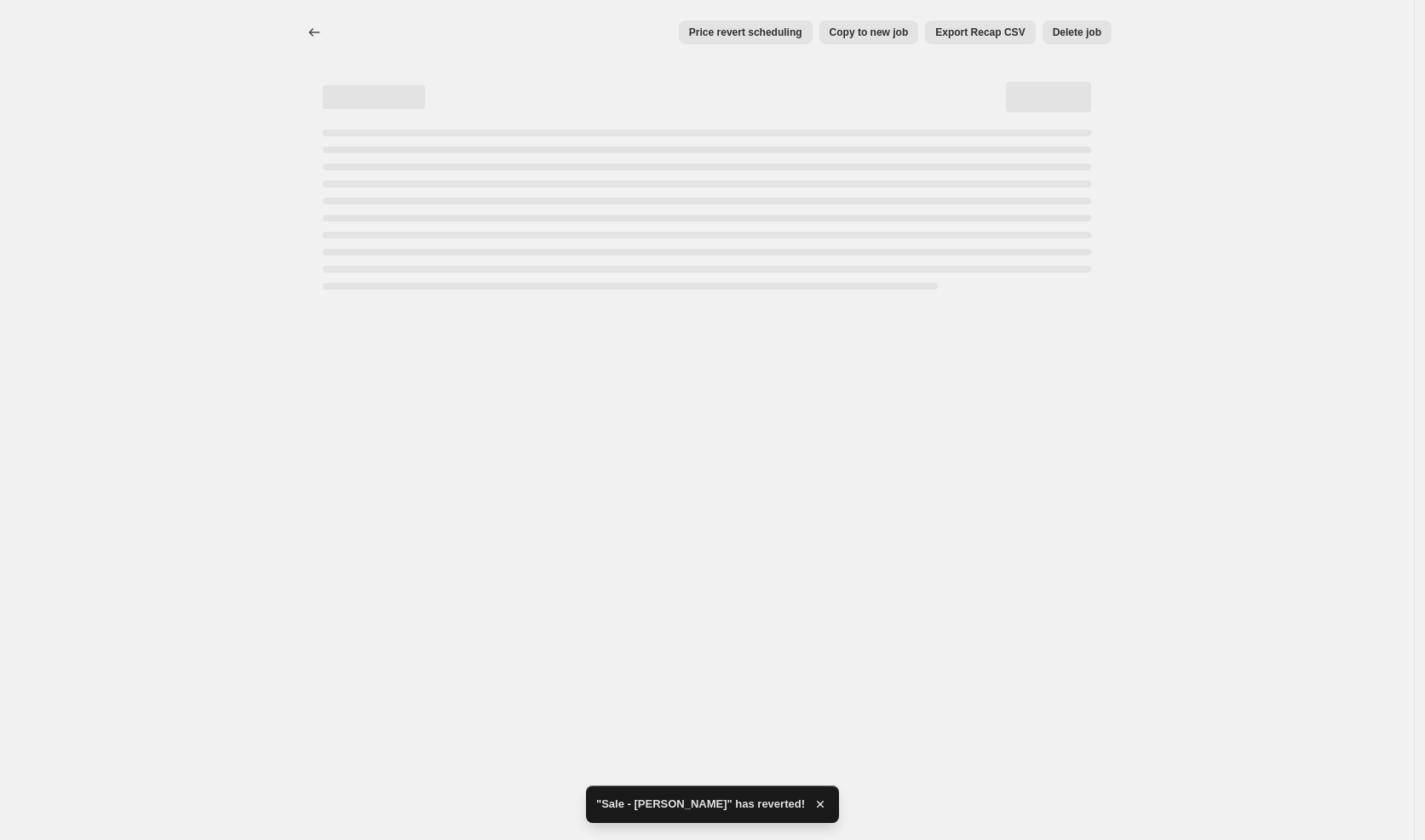
select select "percentage"
select select "vendor"
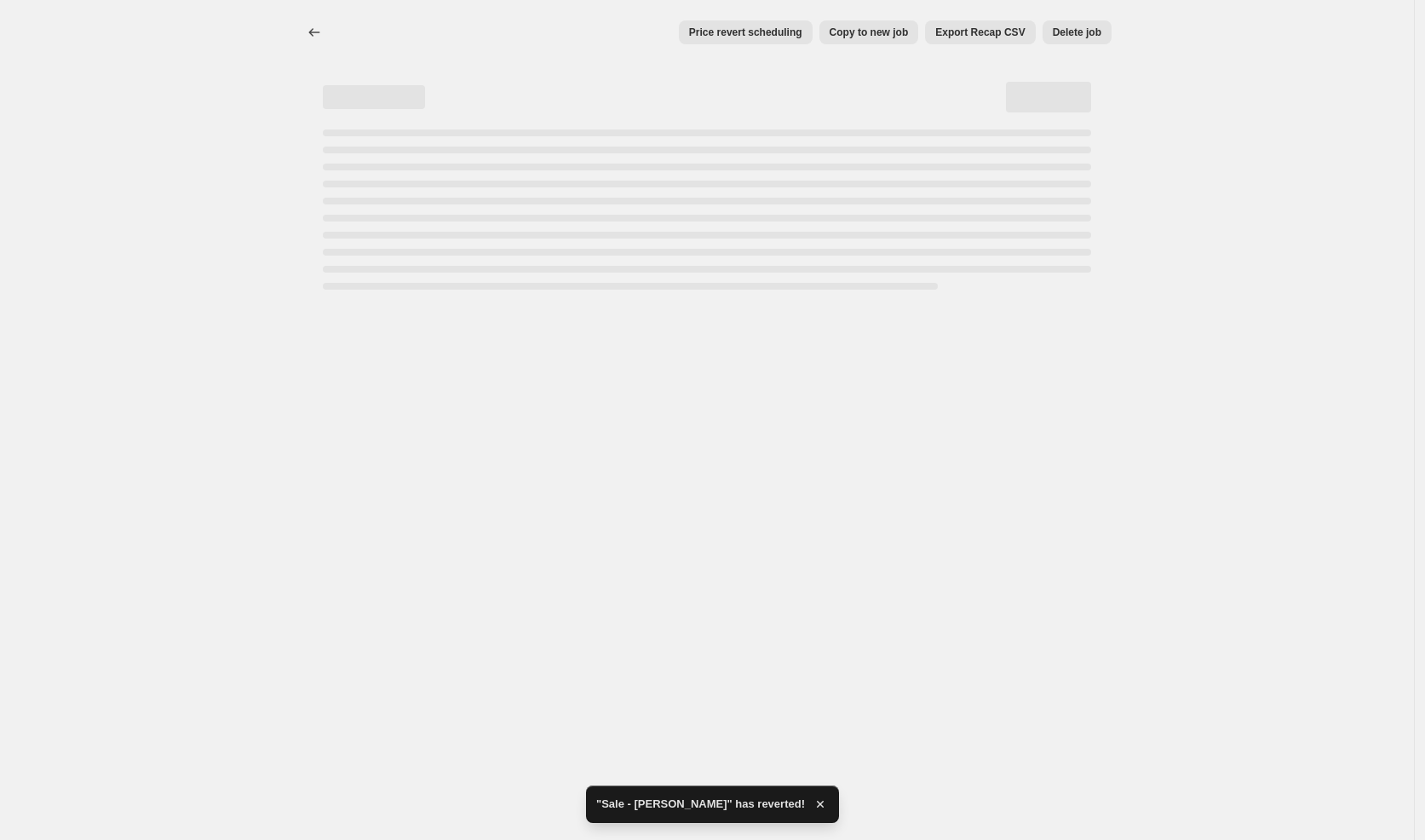
select select "vendor"
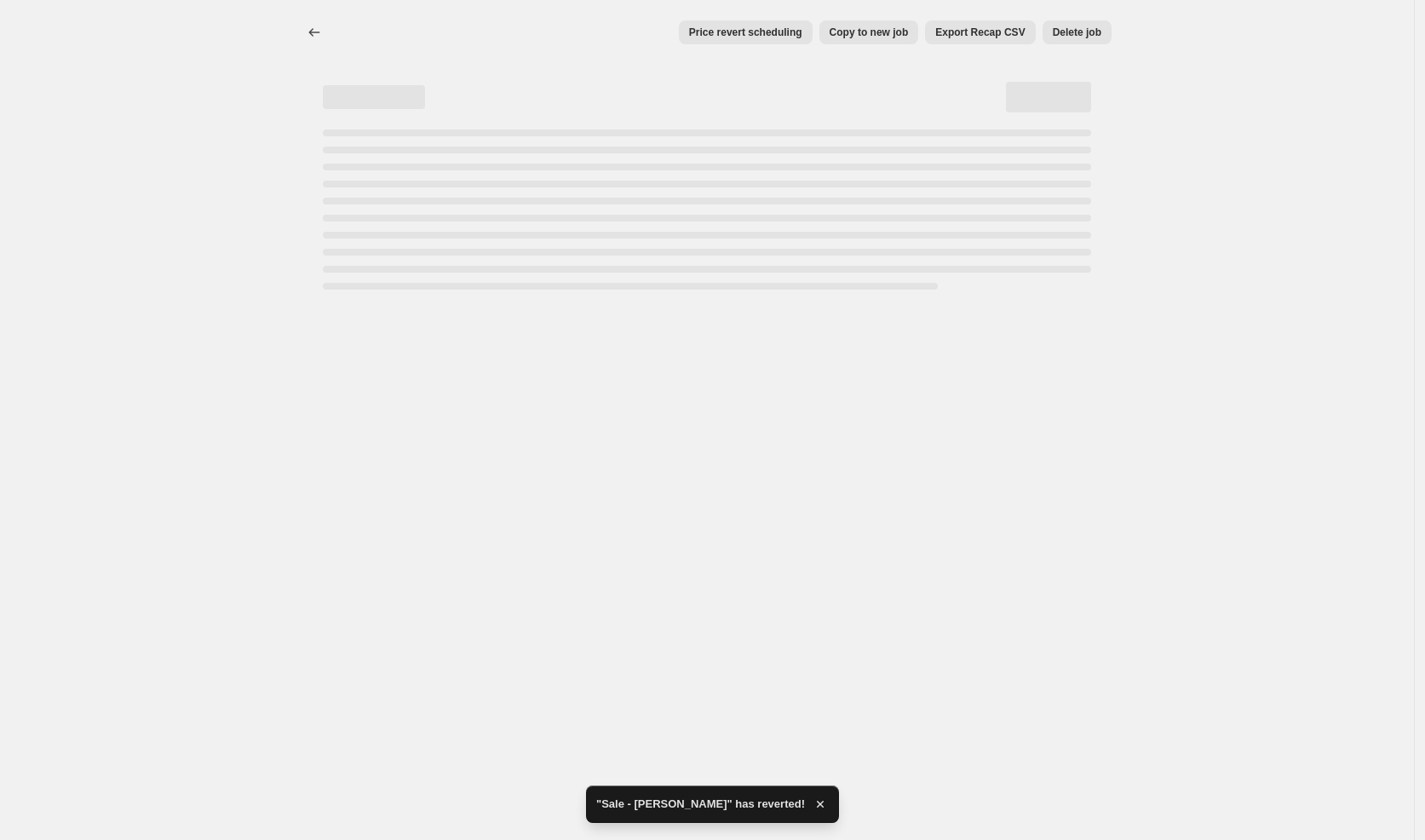
select select "vendor"
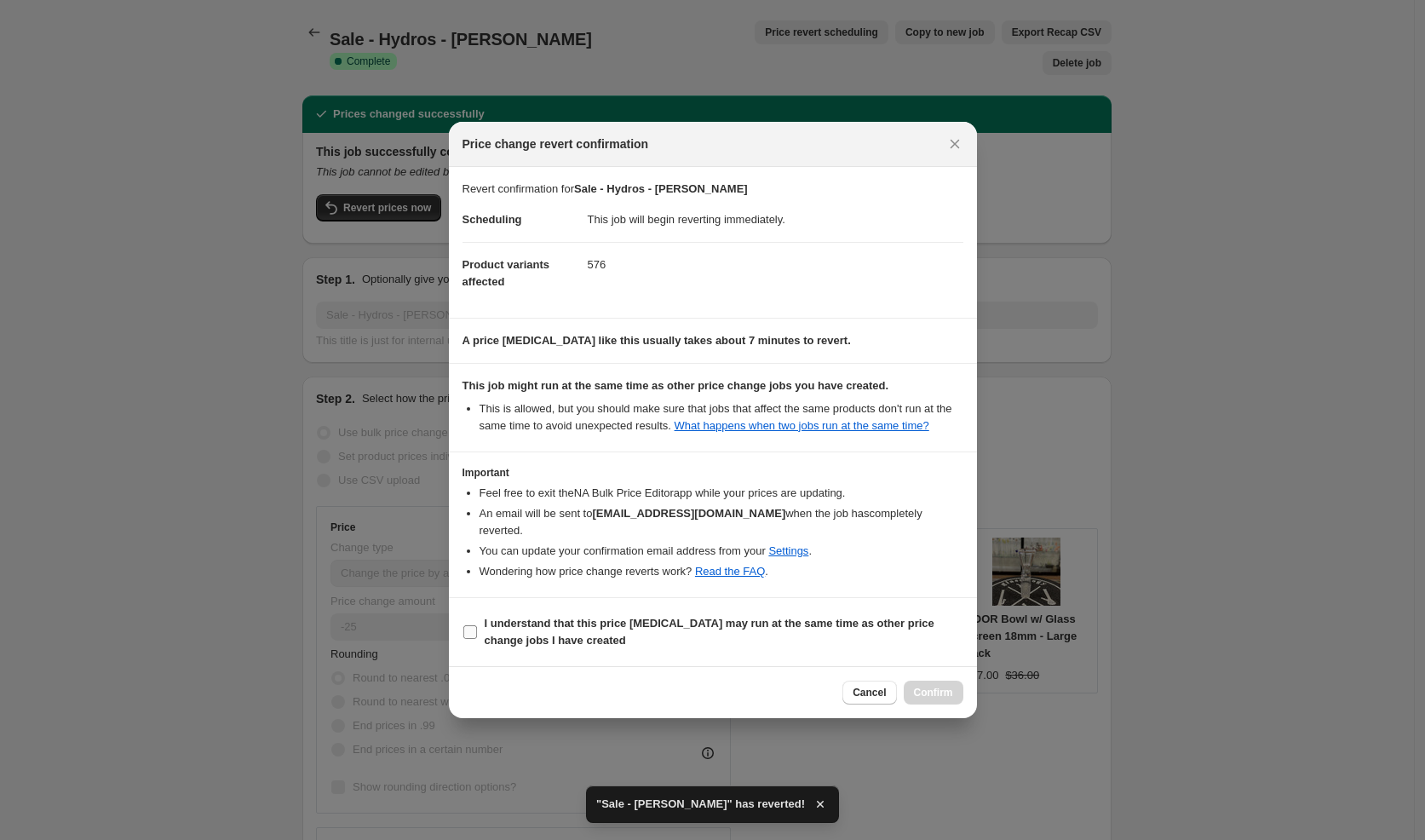
click at [618, 644] on span "I understand that this price [MEDICAL_DATA] may run at the same time as other p…" at bounding box center [723, 631] width 479 height 34
click at [477, 638] on input "I understand that this price [MEDICAL_DATA] may run at the same time as other p…" at bounding box center [470, 631] width 14 height 14
checkbox input "true"
click at [949, 688] on span "Confirm" at bounding box center [933, 692] width 39 height 14
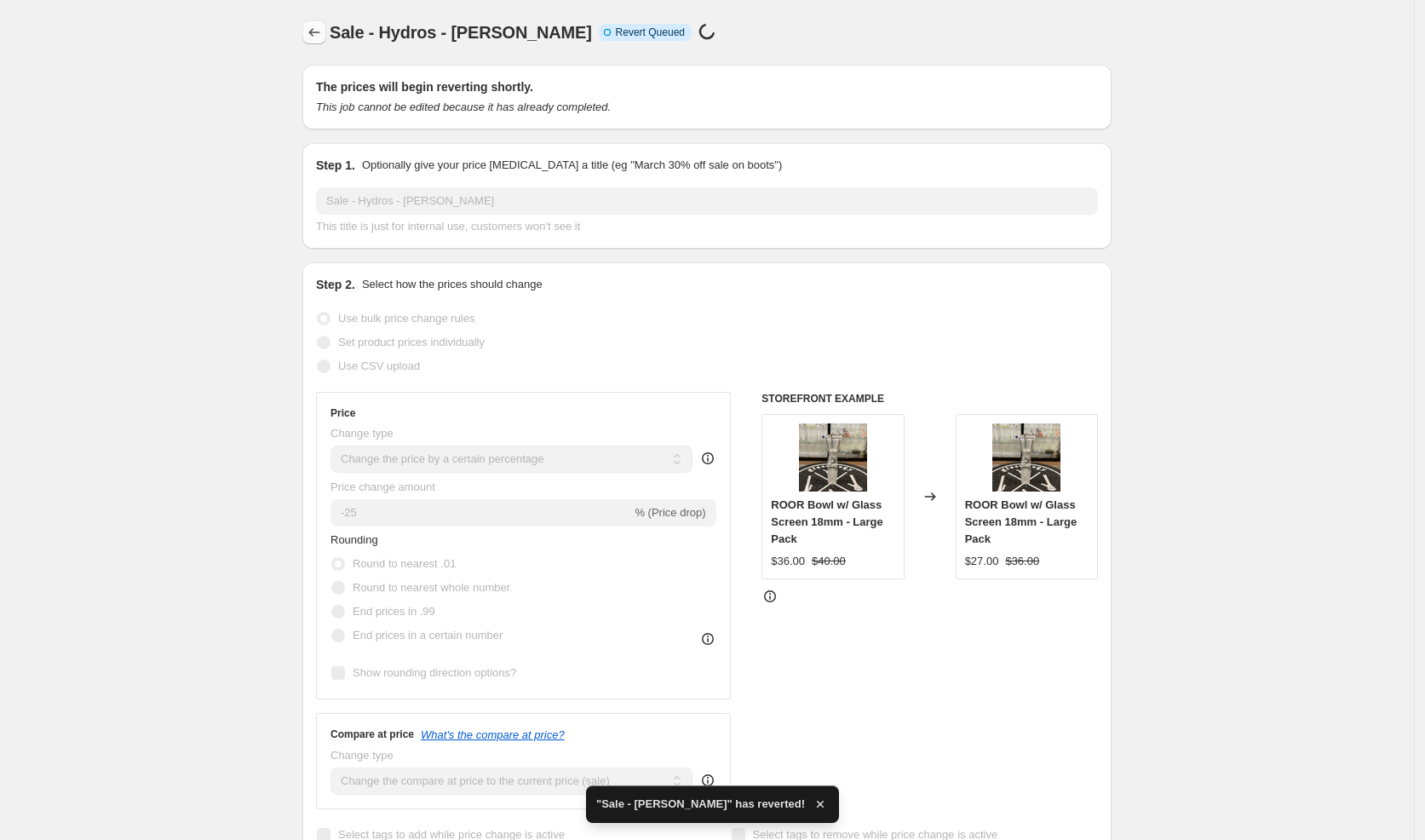
click at [323, 33] on icon "Price change jobs" at bounding box center [314, 32] width 17 height 17
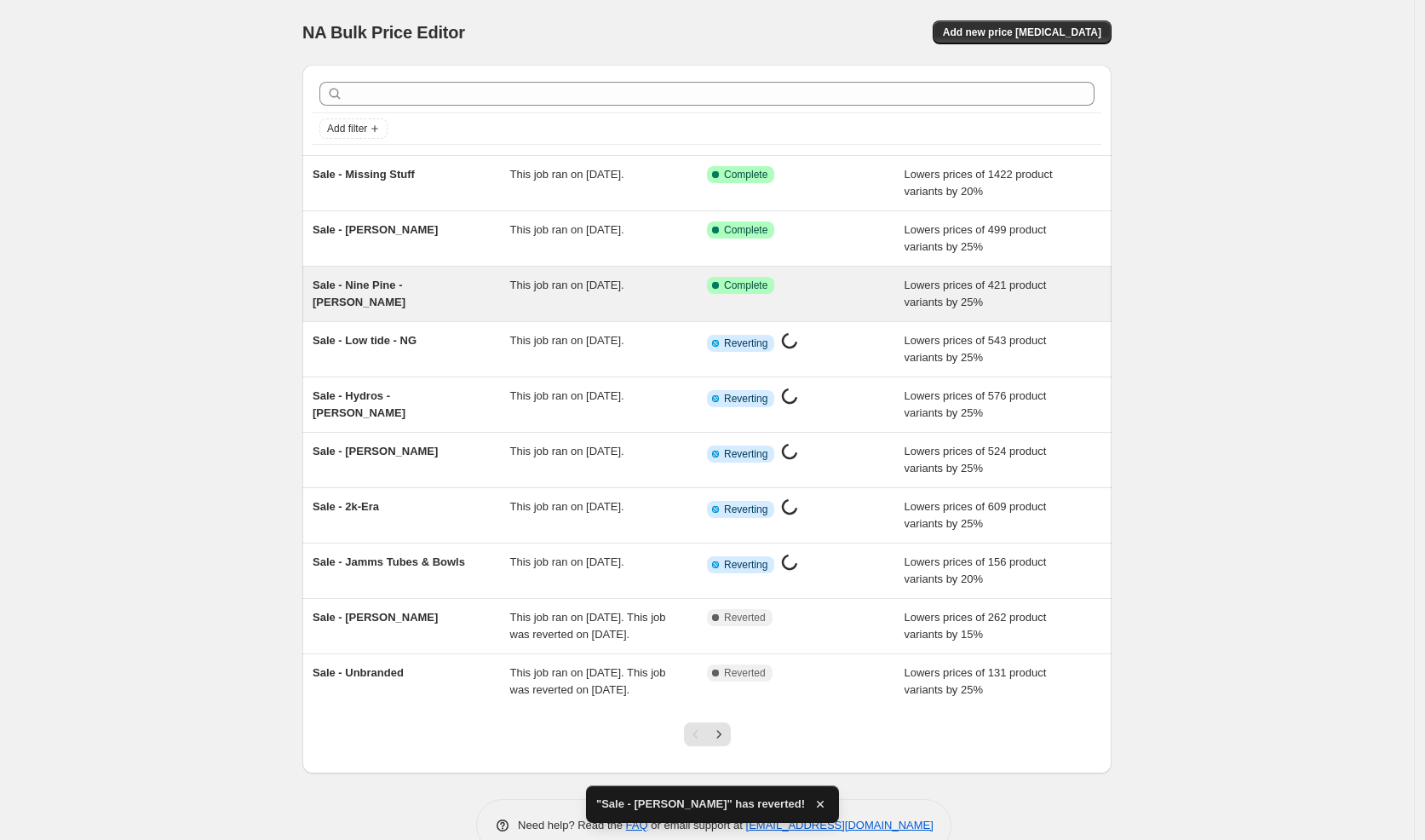
click at [488, 279] on div "Sale - Nine Pine - [PERSON_NAME]" at bounding box center [411, 293] width 198 height 34
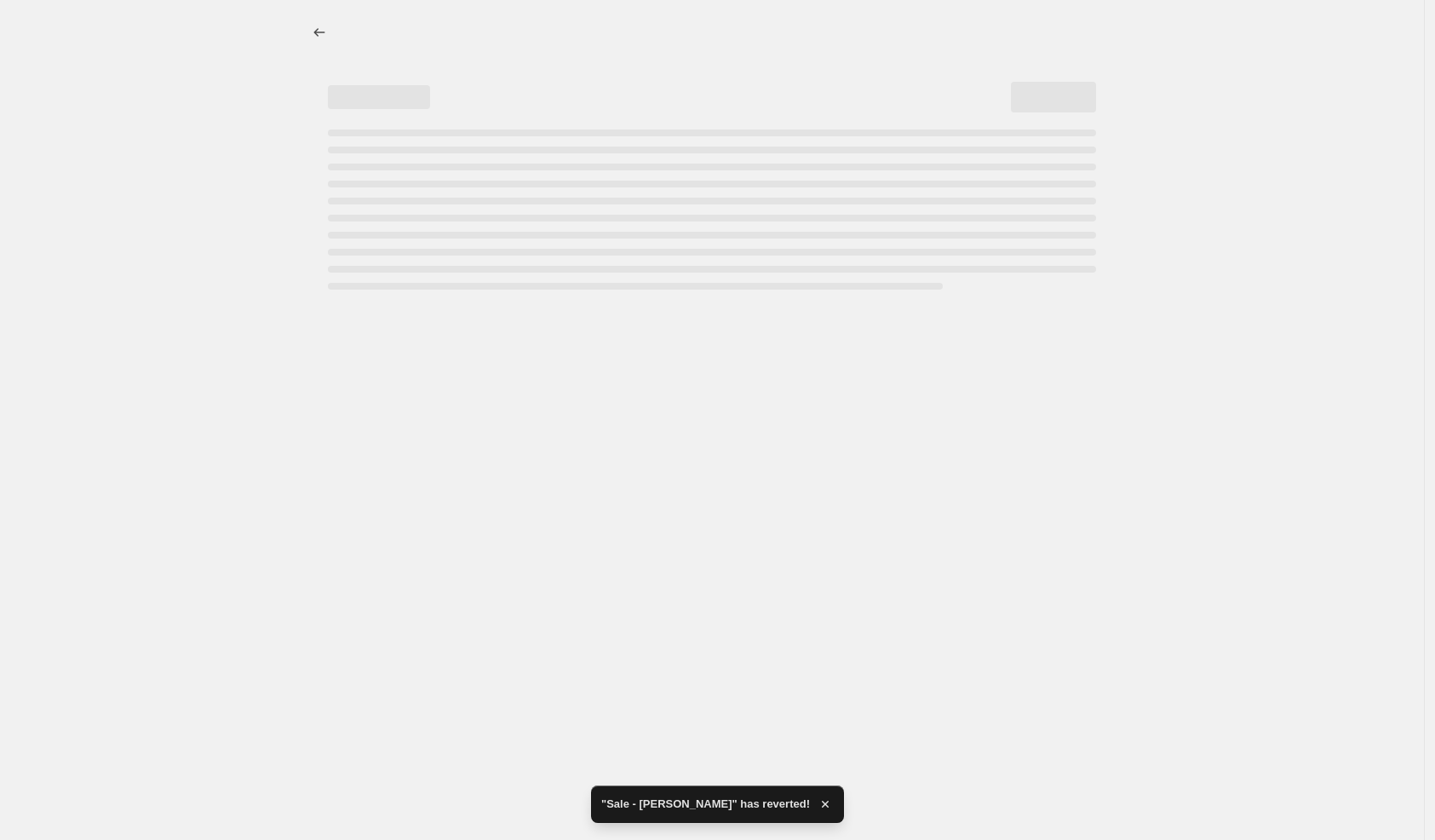
select select "percentage"
select select "vendor"
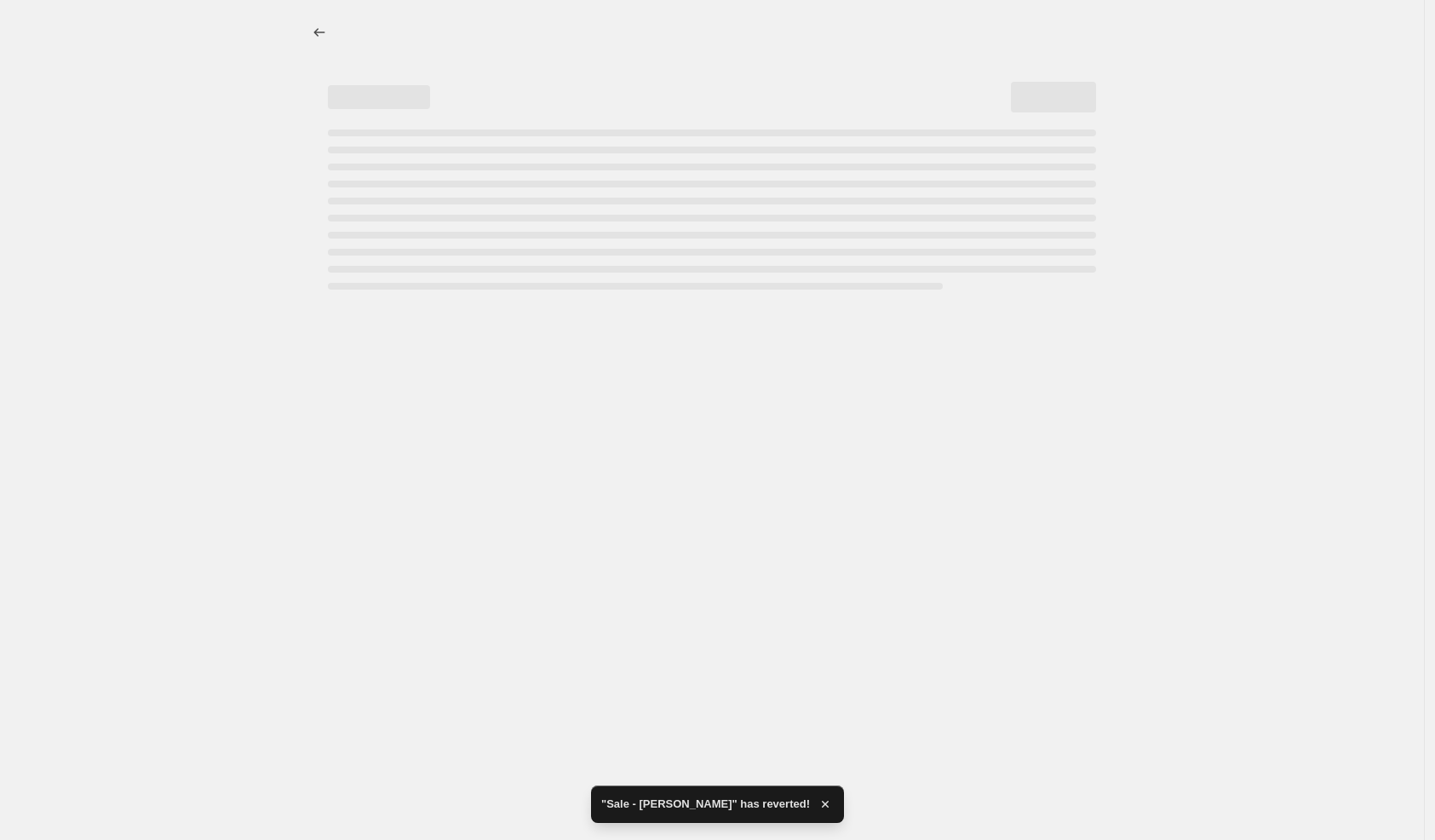
select select "vendor"
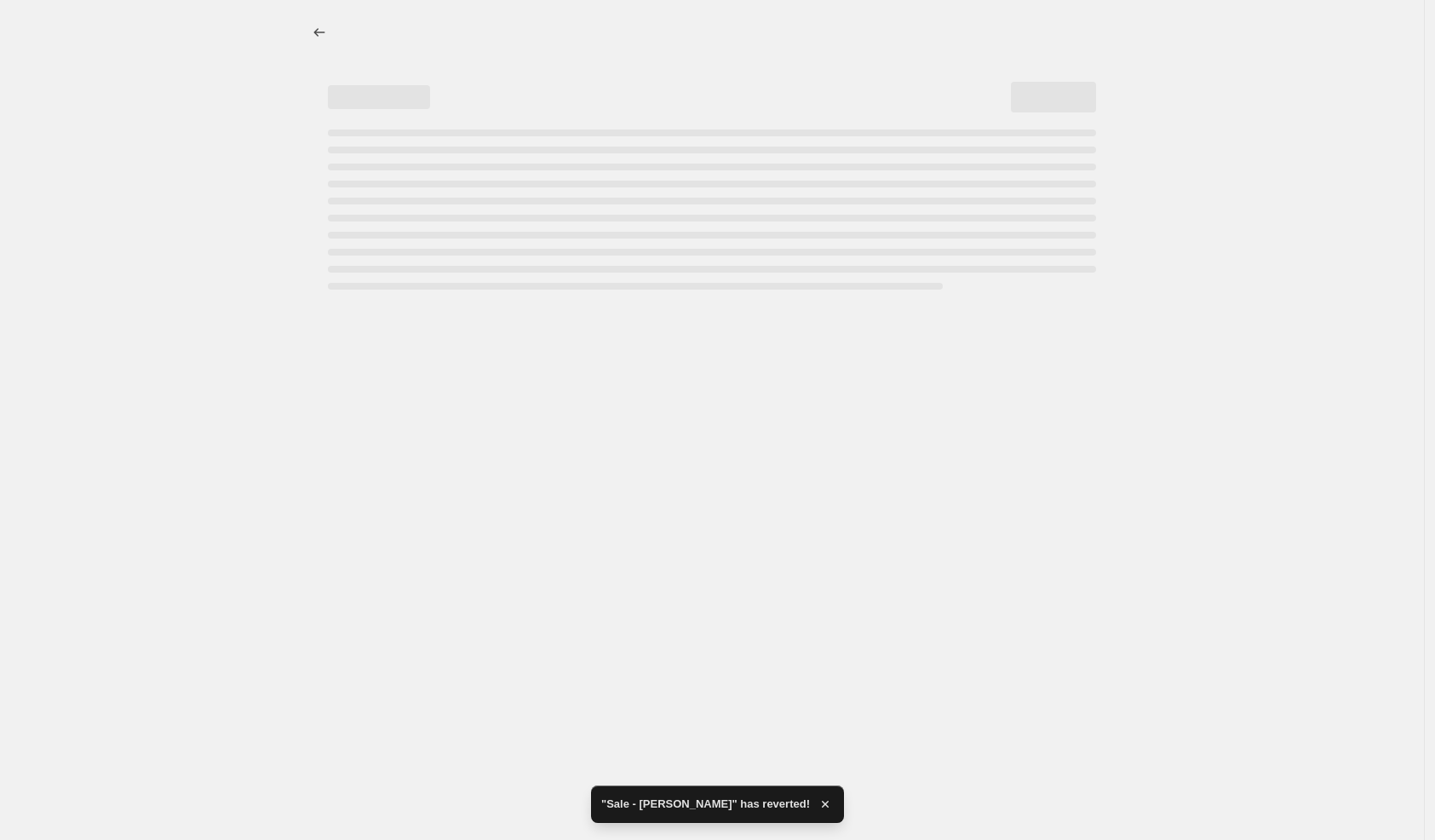
select select "vendor"
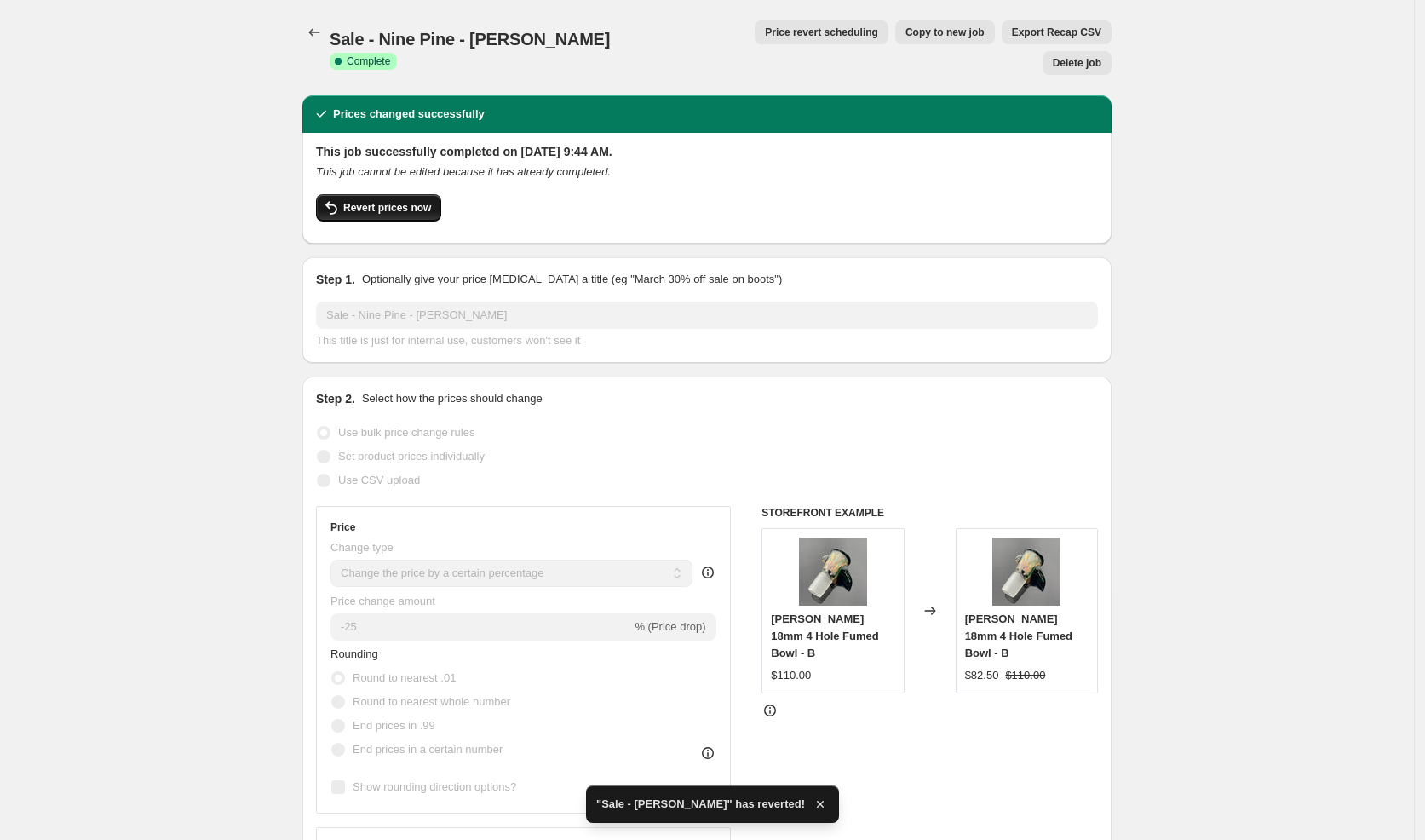
click at [393, 194] on button "Revert prices now" at bounding box center [378, 208] width 125 height 27
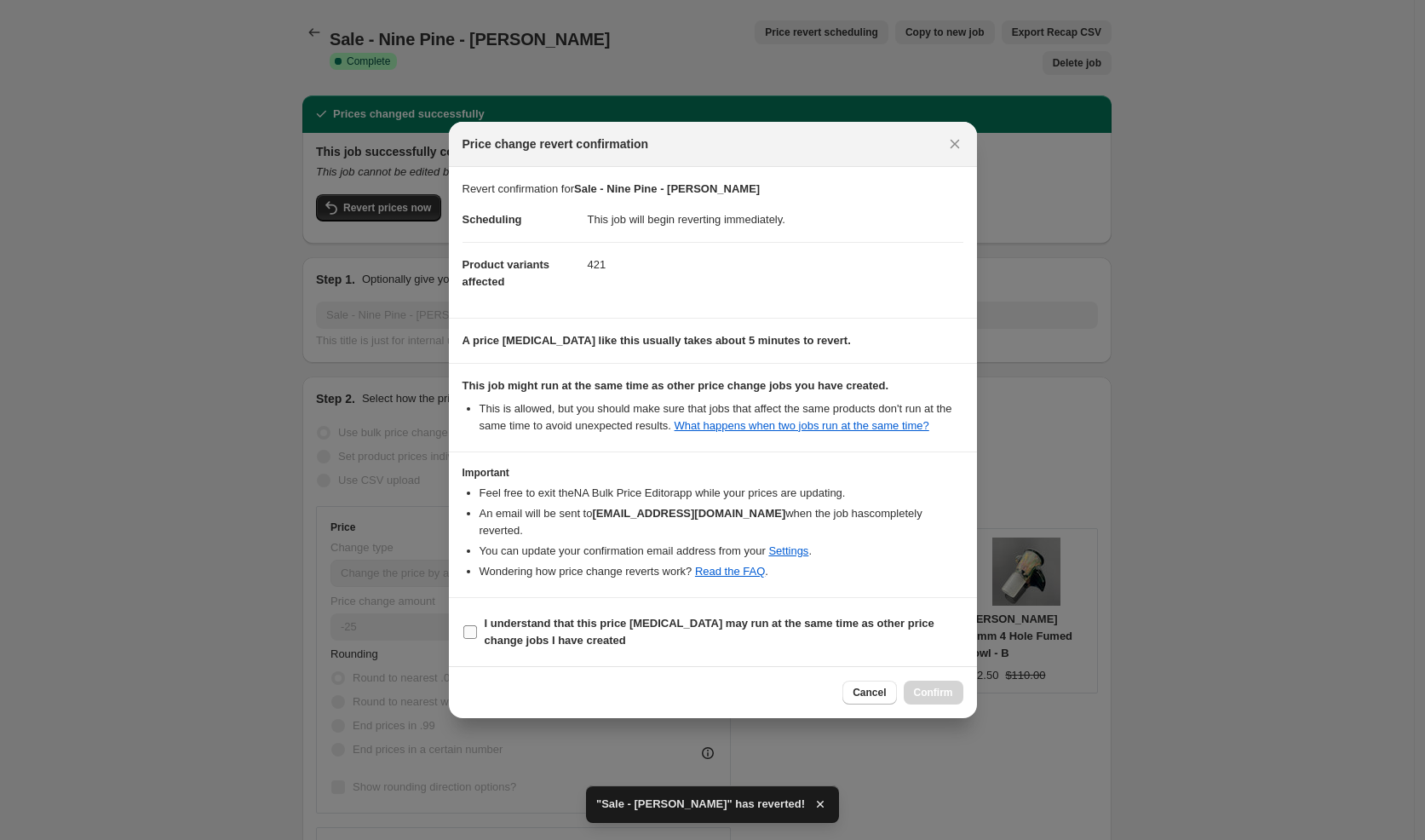
click at [680, 623] on b "I understand that this price [MEDICAL_DATA] may run at the same time as other p…" at bounding box center [709, 631] width 450 height 30
click at [477, 625] on input "I understand that this price [MEDICAL_DATA] may run at the same time as other p…" at bounding box center [470, 631] width 14 height 14
checkbox input "true"
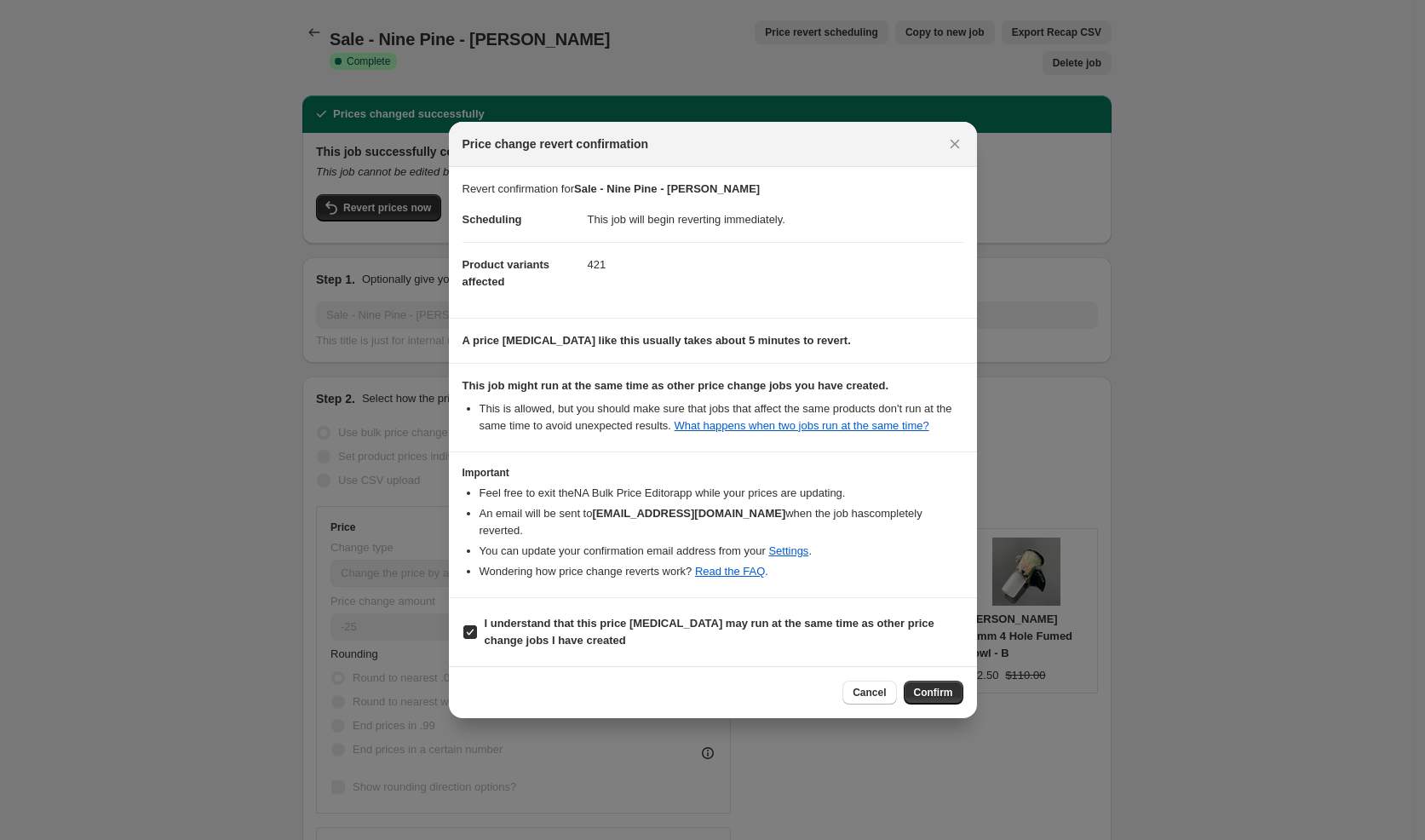
click at [920, 698] on span "Confirm" at bounding box center [933, 692] width 39 height 14
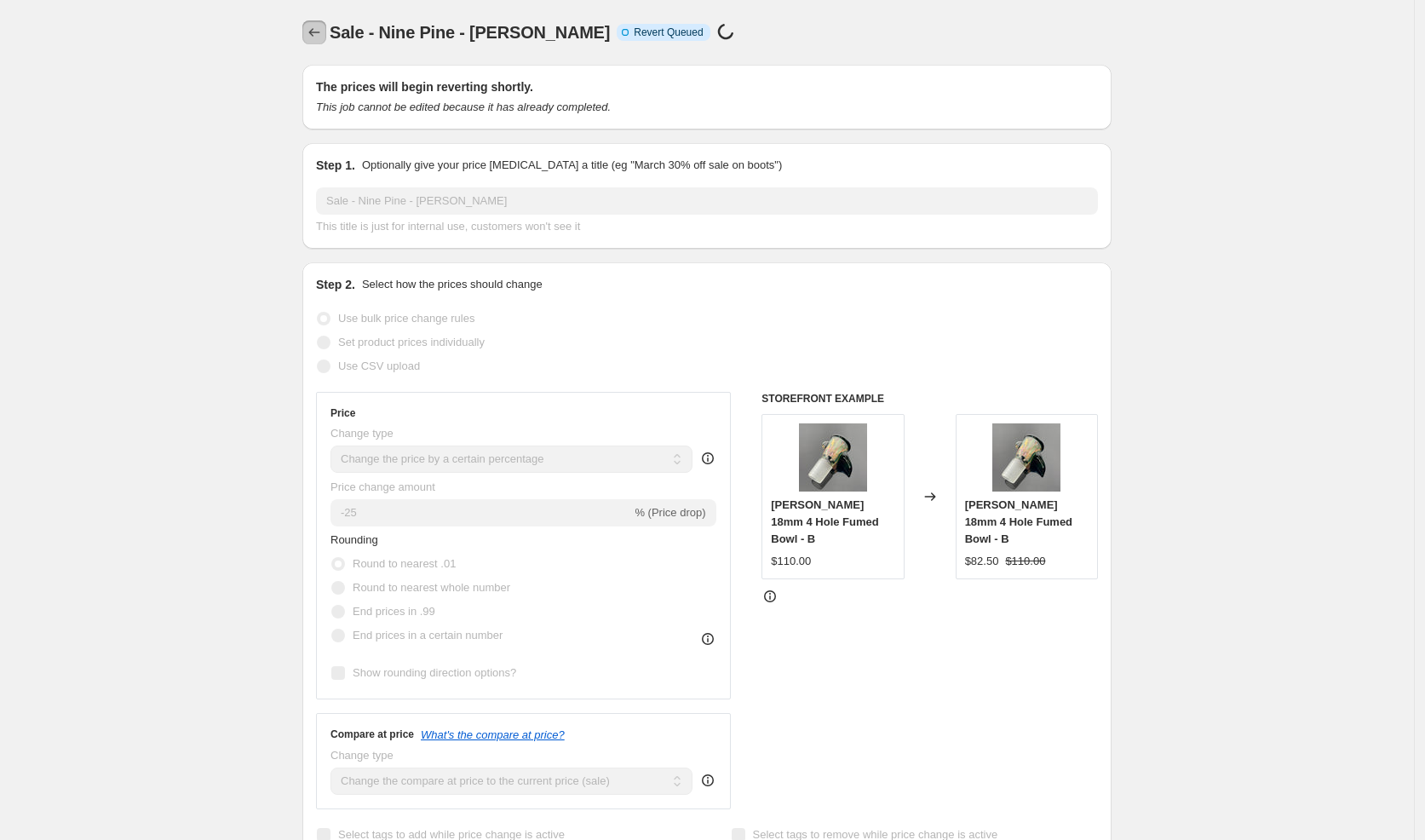
click at [310, 34] on button "Price change jobs" at bounding box center [314, 32] width 24 height 24
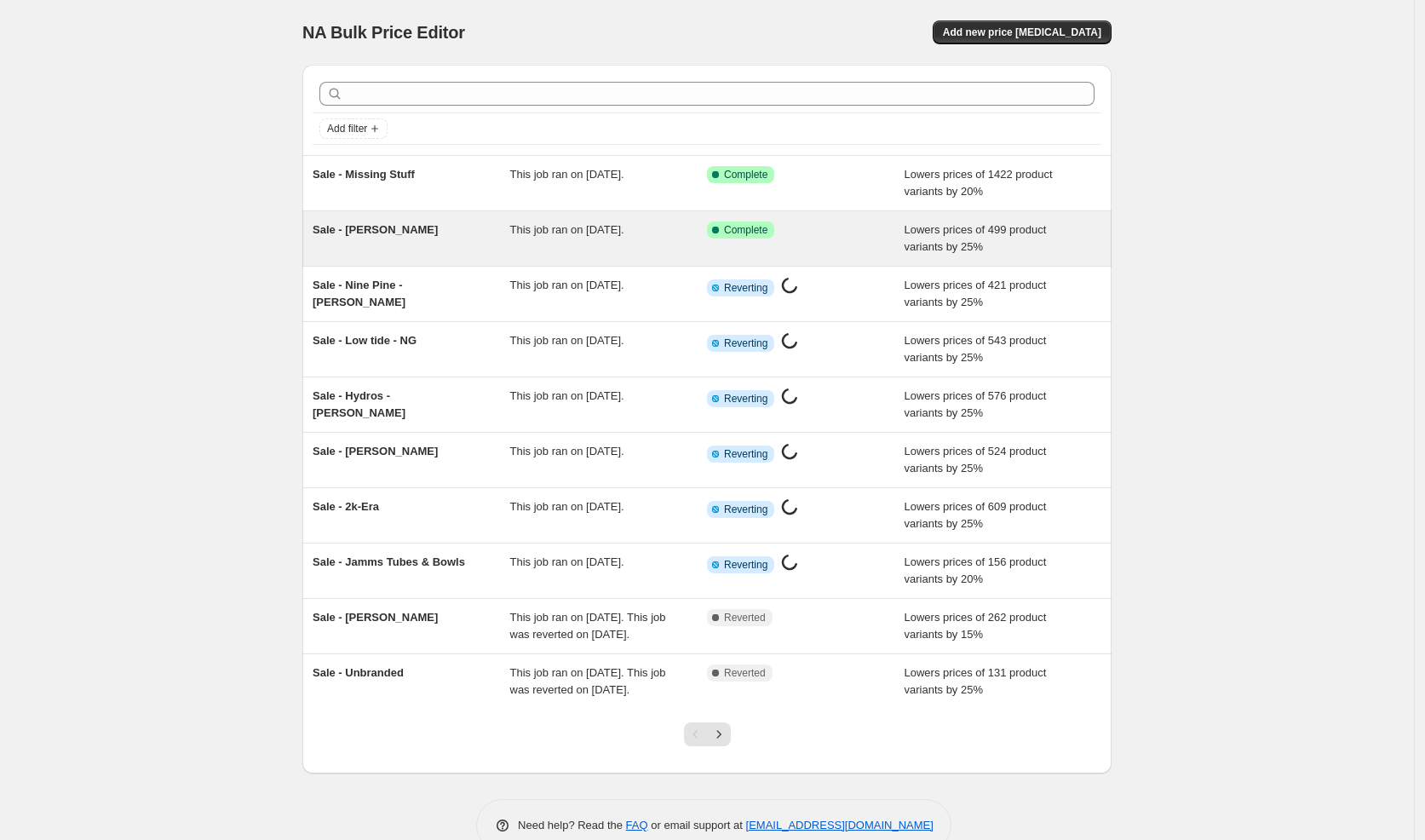
click at [367, 231] on span "Sale - [PERSON_NAME]" at bounding box center [375, 230] width 125 height 13
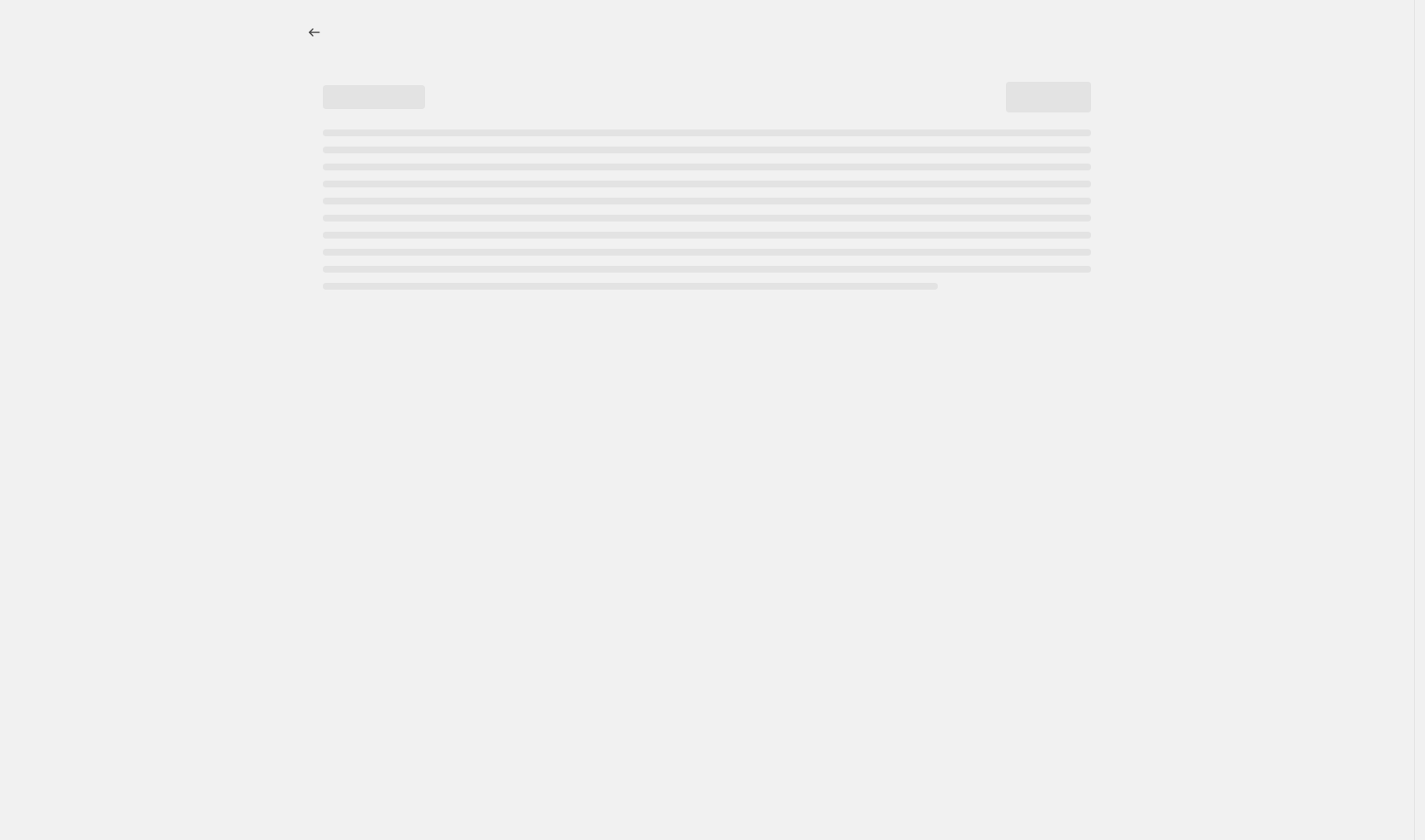
select select "percentage"
select select "vendor"
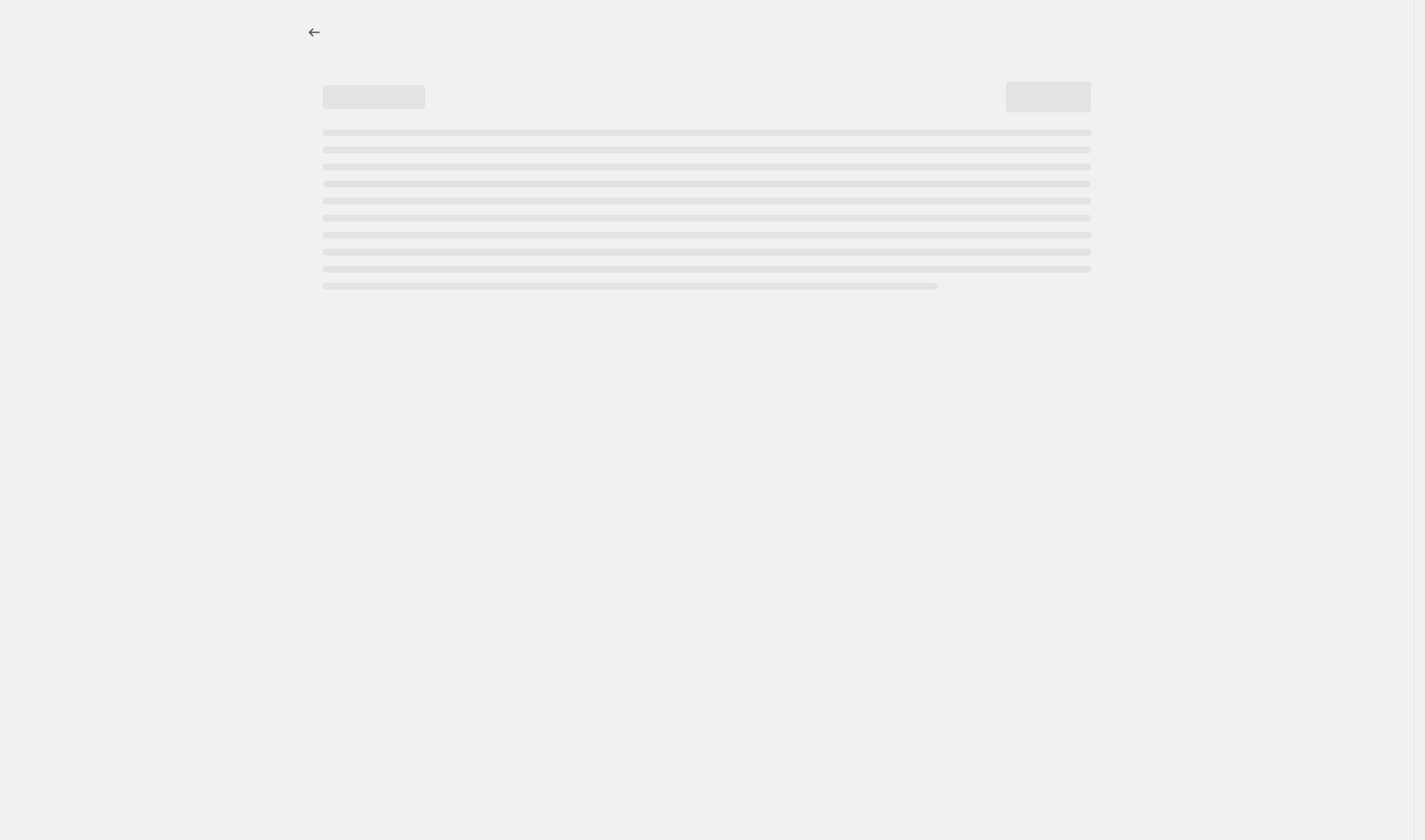
select select "vendor"
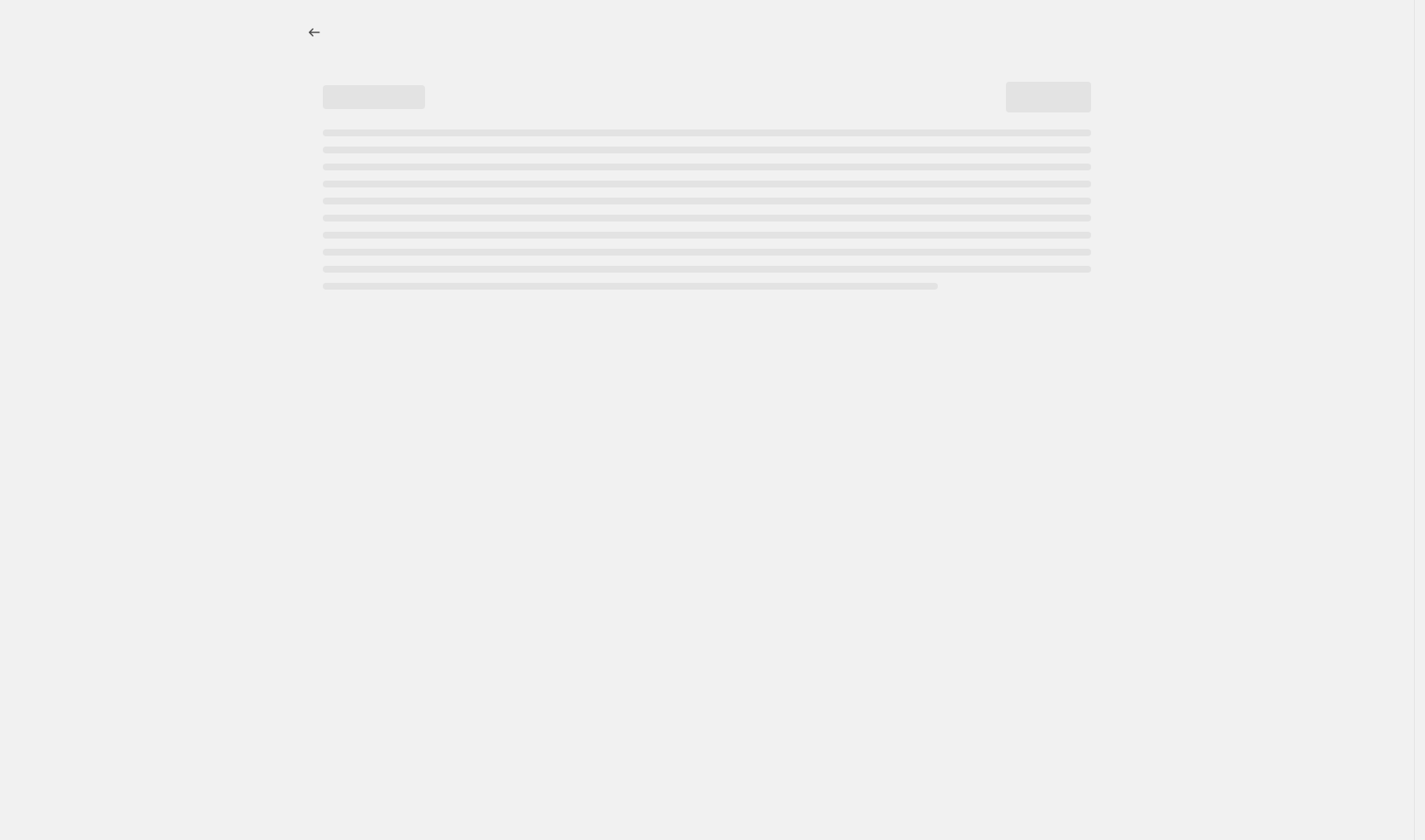
select select "vendor"
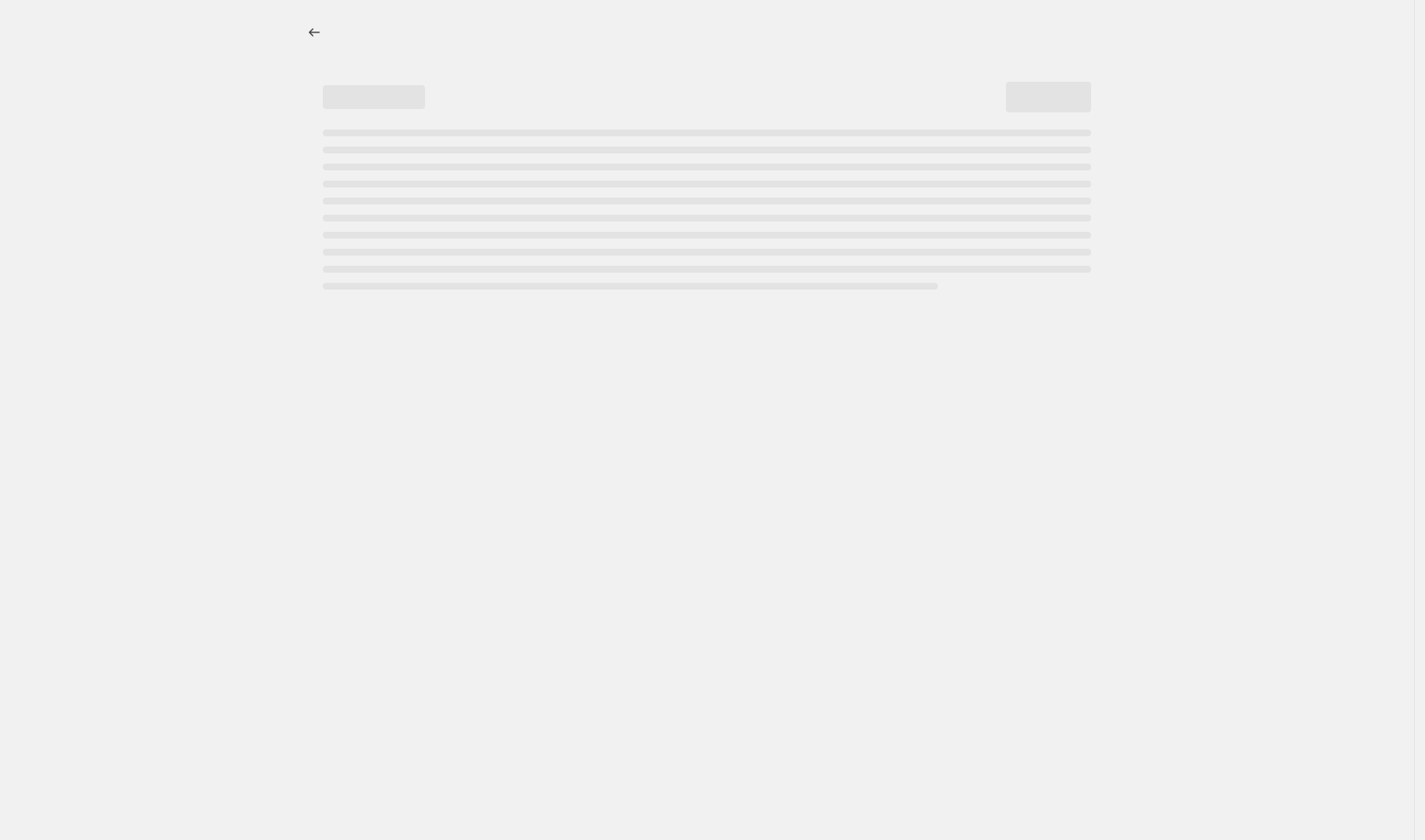
select select "vendor"
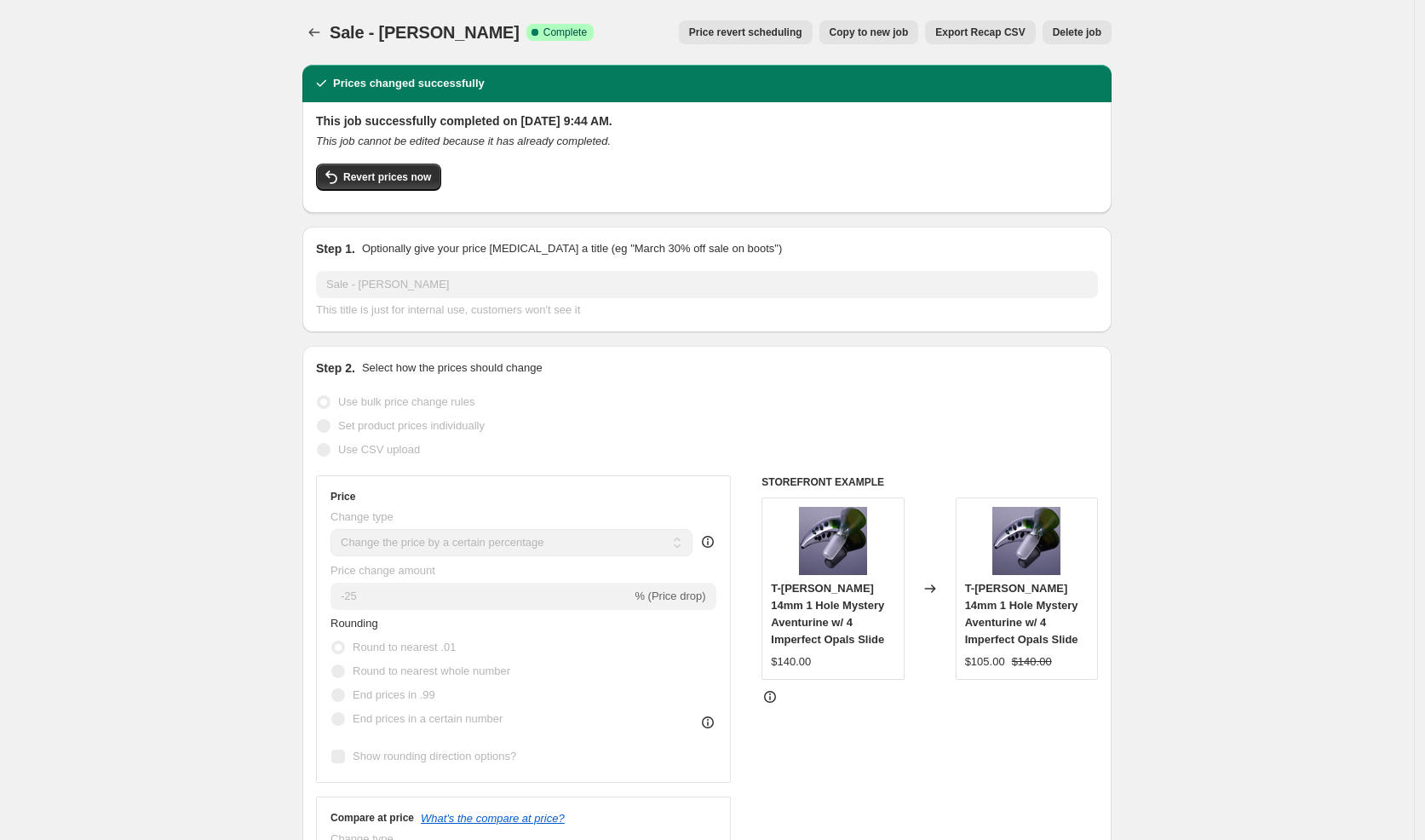
click at [376, 199] on div "Revert prices now" at bounding box center [706, 181] width 782 height 36
click at [369, 183] on span "Revert prices now" at bounding box center [387, 177] width 88 height 14
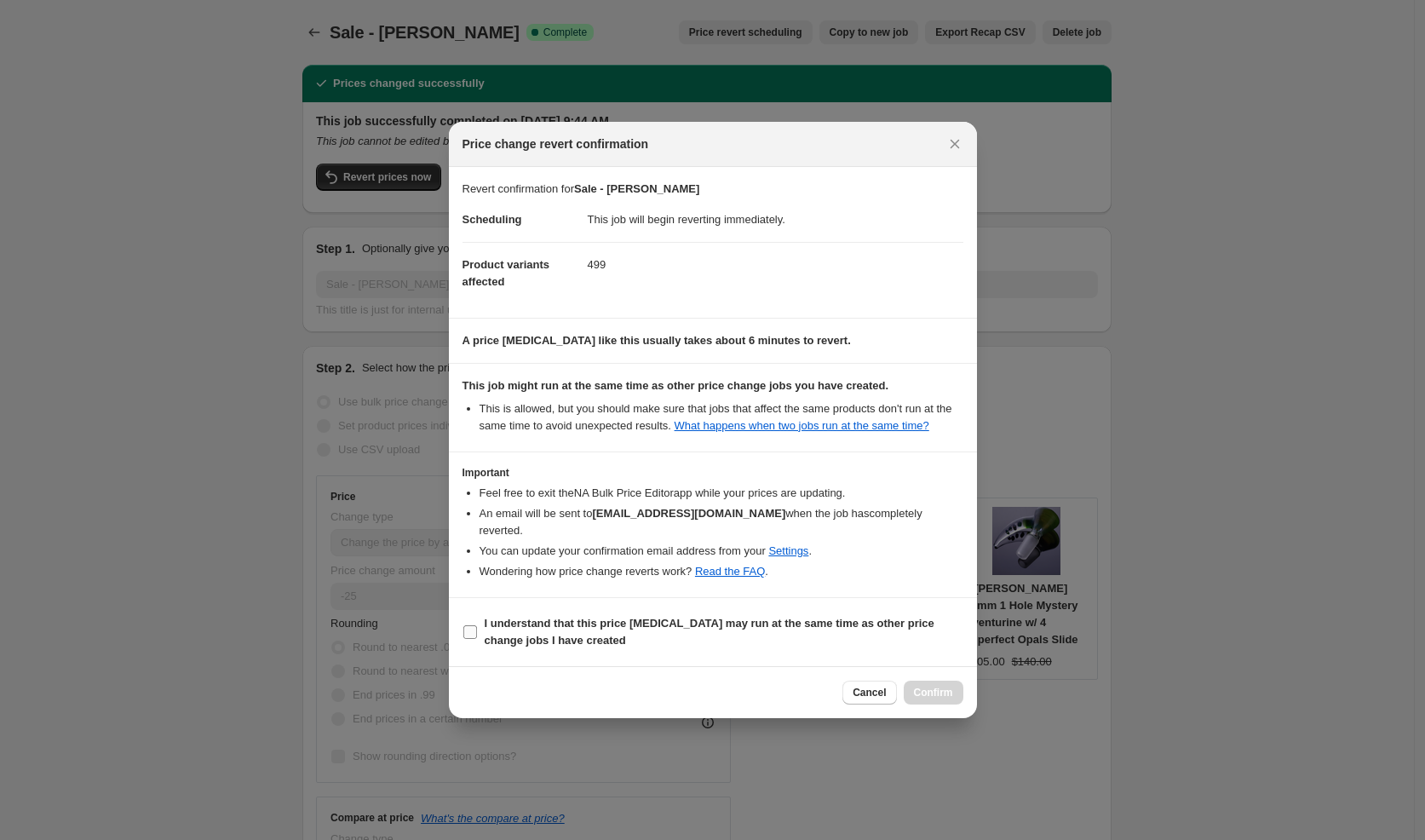
click at [599, 635] on span "I understand that this price [MEDICAL_DATA] may run at the same time as other p…" at bounding box center [723, 631] width 479 height 34
click at [477, 635] on input "I understand that this price [MEDICAL_DATA] may run at the same time as other p…" at bounding box center [470, 631] width 14 height 14
checkbox input "true"
click at [941, 691] on span "Confirm" at bounding box center [933, 692] width 39 height 14
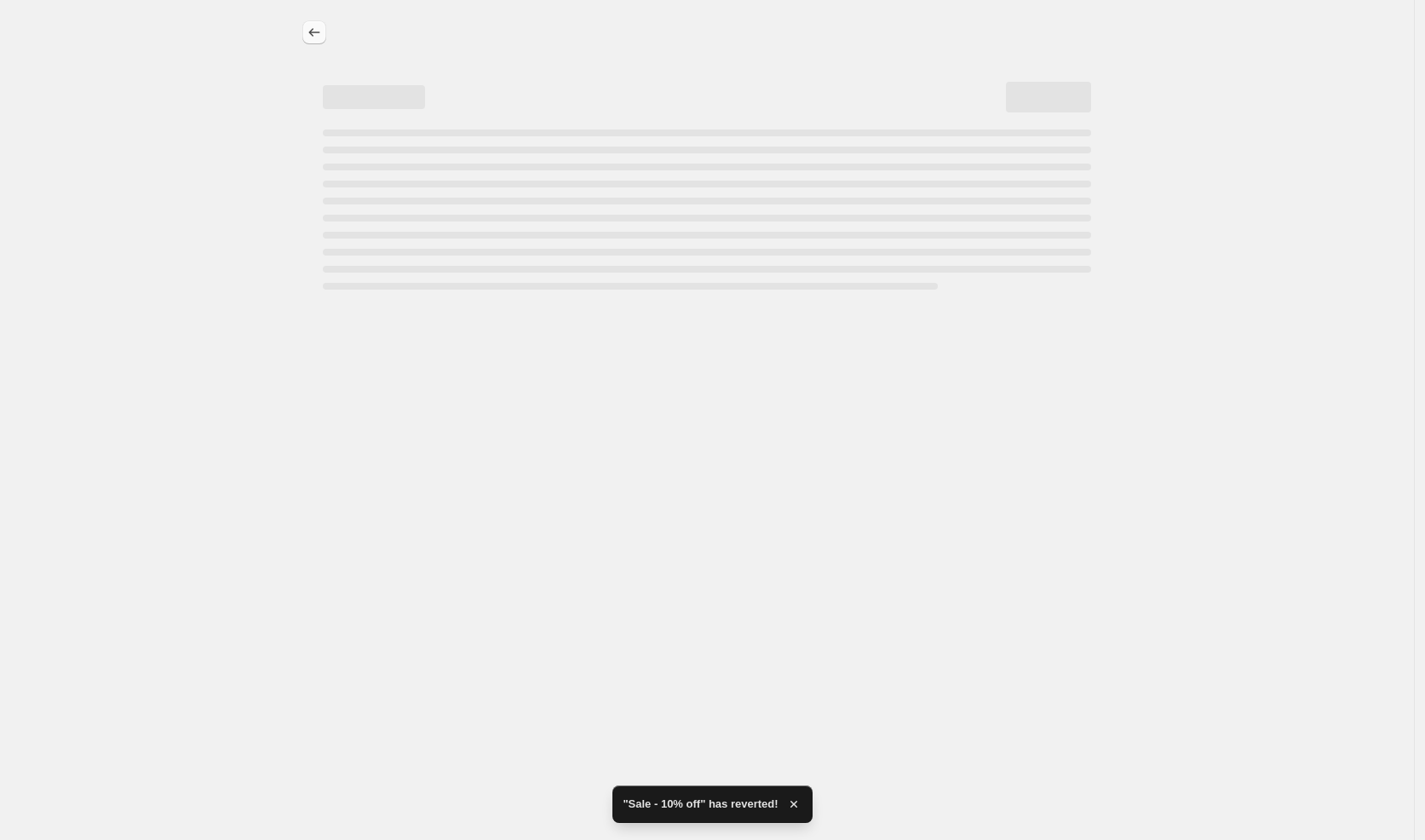
select select "percentage"
select select "vendor"
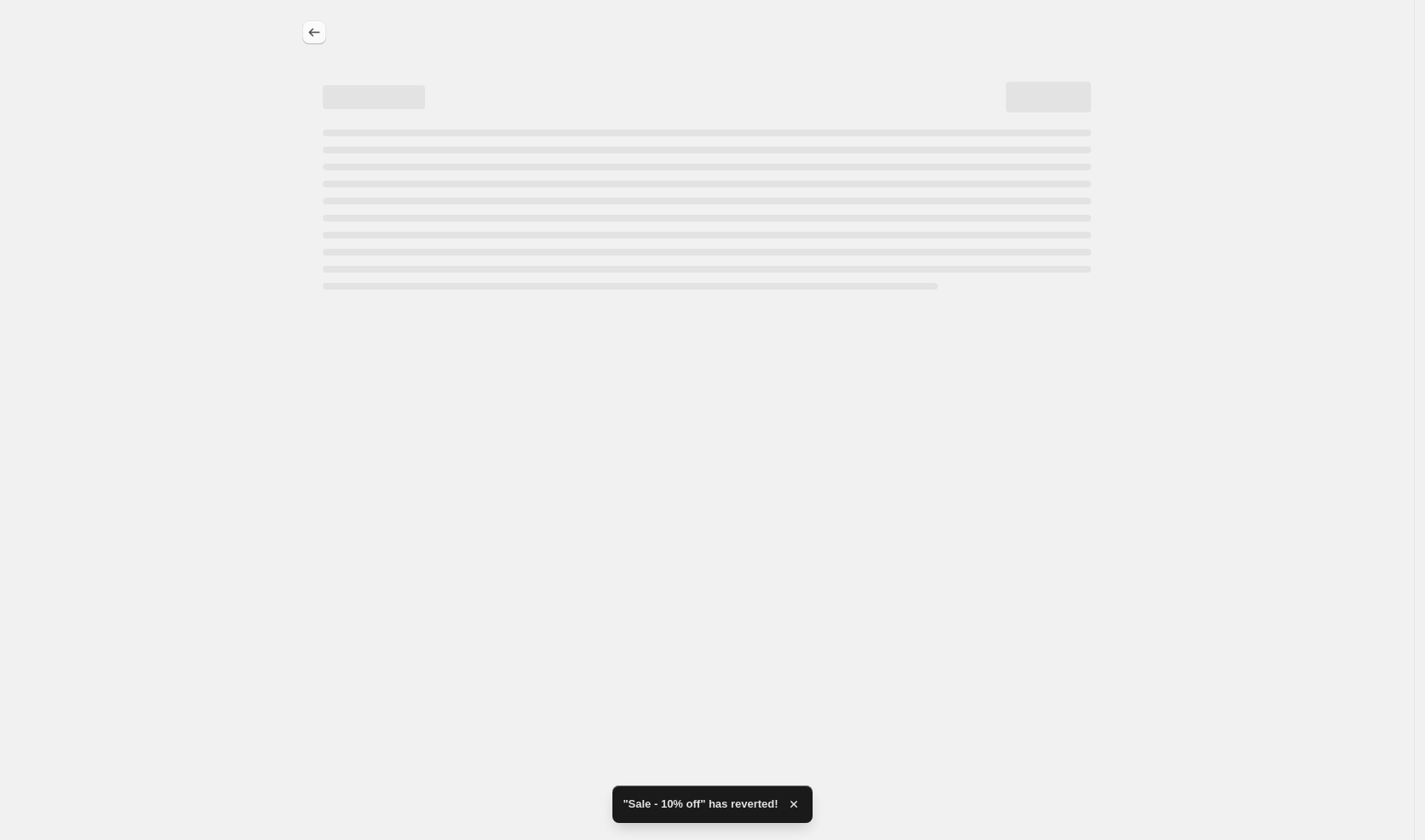
select select "vendor"
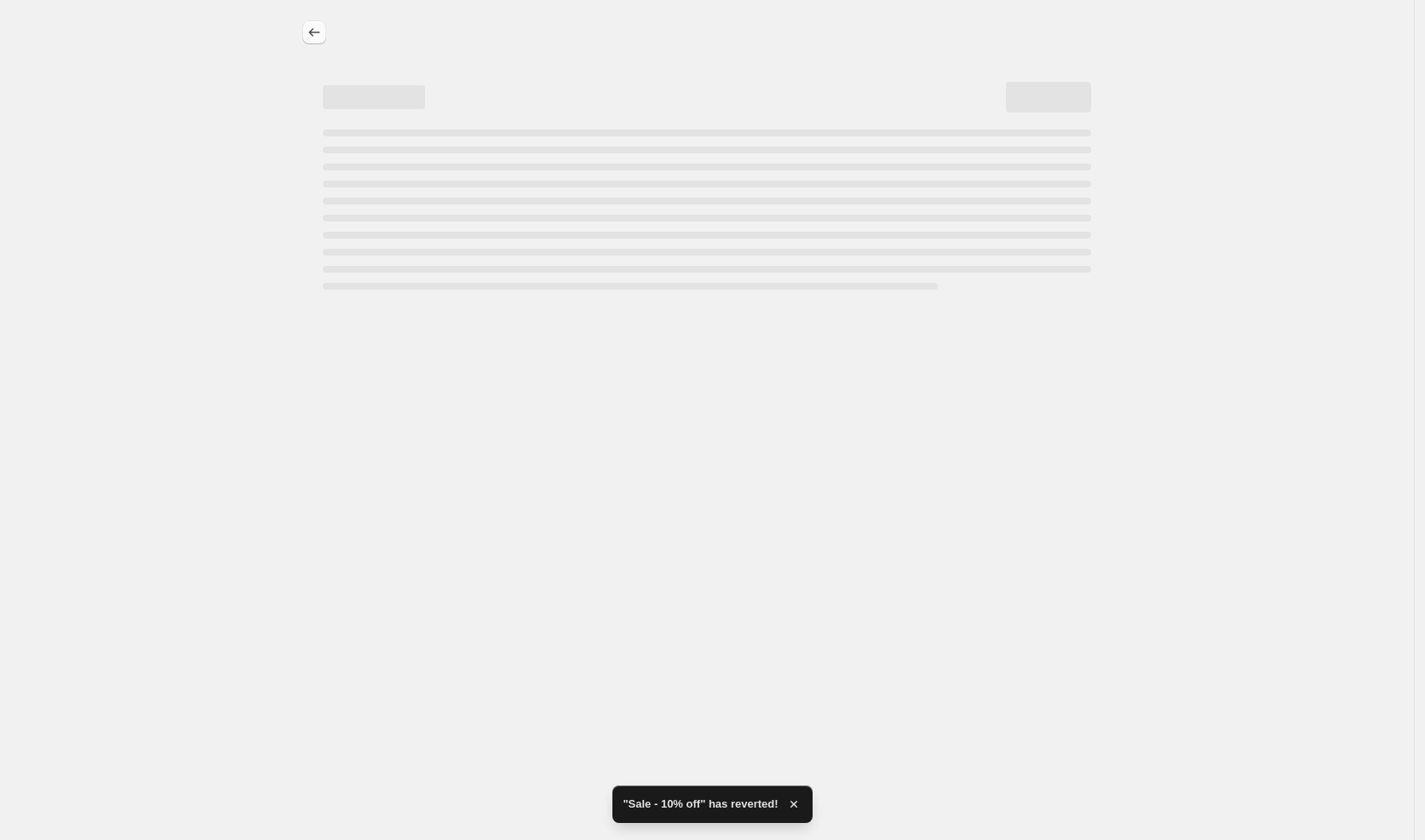
select select "vendor"
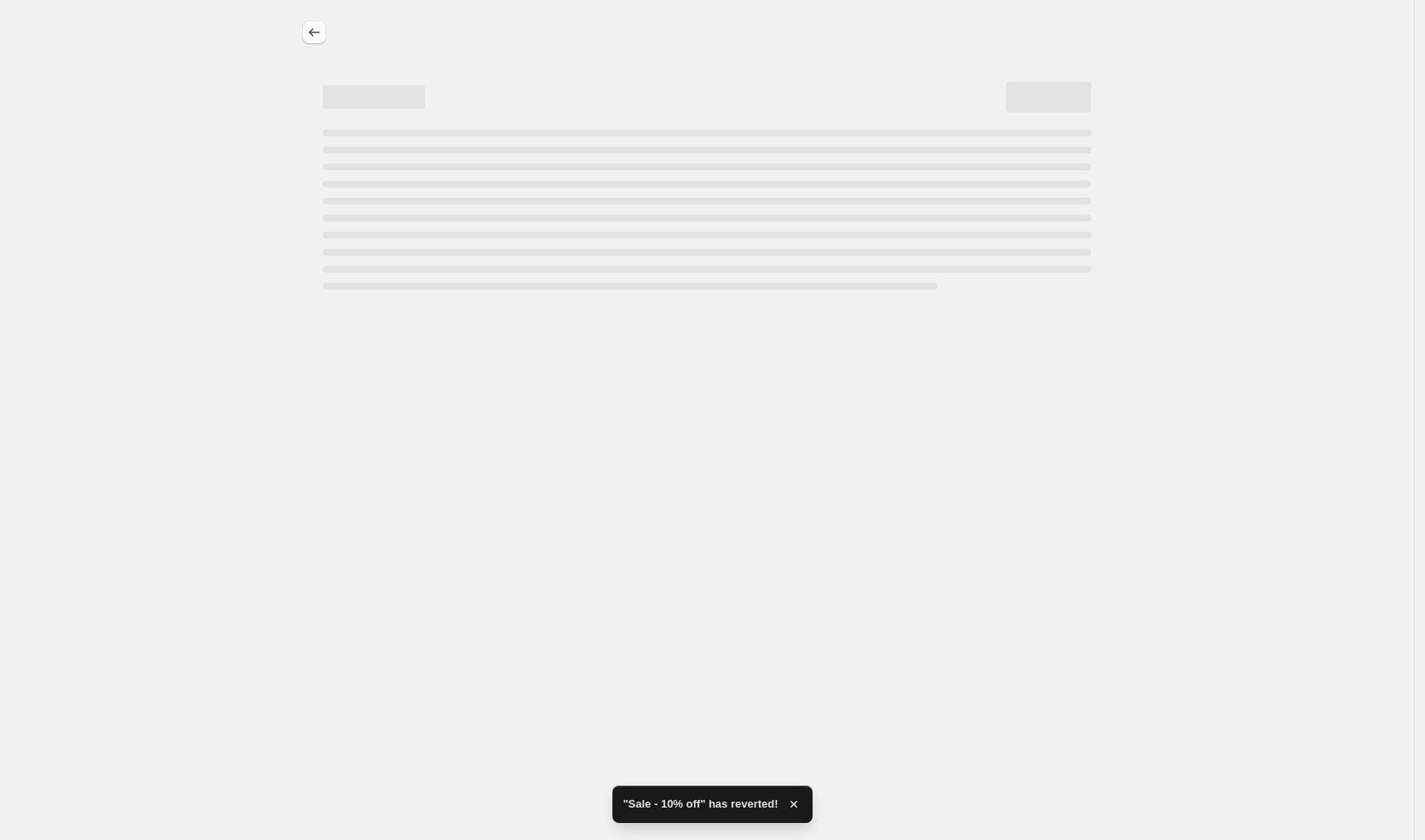
select select "vendor"
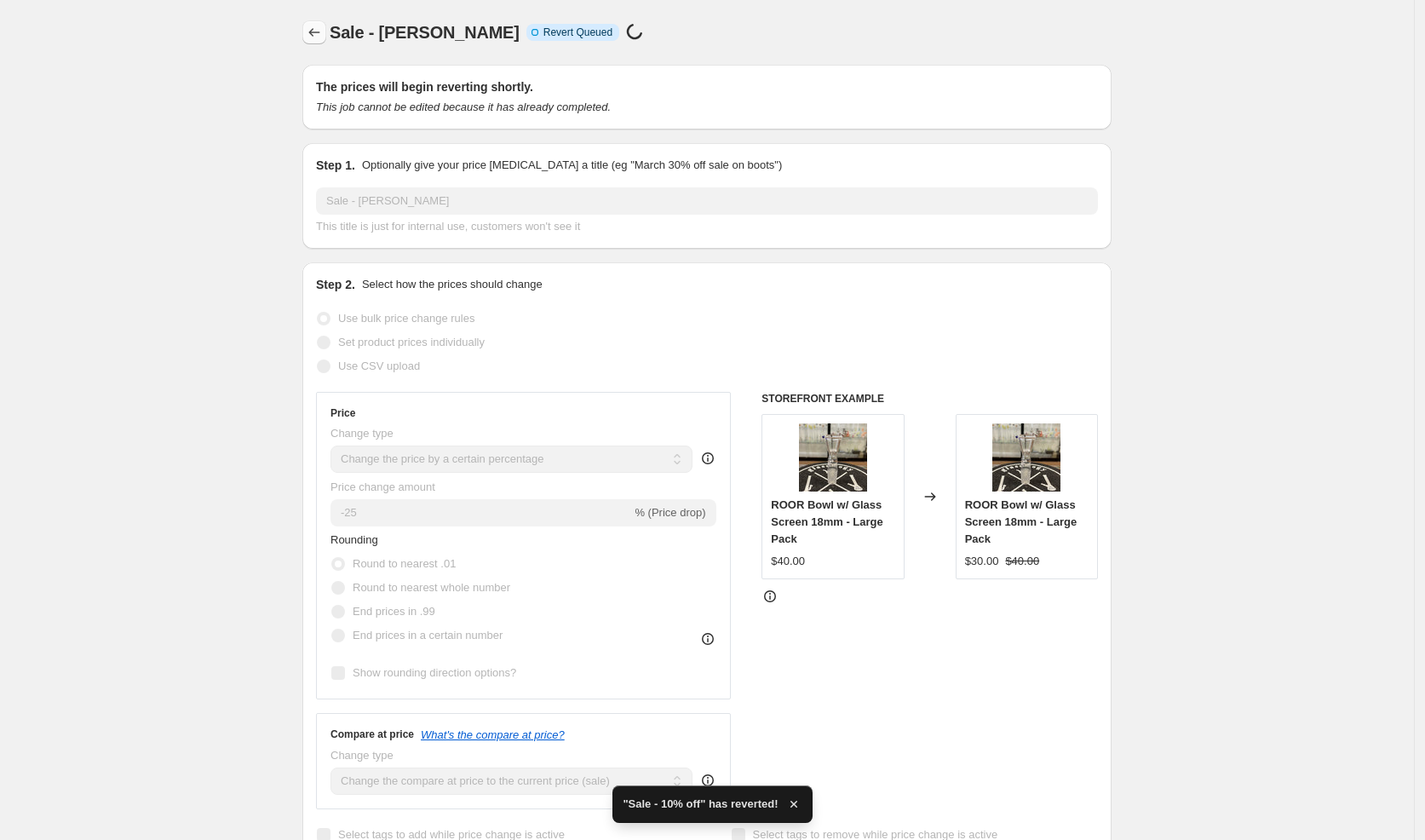
click at [323, 35] on icon "Price change jobs" at bounding box center [314, 32] width 17 height 17
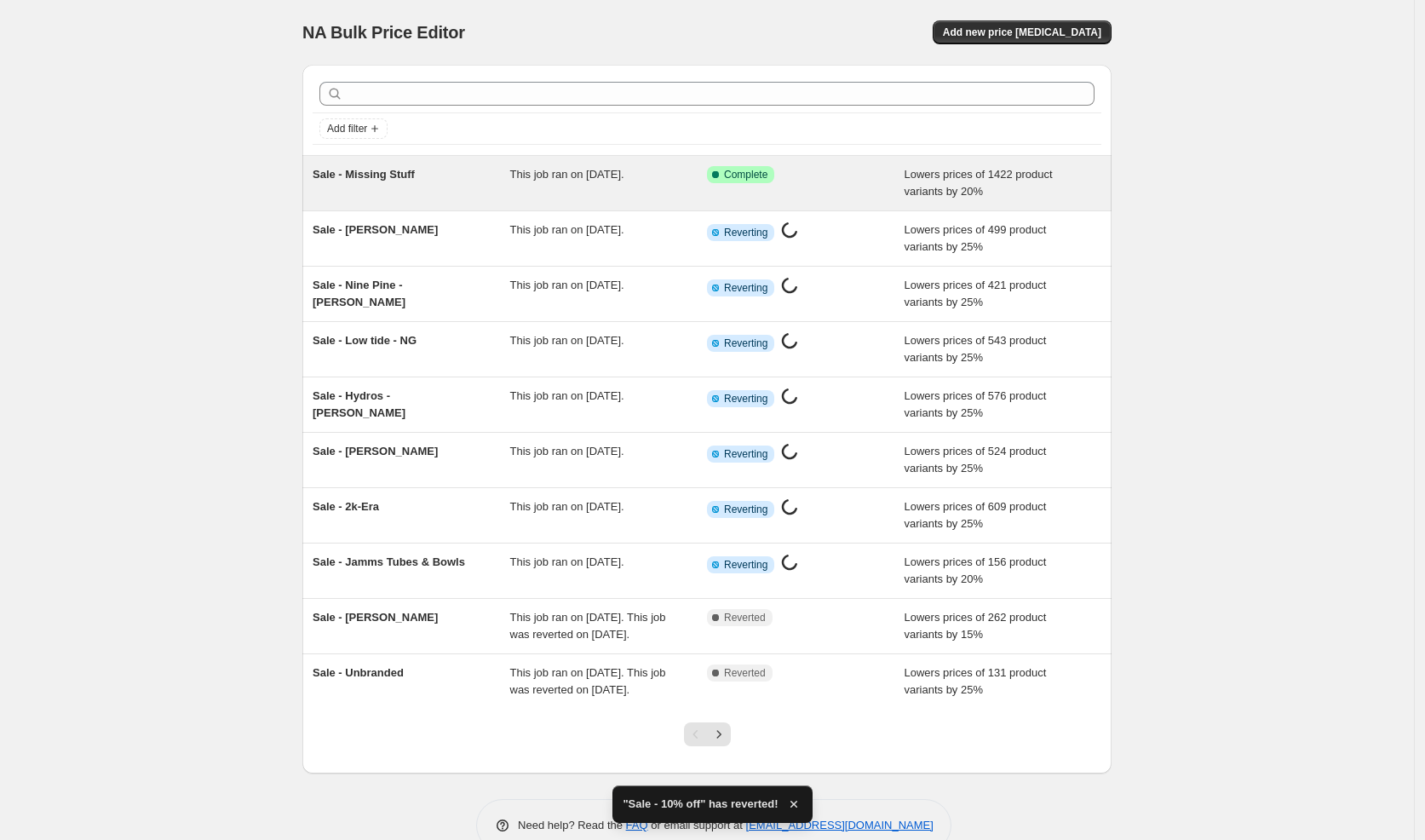
click at [433, 186] on div "Sale - Missing Stuff" at bounding box center [411, 182] width 198 height 34
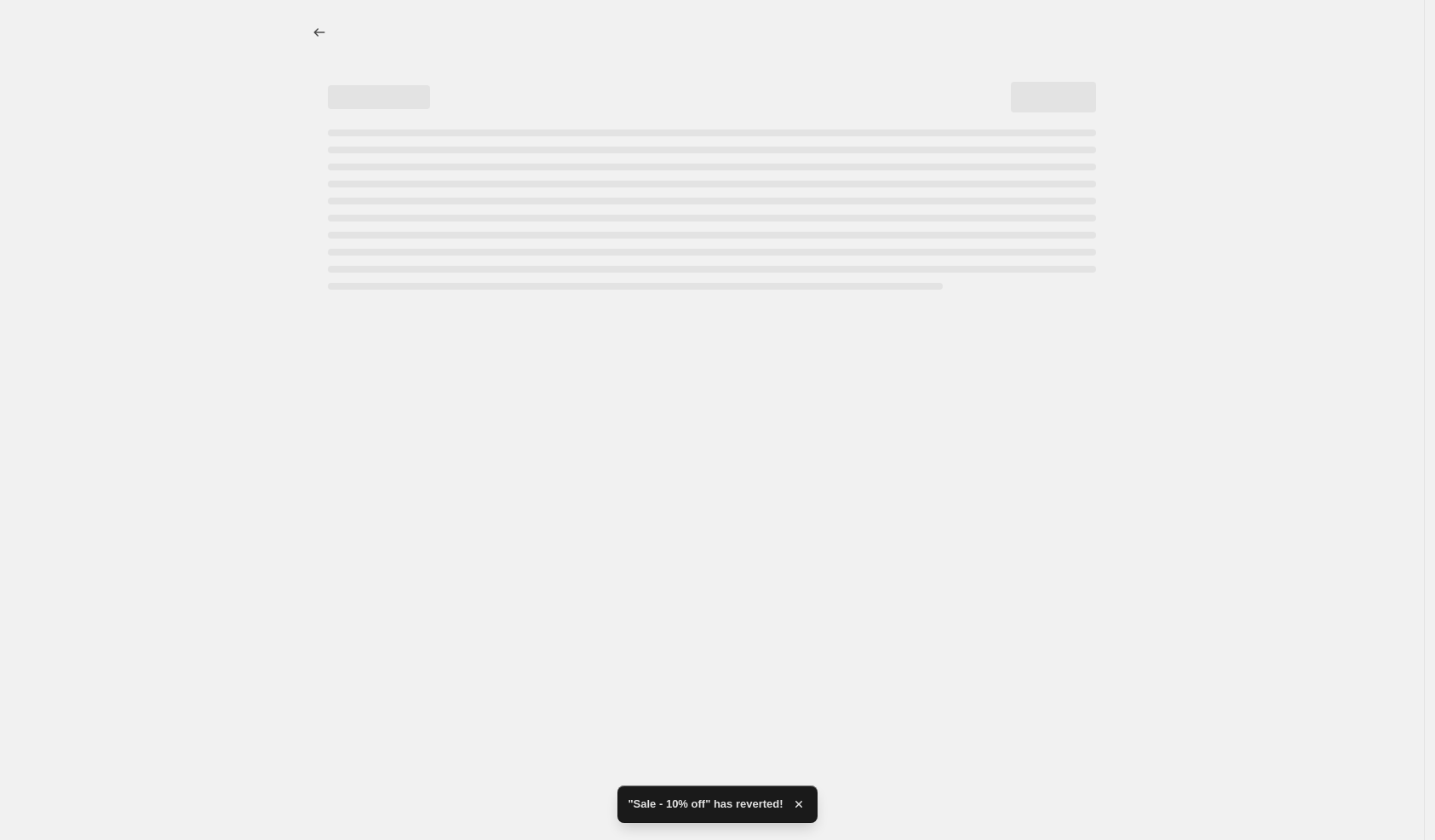
select select "percentage"
select select "vendor"
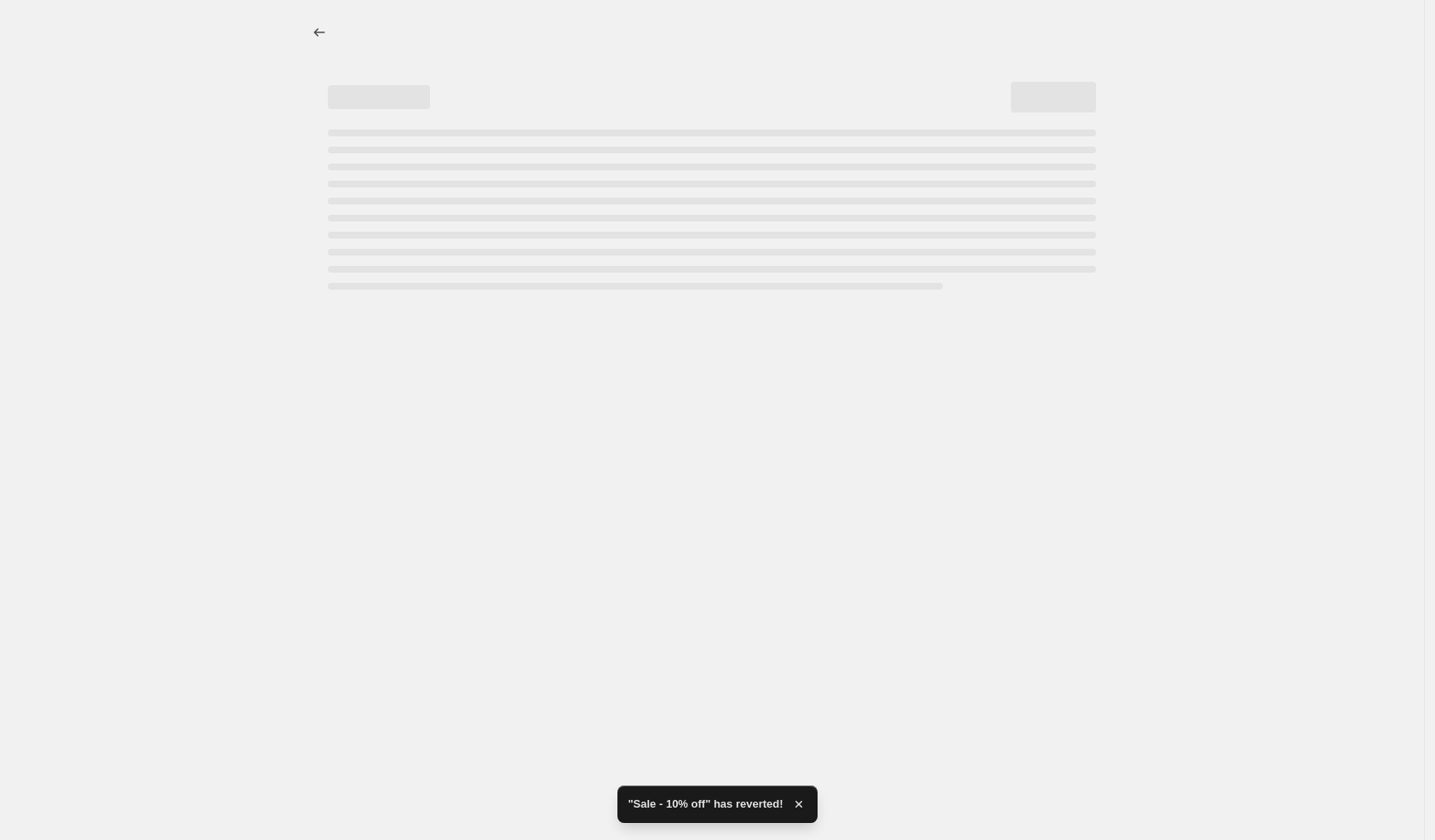
select select "vendor"
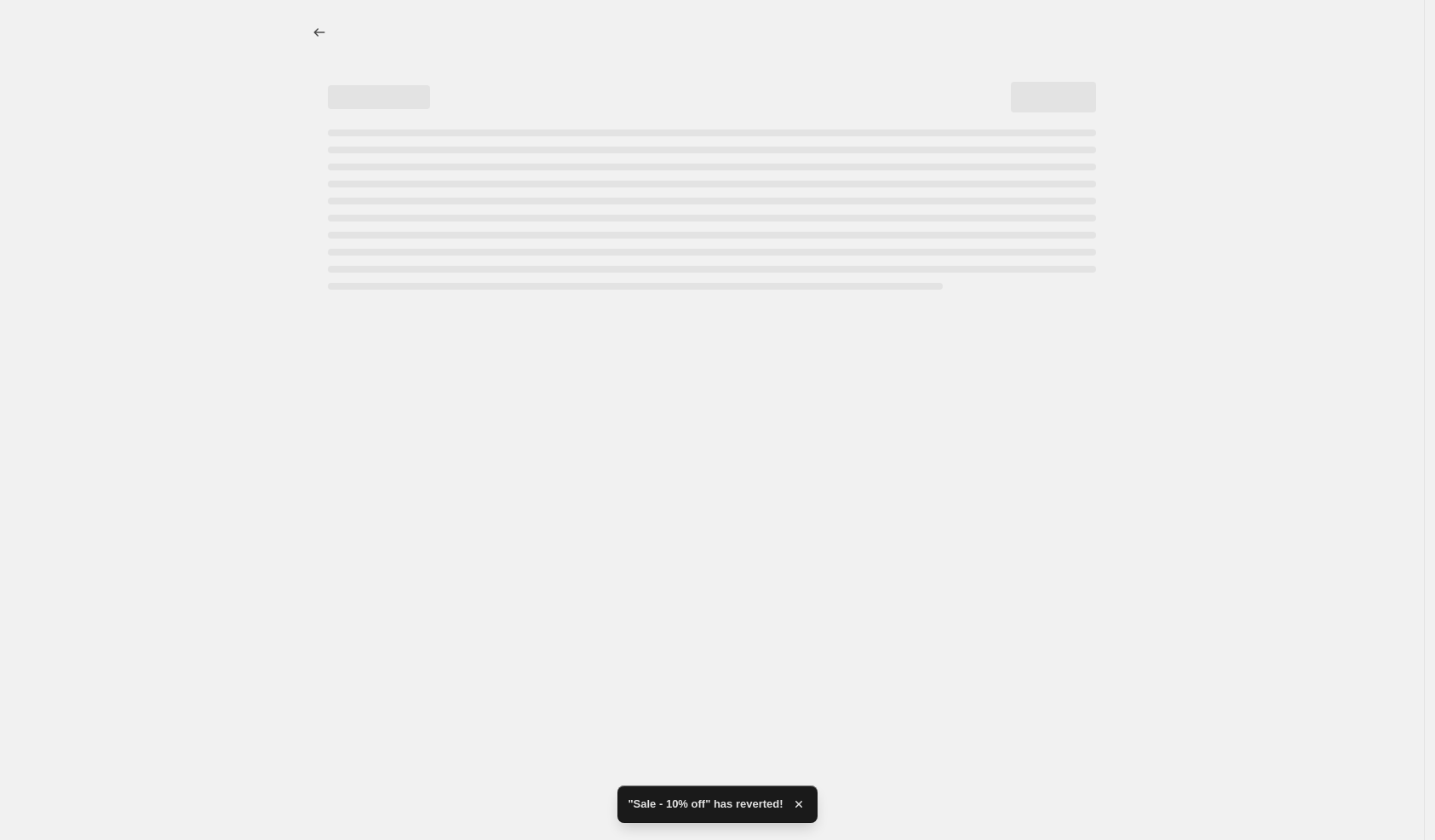
select select "vendor"
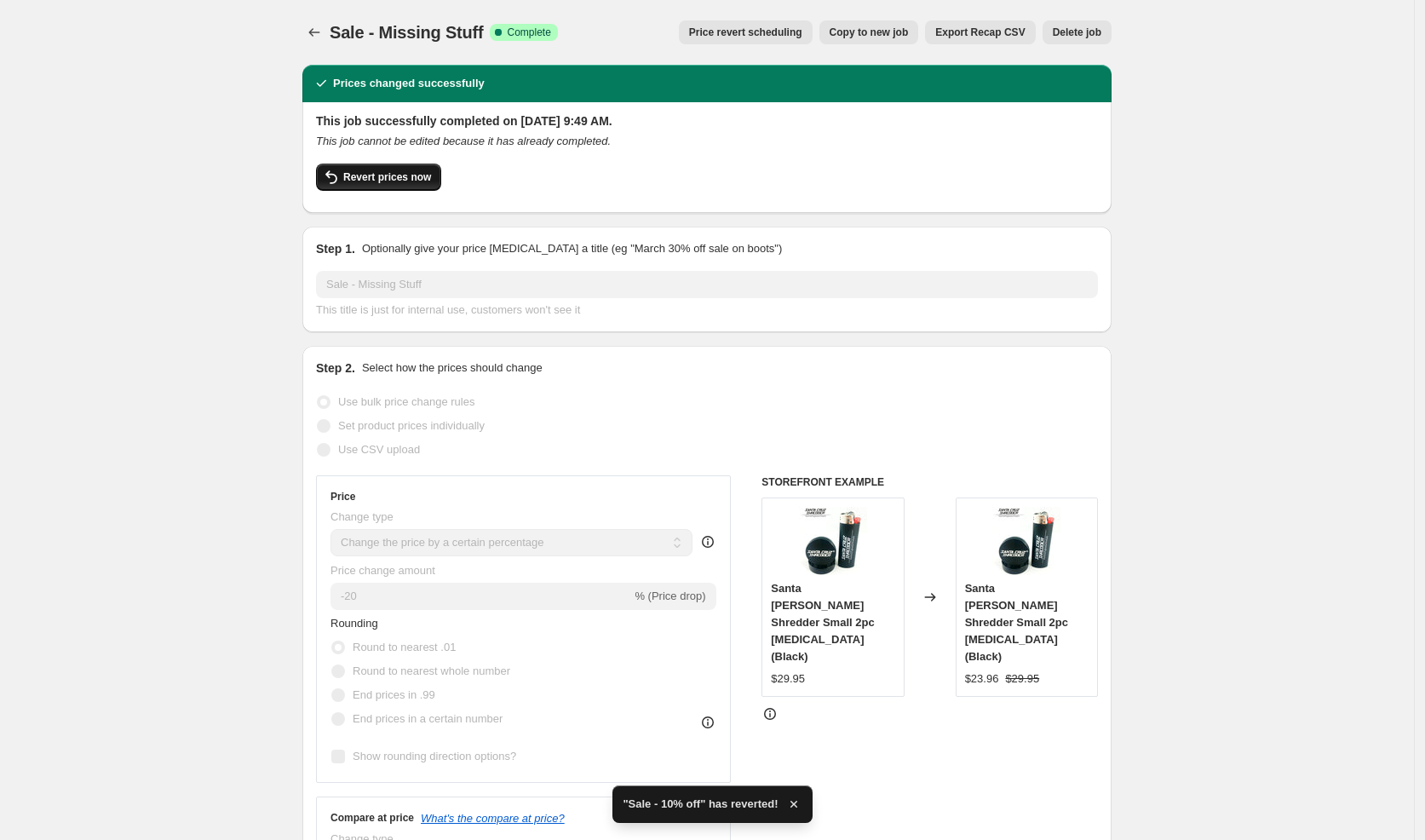
click at [407, 181] on span "Revert prices now" at bounding box center [387, 177] width 88 height 14
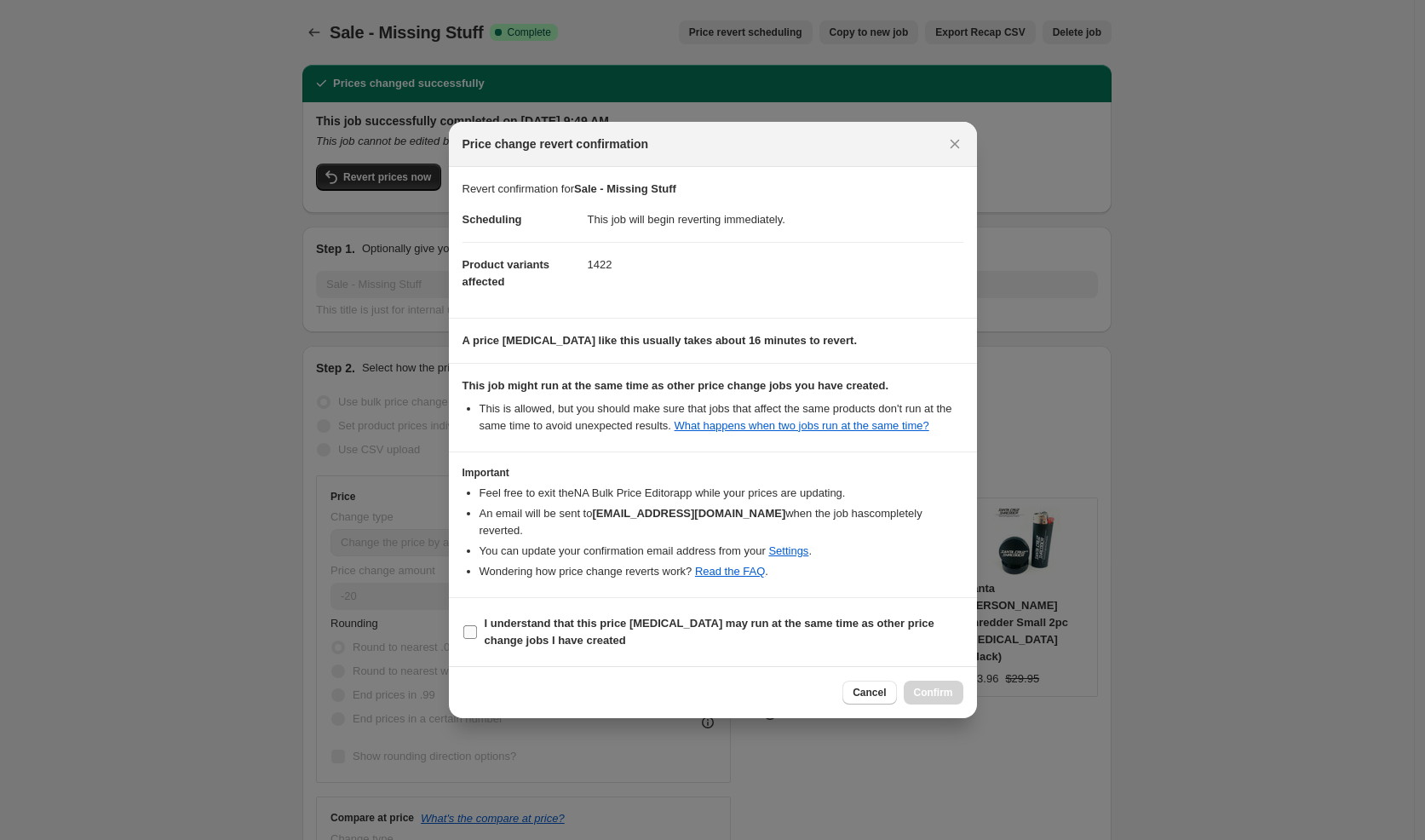
click at [708, 630] on span "I understand that this price [MEDICAL_DATA] may run at the same time as other p…" at bounding box center [723, 631] width 479 height 34
click at [477, 630] on input "I understand that this price [MEDICAL_DATA] may run at the same time as other p…" at bounding box center [470, 631] width 14 height 14
checkbox input "true"
drag, startPoint x: 947, startPoint y: 699, endPoint x: 889, endPoint y: 659, distance: 70.5
click at [947, 699] on button "Confirm" at bounding box center [933, 692] width 59 height 24
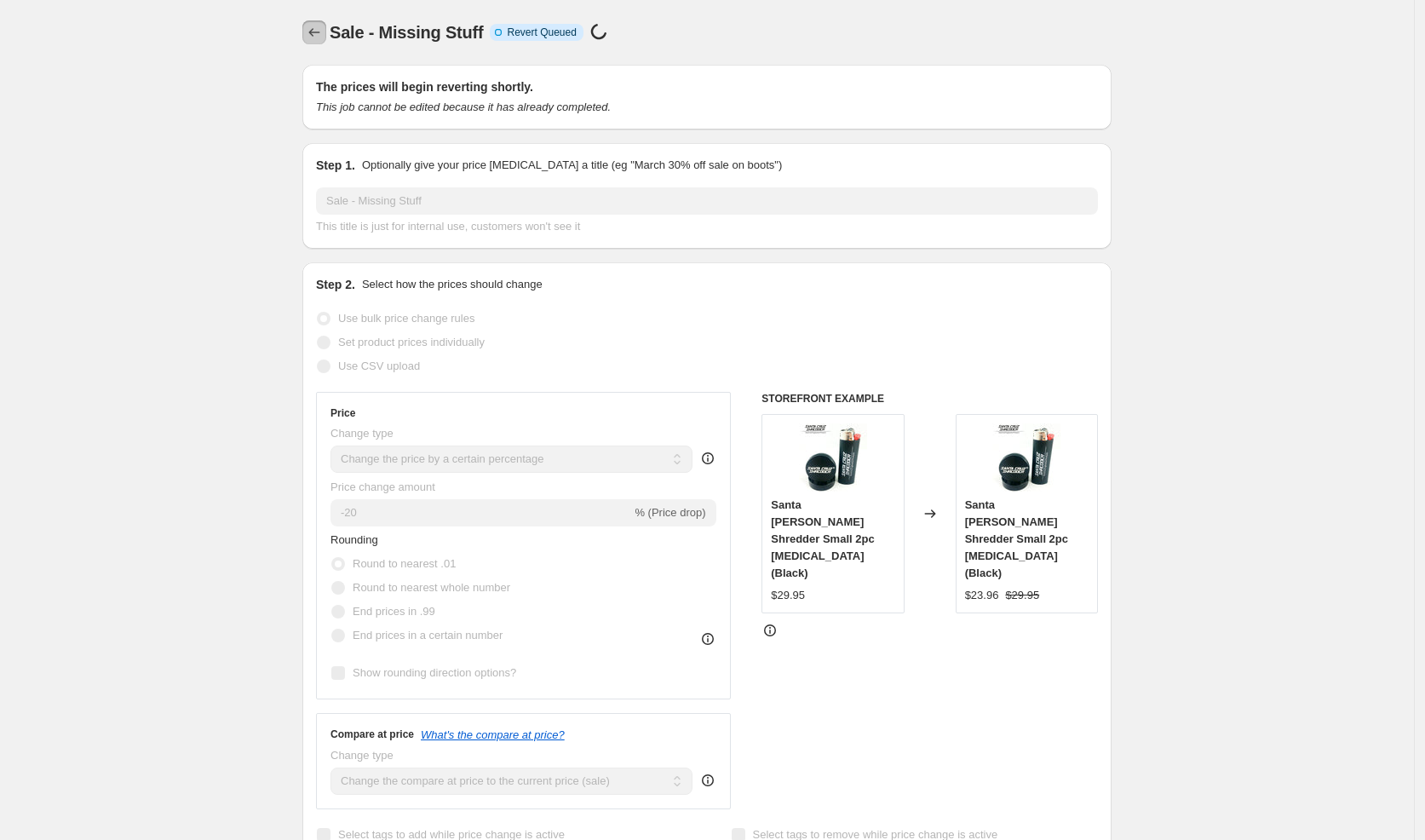
click at [317, 36] on icon "Price change jobs" at bounding box center [314, 32] width 17 height 17
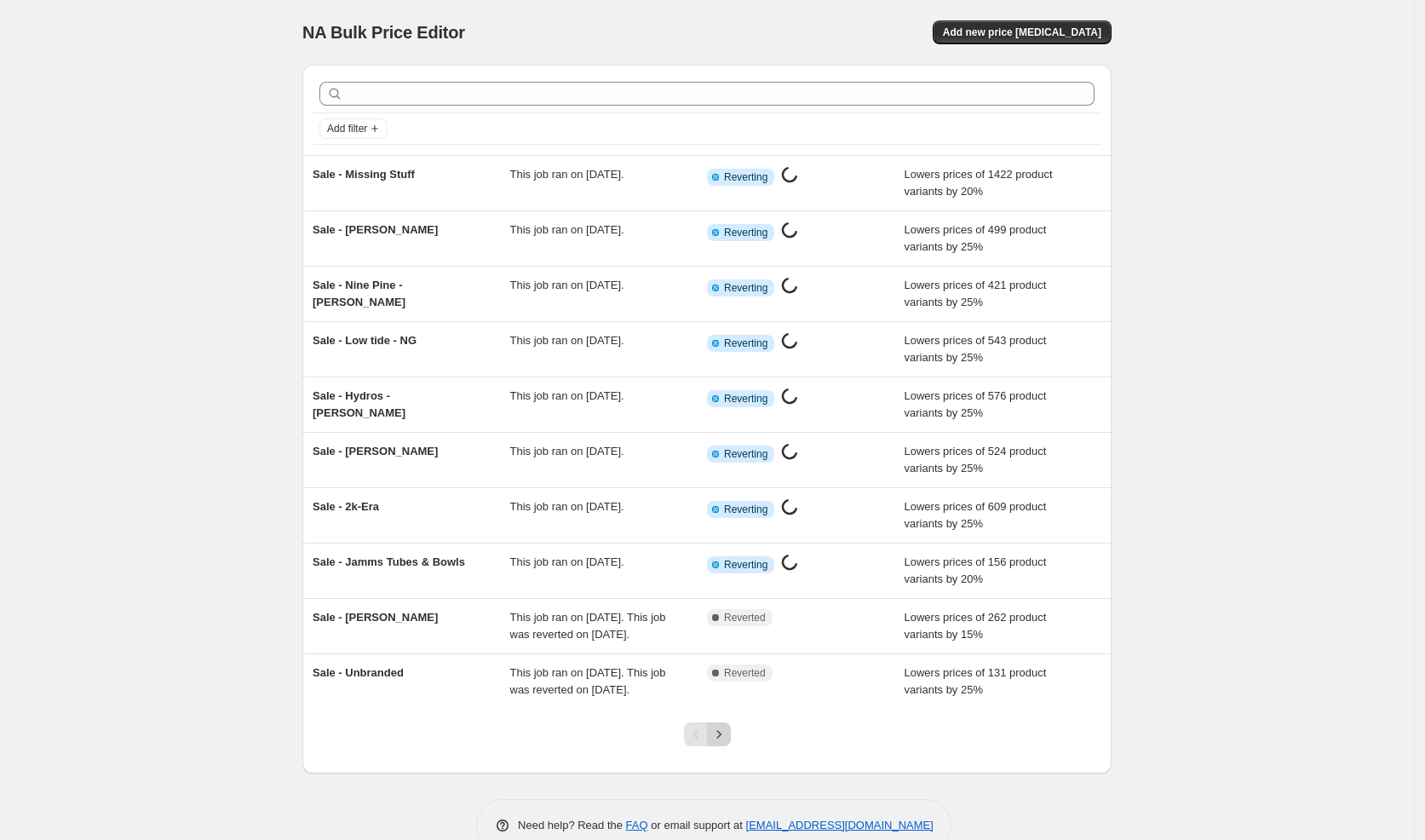
click at [721, 742] on icon "Next" at bounding box center [719, 734] width 17 height 17
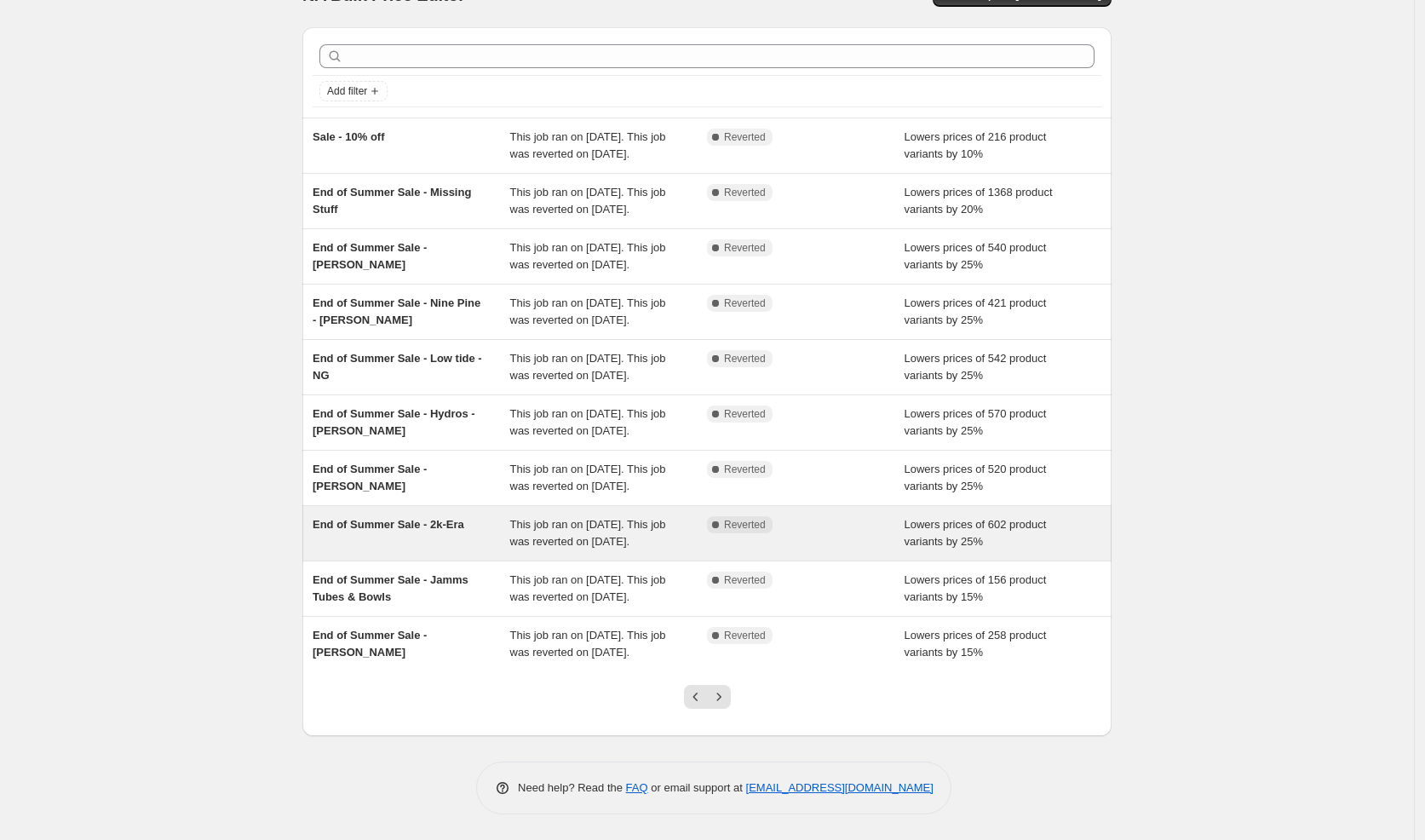
scroll to position [202, 0]
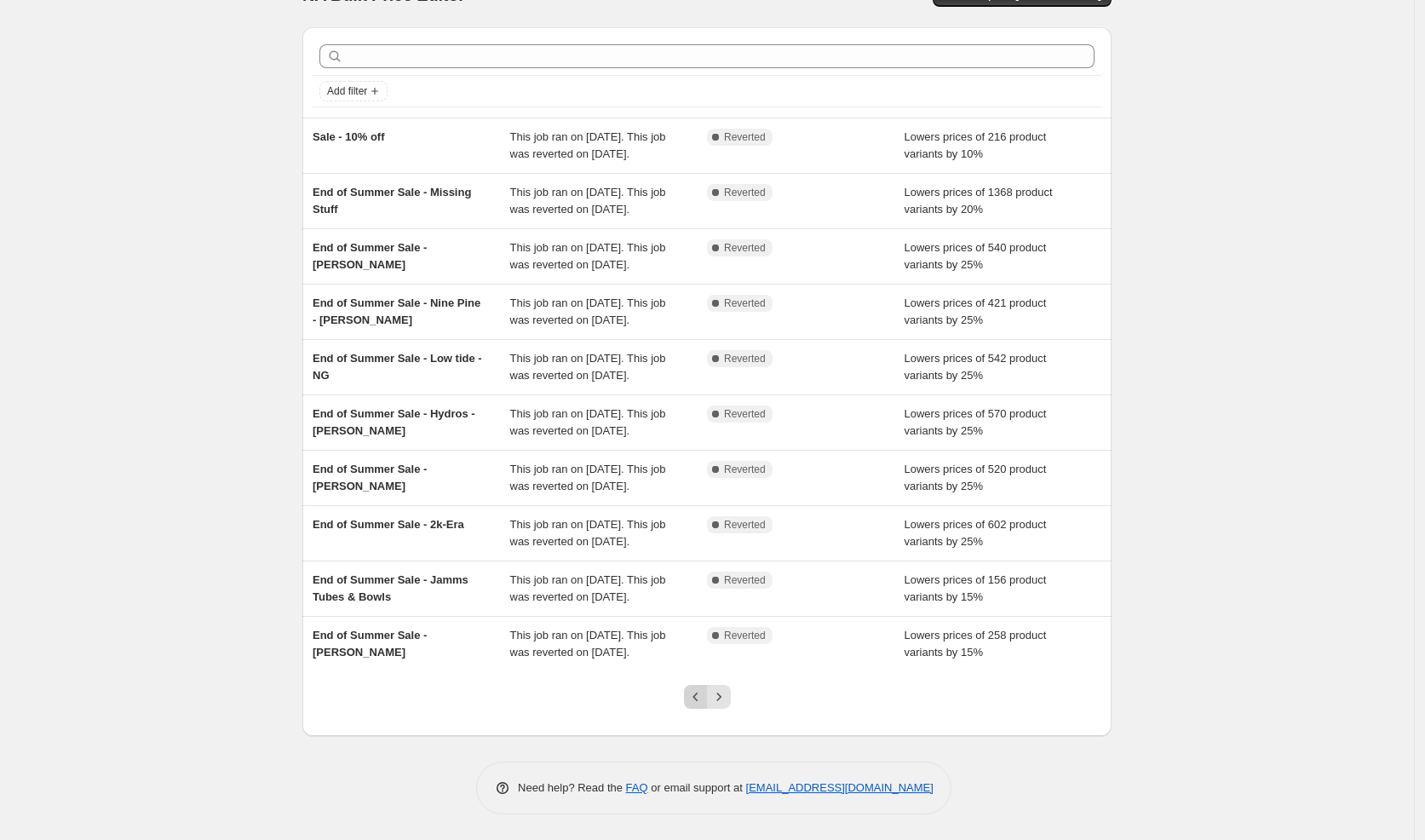
click at [698, 700] on icon "Previous" at bounding box center [696, 696] width 17 height 17
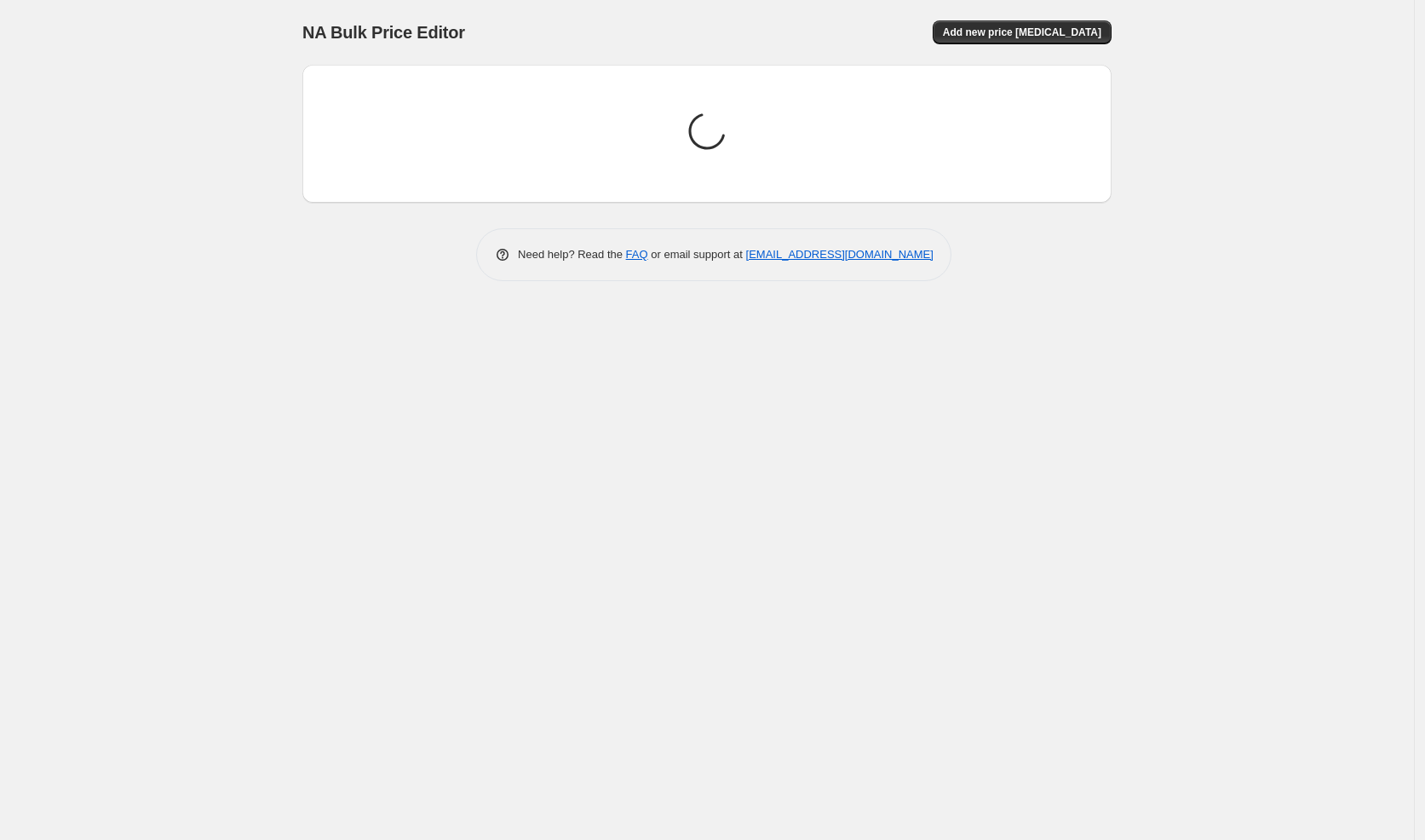
scroll to position [0, 0]
